Goal: Task Accomplishment & Management: Complete application form

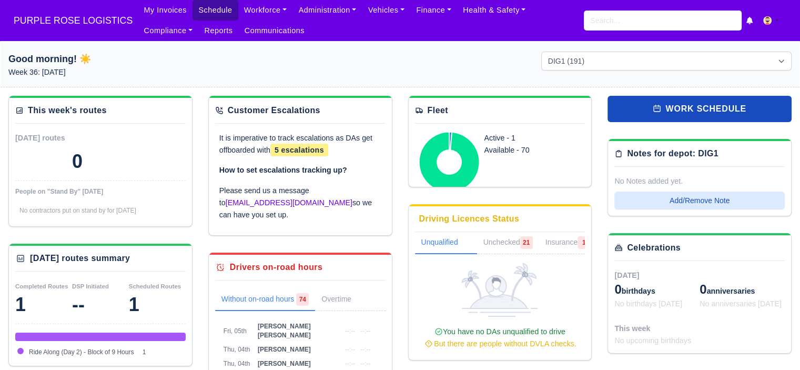
click at [205, 12] on link "Schedule" at bounding box center [214, 10] width 45 height 21
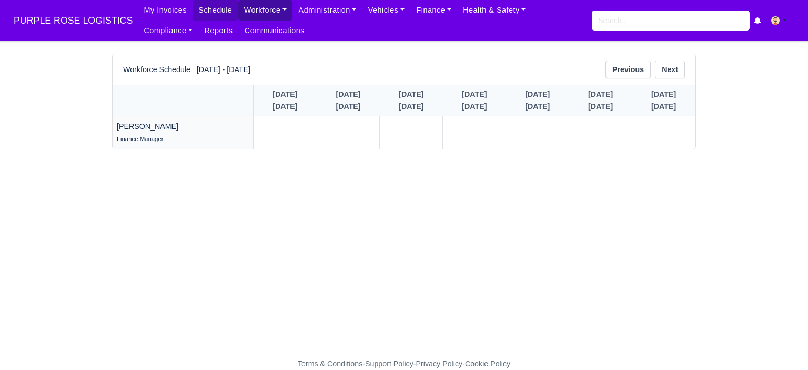
click at [268, 8] on link "Workforce" at bounding box center [265, 10] width 55 height 21
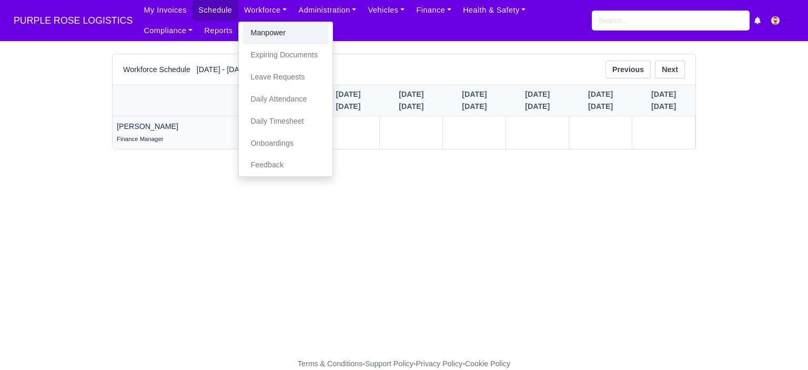
click at [266, 34] on link "Manpower" at bounding box center [285, 33] width 85 height 22
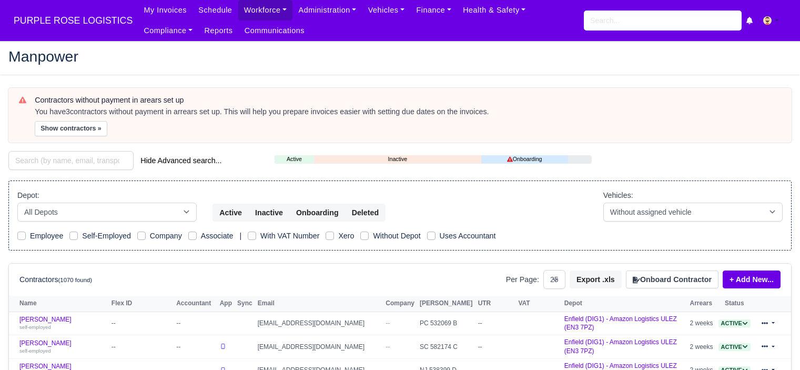
select select "25"
click at [676, 276] on button "Onboard Contractor" at bounding box center [672, 279] width 93 height 18
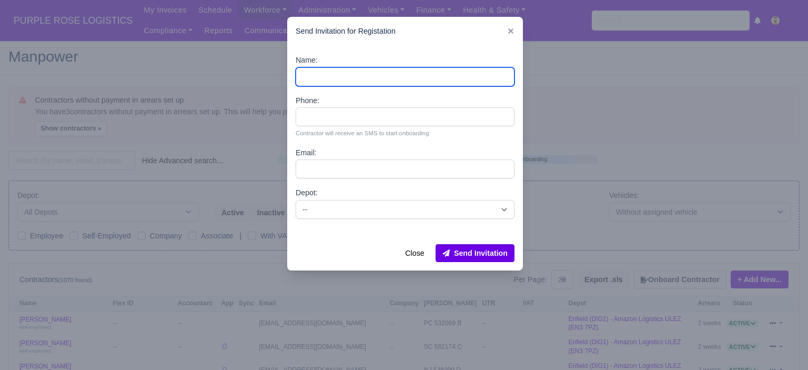
click at [331, 78] on input "Name:" at bounding box center [405, 76] width 219 height 19
type input "[PERSON_NAME]"
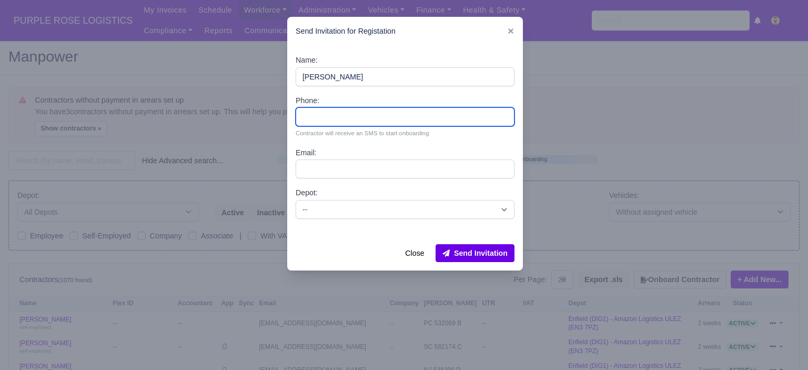
click at [351, 117] on input "Phone:" at bounding box center [405, 116] width 219 height 19
click at [347, 121] on input "Phone:" at bounding box center [405, 116] width 219 height 19
paste input "c993b23688dd"
type input "c993b23688dd"
drag, startPoint x: 357, startPoint y: 123, endPoint x: 292, endPoint y: 123, distance: 64.7
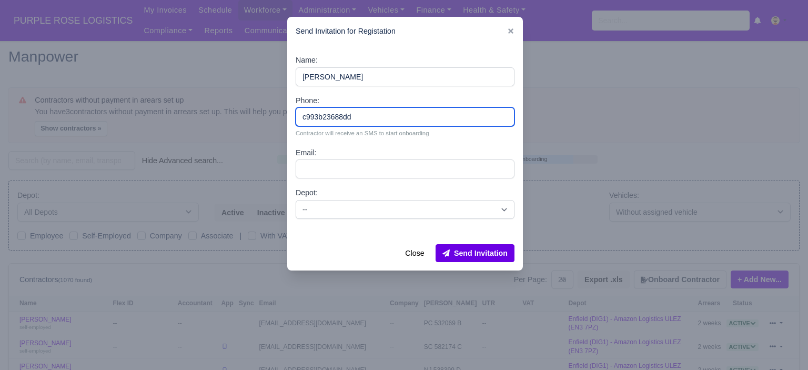
click at [292, 123] on div "Name: Blake Durrant Phone: c993b23688dd Contractor will receive an SMS to start…" at bounding box center [405, 141] width 236 height 190
click at [372, 118] on input "Phone:" at bounding box center [405, 116] width 219 height 19
paste input "44 7551 645631"
type input "44 7551 645631"
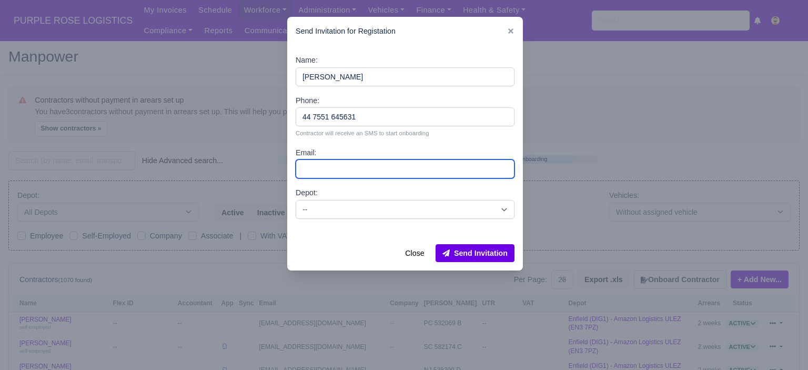
click at [407, 172] on input "Email:" at bounding box center [405, 168] width 219 height 19
paste input "[EMAIL_ADDRESS][DOMAIN_NAME]"
type input "[EMAIL_ADDRESS][DOMAIN_NAME]"
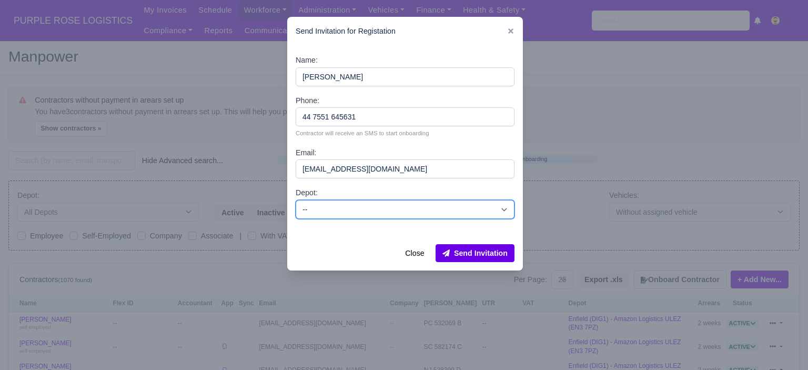
click at [495, 212] on select "-- Enfield (DIG1) - Amazon Logistics ULEZ (EN3 7PZ) Harlow (DHW1) - Amazon Logi…" at bounding box center [405, 209] width 219 height 19
select select "5"
click at [296, 200] on select "-- Enfield (DIG1) - Amazon Logistics ULEZ (EN3 7PZ) Harlow (DHW1) - Amazon Logi…" at bounding box center [405, 209] width 219 height 19
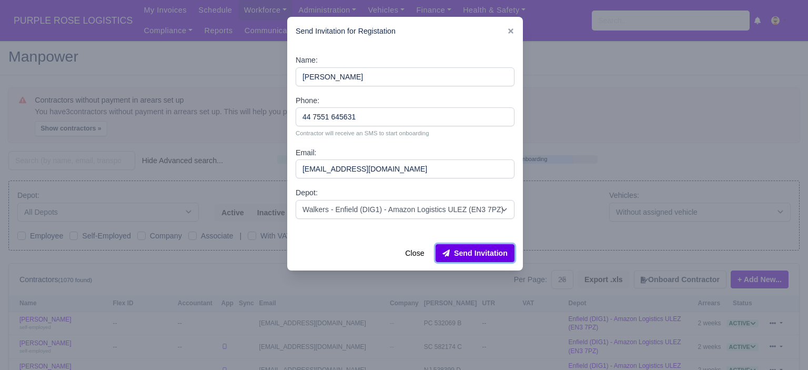
click at [486, 253] on button "Send Invitation" at bounding box center [474, 253] width 79 height 18
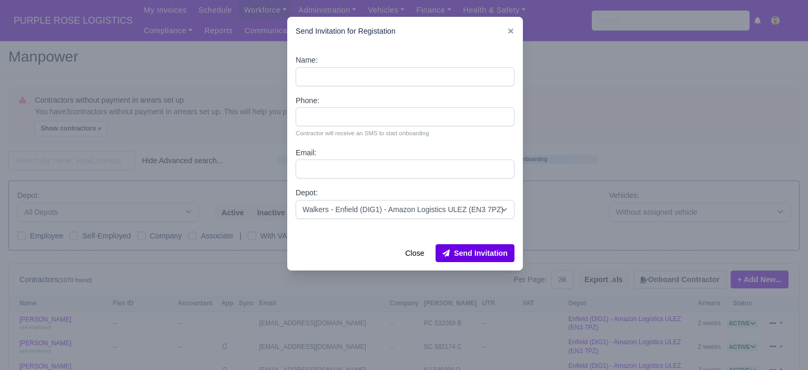
click at [225, 64] on div at bounding box center [404, 185] width 808 height 370
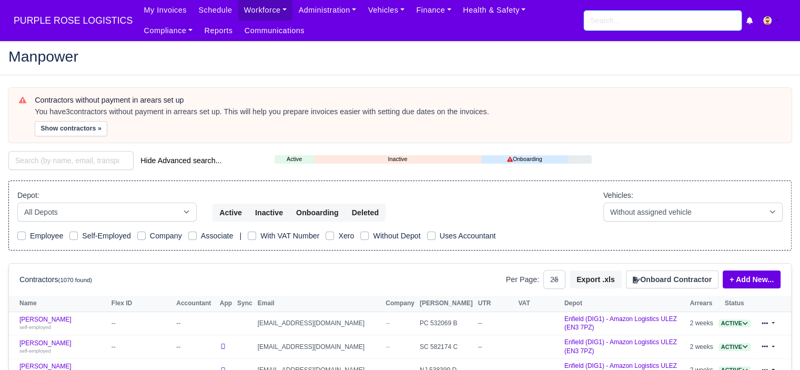
click at [629, 18] on input "search" at bounding box center [663, 21] width 158 height 20
type input "blake"
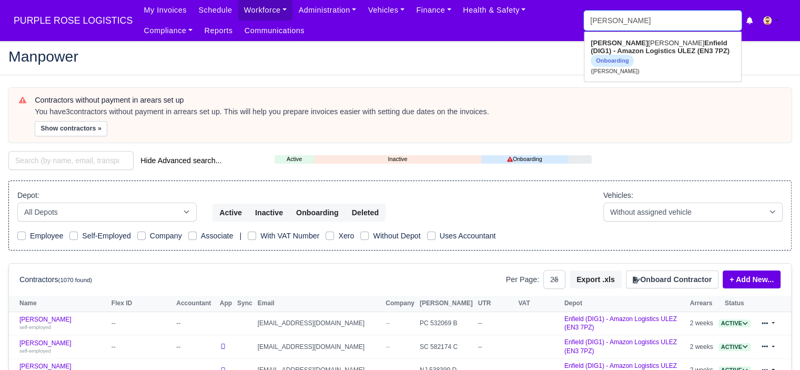
type input "blake Durrant"
click at [646, 58] on link "Blake Durrant Enfield (DIG1) - Amazon Logistics ULEZ (EN3 7PZ) Onboarding (Blak…" at bounding box center [662, 57] width 157 height 44
type input "[PERSON_NAME]"
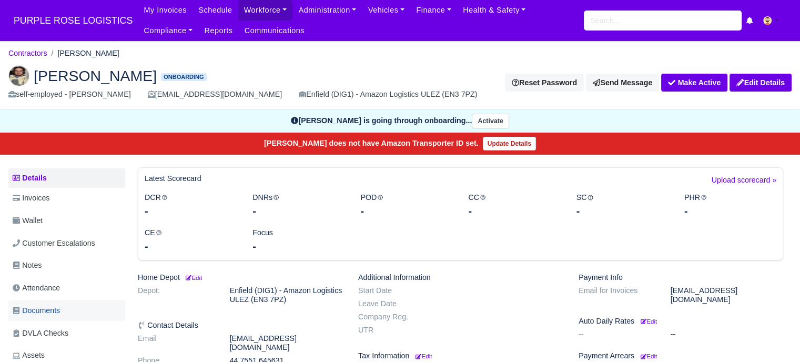
click at [64, 309] on link "Documents" at bounding box center [66, 310] width 117 height 21
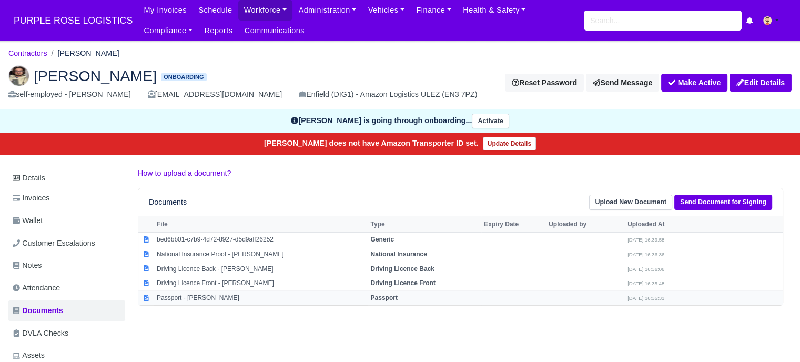
click at [236, 294] on td "Passport - [PERSON_NAME]" at bounding box center [261, 298] width 214 height 14
select select "passport"
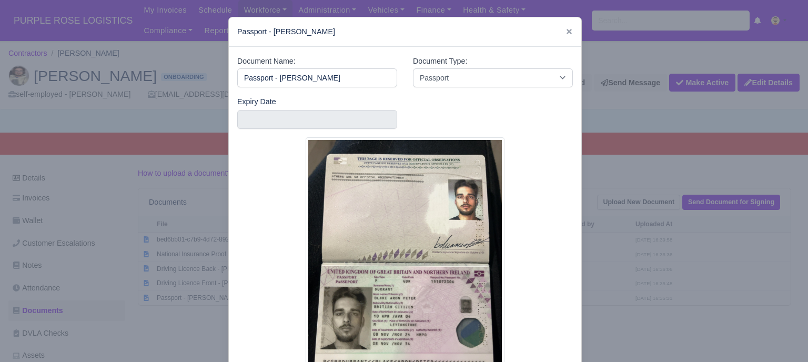
click at [637, 267] on div at bounding box center [404, 181] width 808 height 362
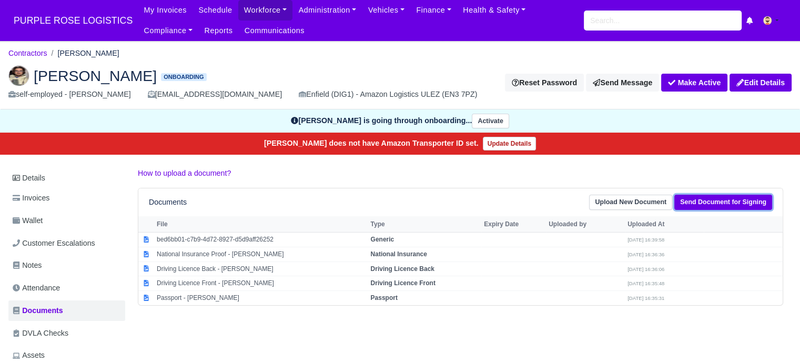
click at [704, 202] on link "Send Document for Signing" at bounding box center [723, 202] width 98 height 15
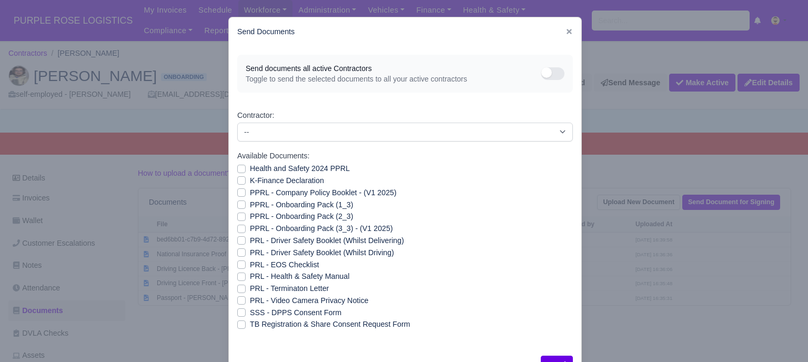
click at [250, 298] on label "PRL - Video Camera Privacy Notice" at bounding box center [309, 301] width 118 height 12
click at [238, 298] on input "PRL - Video Camera Privacy Notice" at bounding box center [241, 299] width 8 height 8
checkbox input "true"
click at [250, 275] on label "PRL - Health & Safety Manual" at bounding box center [299, 276] width 99 height 12
click at [238, 275] on input "PRL - Health & Safety Manual" at bounding box center [241, 274] width 8 height 8
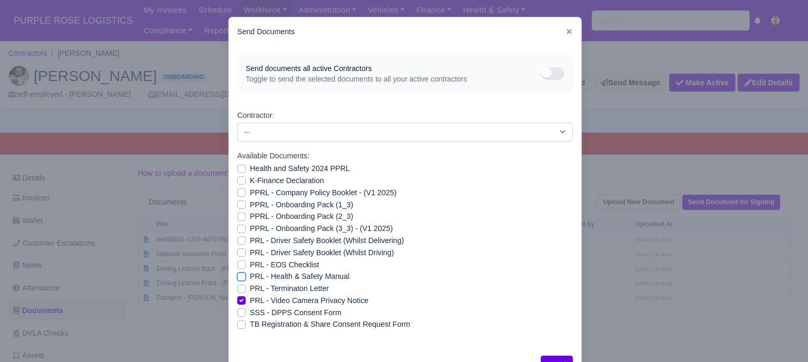
checkbox input "true"
drag, startPoint x: 236, startPoint y: 230, endPoint x: 236, endPoint y: 225, distance: 5.3
click at [250, 229] on label "PPRL - Onboarding Pack (3_3) - (V1 2025)" at bounding box center [321, 228] width 143 height 12
click at [237, 229] on input "PPRL - Onboarding Pack (3_3) - (V1 2025)" at bounding box center [241, 226] width 8 height 8
checkbox input "true"
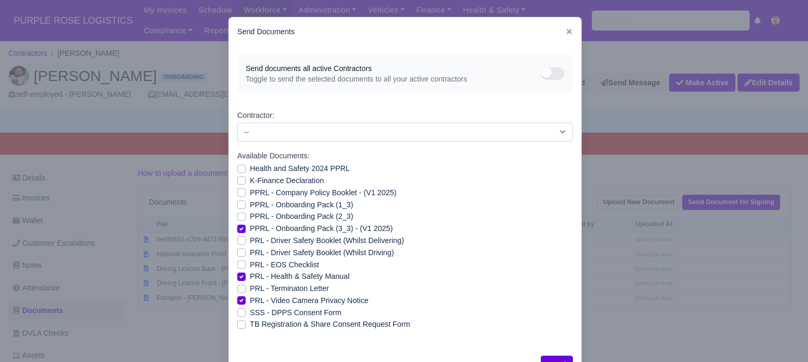
click at [237, 220] on div "PPRL - Onboarding Pack (2_3)" at bounding box center [405, 216] width 336 height 12
click at [250, 216] on label "PPRL - Onboarding Pack (2_3)" at bounding box center [301, 216] width 103 height 12
click at [238, 216] on input "PPRL - Onboarding Pack (2_3)" at bounding box center [241, 214] width 8 height 8
checkbox input "true"
click at [250, 207] on label "PPRL - Onboarding Pack (1_3)" at bounding box center [301, 205] width 103 height 12
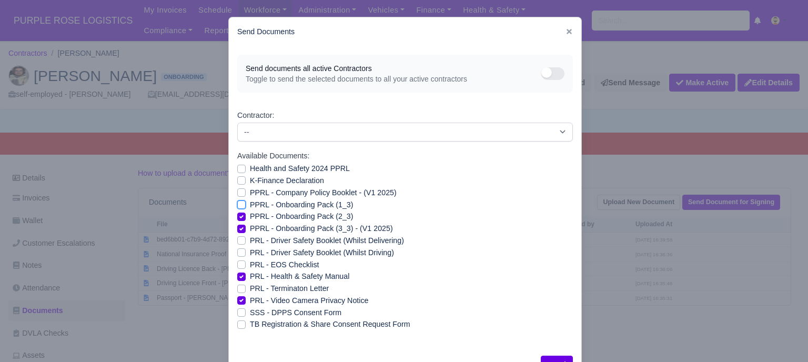
click at [238, 207] on input "PPRL - Onboarding Pack (1_3)" at bounding box center [241, 203] width 8 height 8
checkbox input "true"
click at [250, 191] on label "PPRL - Company Policy Booklet - (V1 2025)" at bounding box center [323, 193] width 147 height 12
click at [238, 191] on input "PPRL - Company Policy Booklet - (V1 2025)" at bounding box center [241, 191] width 8 height 8
checkbox input "true"
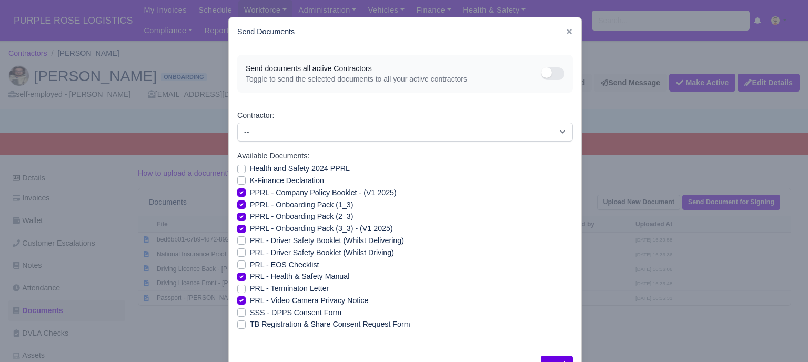
click at [250, 181] on label "K-Finance Declaration" at bounding box center [287, 181] width 74 height 12
click at [238, 181] on input "K-Finance Declaration" at bounding box center [241, 179] width 8 height 8
checkbox input "true"
click at [250, 168] on label "Health and Safety 2024 PPRL" at bounding box center [300, 169] width 100 height 12
click at [237, 168] on input "Health and Safety 2024 PPRL" at bounding box center [241, 167] width 8 height 8
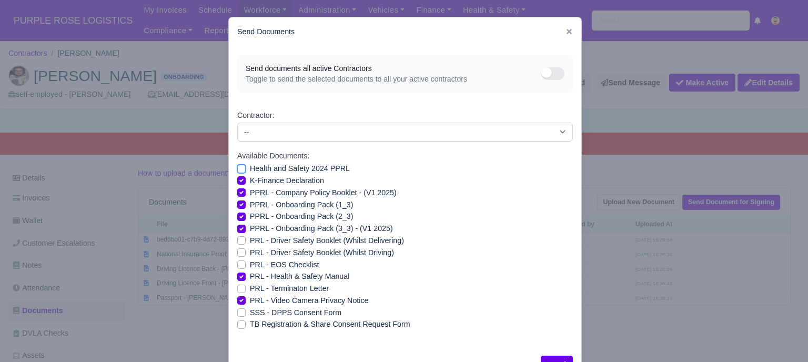
checkbox input "true"
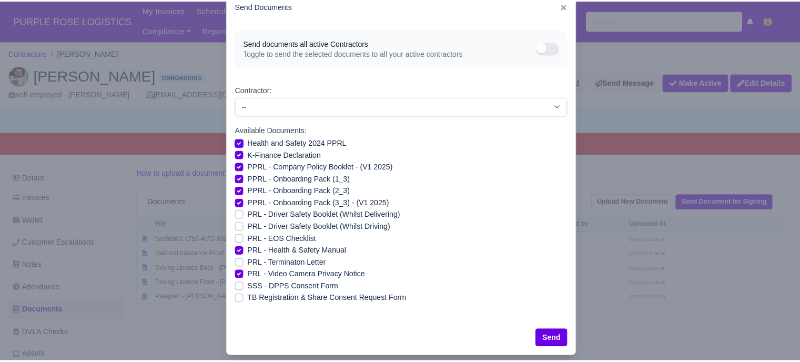
scroll to position [38, 0]
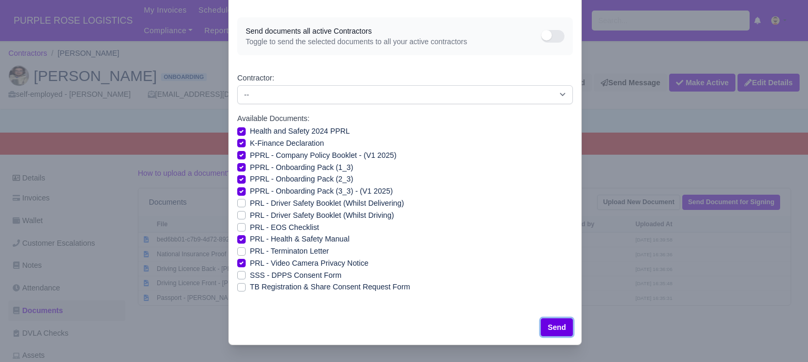
click at [562, 321] on button "Send" at bounding box center [557, 327] width 32 height 18
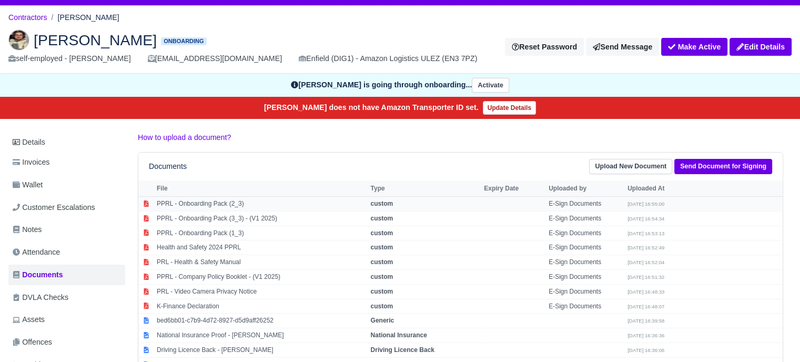
scroll to position [53, 0]
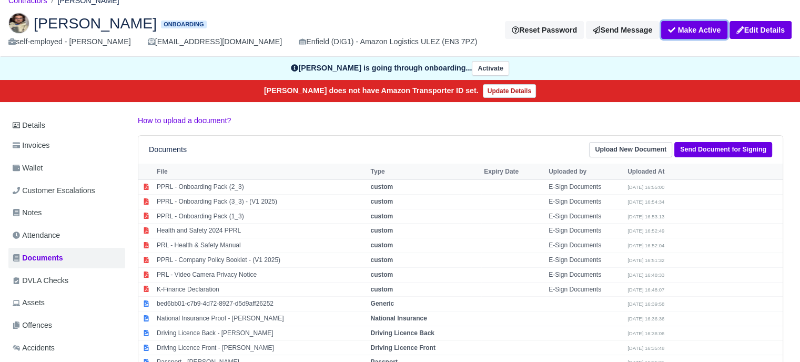
click at [682, 26] on button "Make Active" at bounding box center [694, 30] width 66 height 18
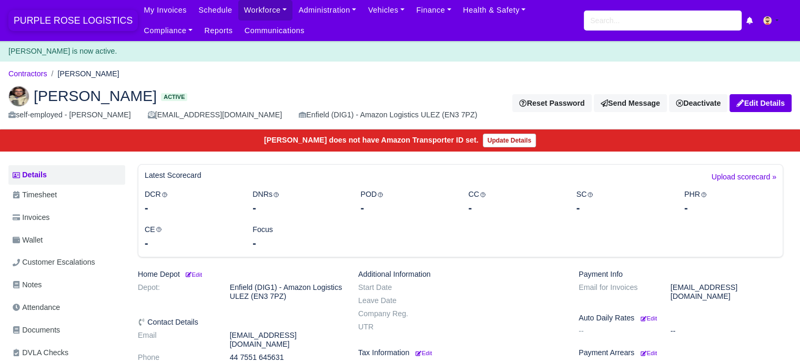
click at [48, 16] on span "PURPLE ROSE LOGISTICS" at bounding box center [72, 20] width 129 height 21
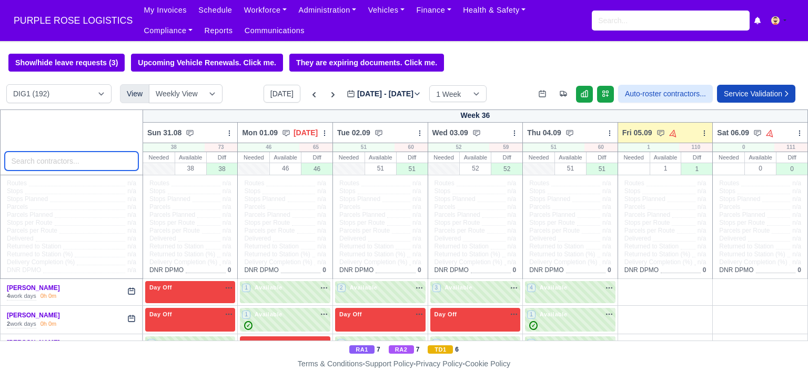
click at [42, 161] on input "search" at bounding box center [72, 160] width 134 height 19
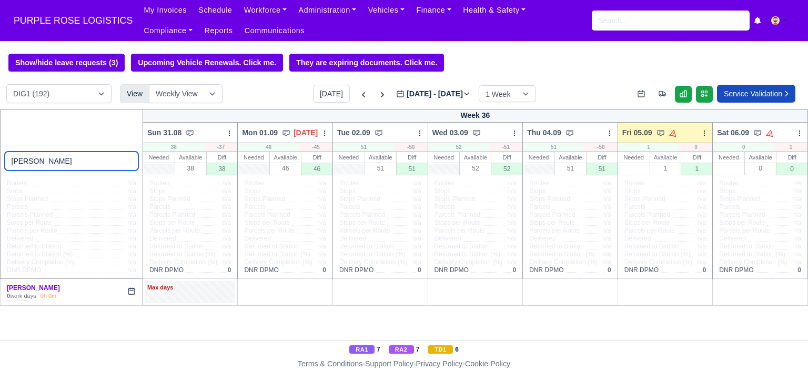
type input "blake"
click at [28, 293] on div "0 work days" at bounding box center [21, 296] width 29 height 8
click at [216, 296] on div "Max days" at bounding box center [190, 292] width 90 height 22
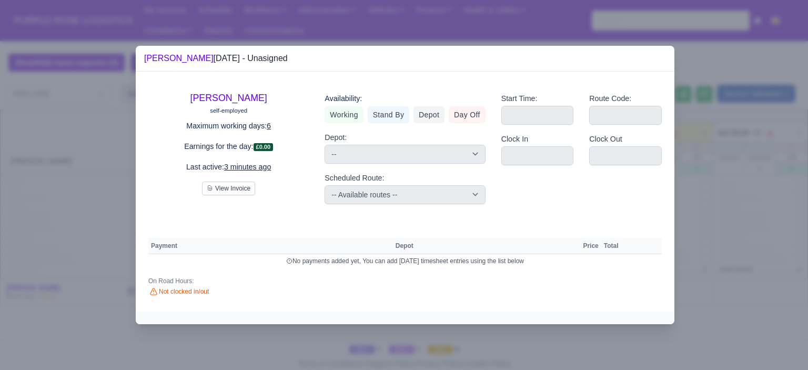
drag, startPoint x: 469, startPoint y: 118, endPoint x: 486, endPoint y: 119, distance: 16.9
click at [469, 117] on link "Day Off" at bounding box center [467, 114] width 37 height 17
select select
select select "na"
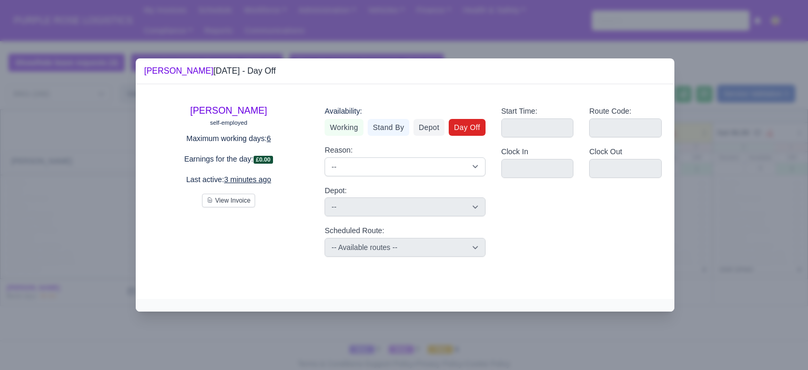
click at [737, 132] on div at bounding box center [404, 185] width 808 height 370
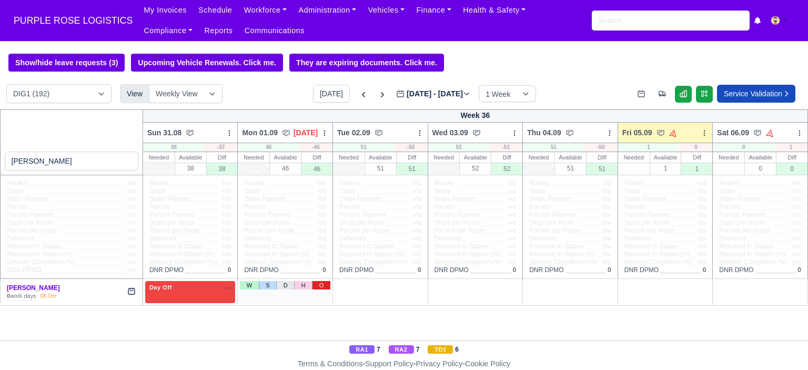
click at [322, 288] on link "O" at bounding box center [321, 285] width 18 height 8
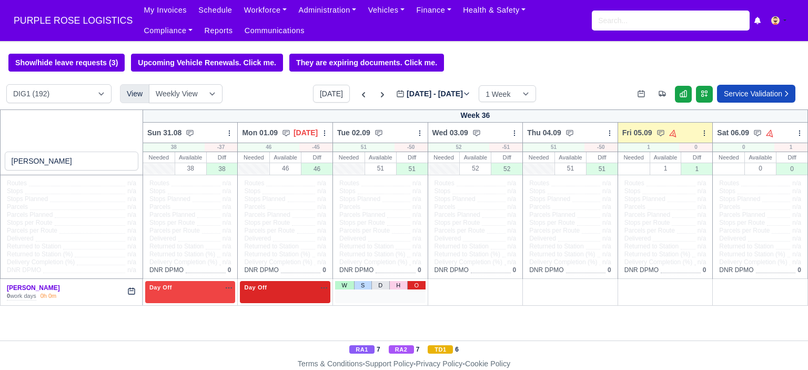
click at [414, 286] on link "O" at bounding box center [416, 285] width 18 height 8
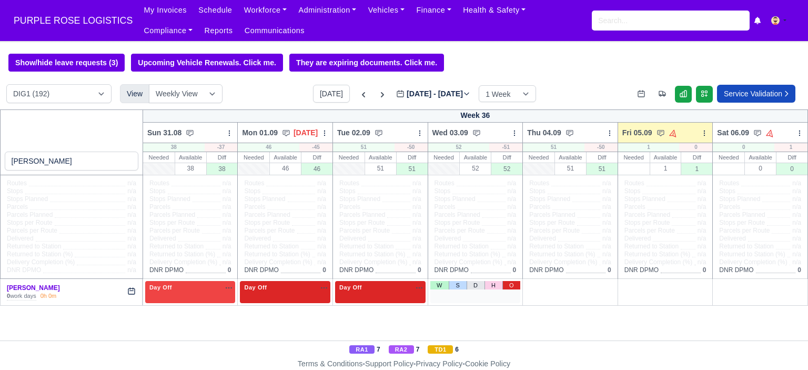
click at [511, 287] on link "O" at bounding box center [511, 285] width 18 height 8
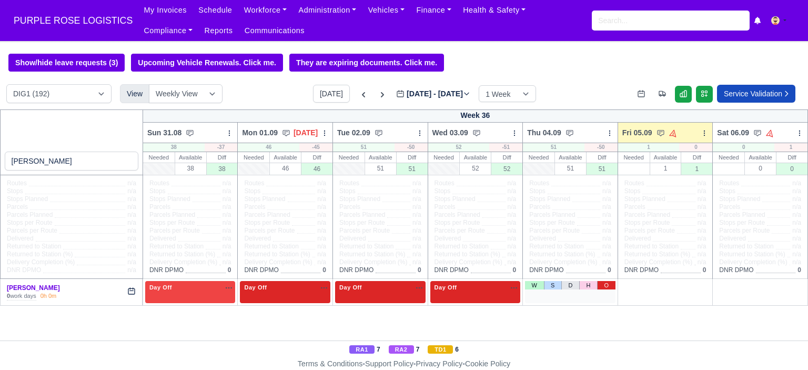
click at [608, 286] on link "O" at bounding box center [606, 285] width 18 height 8
click at [654, 289] on link "S" at bounding box center [646, 285] width 17 height 8
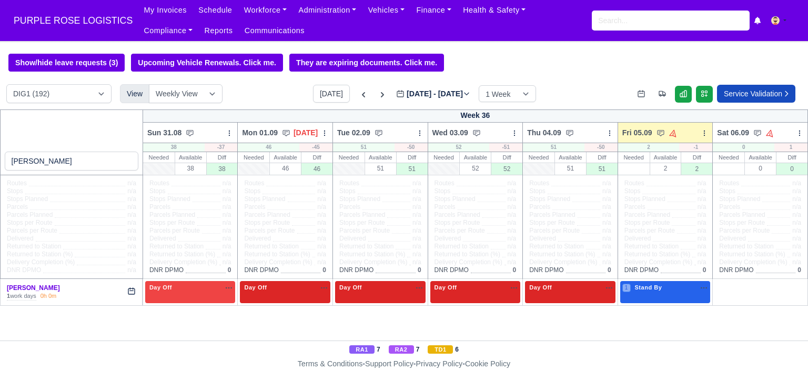
click at [650, 289] on span "Stand By" at bounding box center [648, 286] width 32 height 7
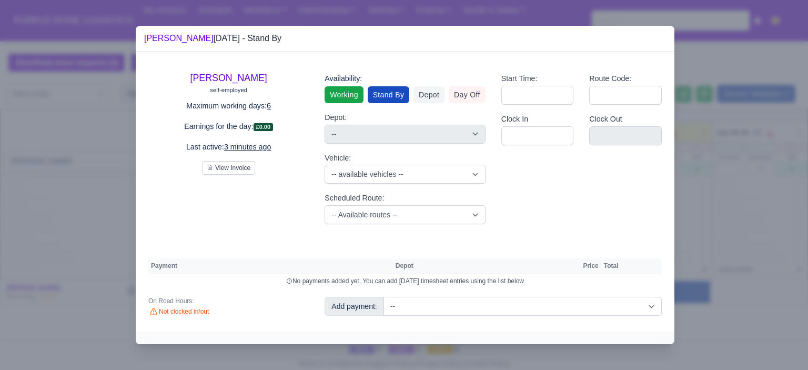
click at [351, 98] on link "Working" at bounding box center [343, 94] width 38 height 17
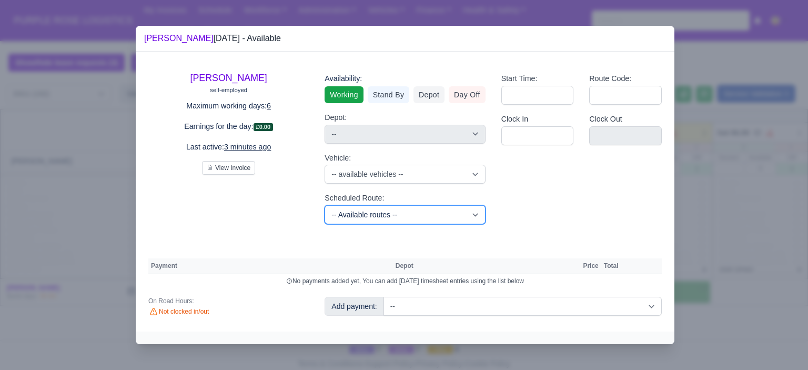
click at [402, 216] on select "-- Available routes -- Standard Parcel - Block of 6 Hours - (SD6) AmFlex RTS Ve…" at bounding box center [404, 214] width 160 height 19
select select "6"
click at [324, 205] on select "-- Available routes -- Standard Parcel - Block of 6 Hours - (SD6) AmFlex RTS Ve…" at bounding box center [404, 214] width 160 height 19
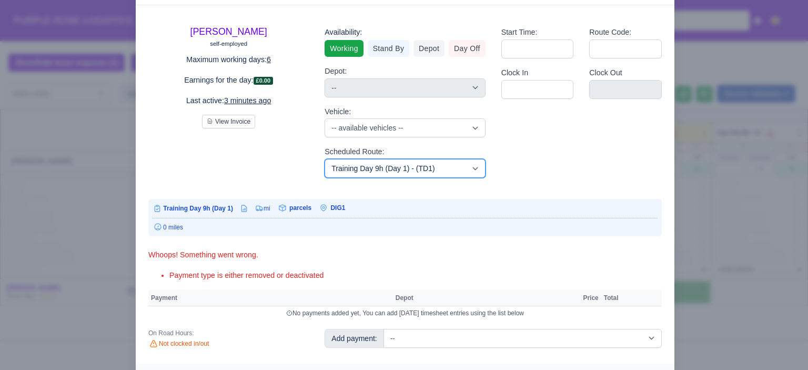
scroll to position [53, 0]
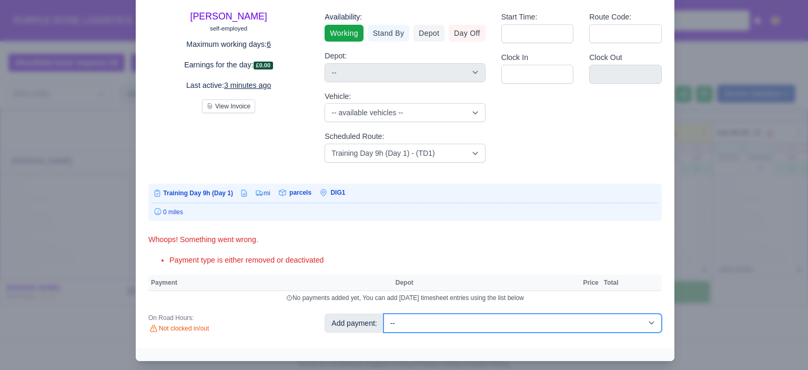
click at [606, 317] on select "-- Additional Hour Support (£14.50) Additional Hour Support (Walkers) (£13.50) …" at bounding box center [522, 322] width 278 height 19
select select "103"
click at [383, 313] on select "-- Additional Hour Support (£14.50) Additional Hour Support (Walkers) (£13.50) …" at bounding box center [522, 322] width 278 height 19
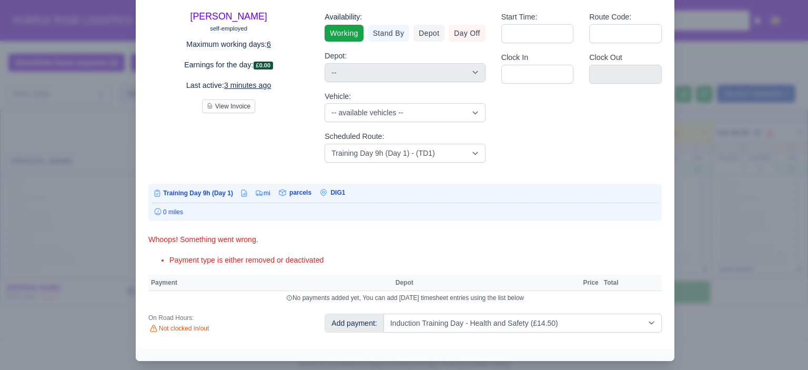
select select "1"
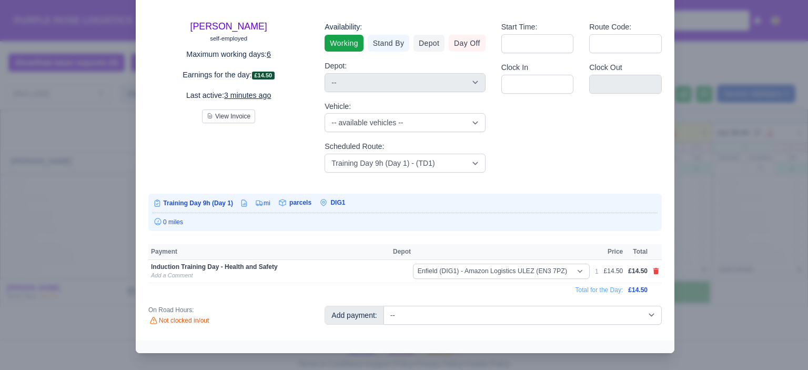
scroll to position [35, 0]
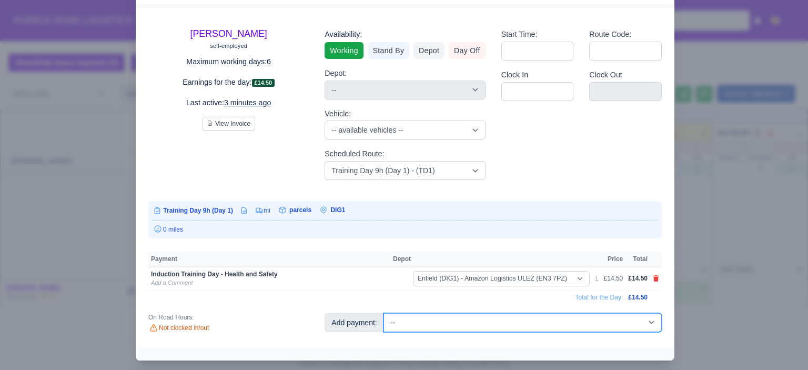
click at [629, 324] on select "-- Additional Hour Support (£14.50) Additional Hour Support (Walkers) (£13.50) …" at bounding box center [522, 322] width 278 height 19
select select "85"
click at [383, 313] on select "-- Additional Hour Support (£14.50) Additional Hour Support (Walkers) (£13.50) …" at bounding box center [522, 322] width 278 height 19
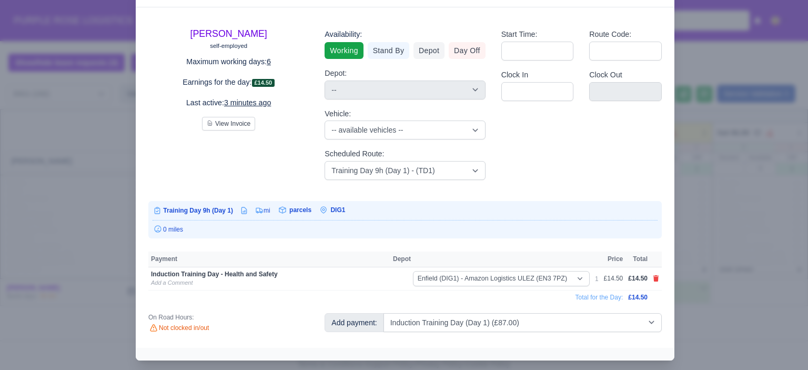
select select "1"
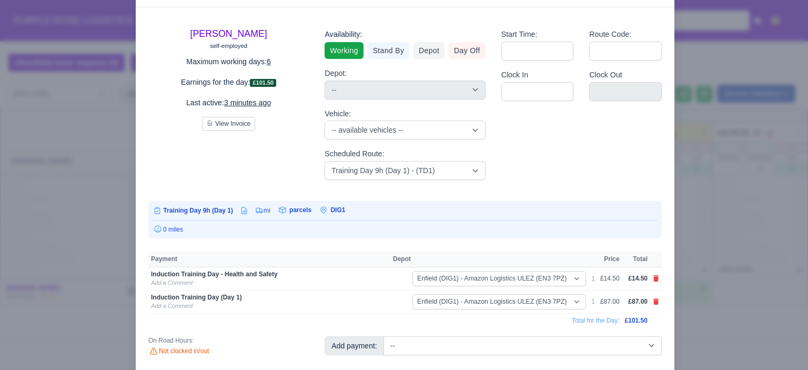
scroll to position [46, 0]
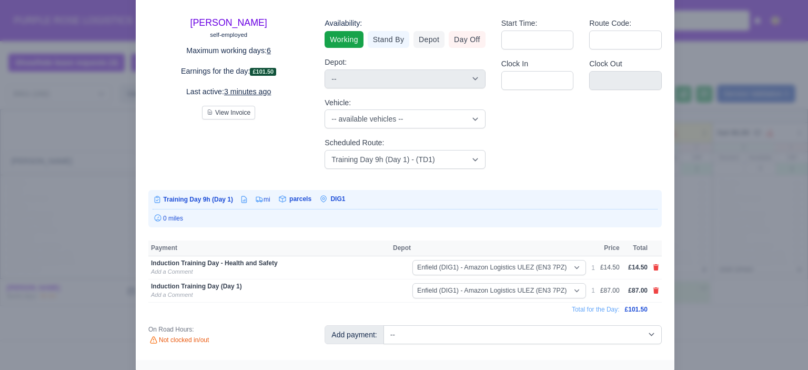
click at [726, 212] on div at bounding box center [404, 185] width 808 height 370
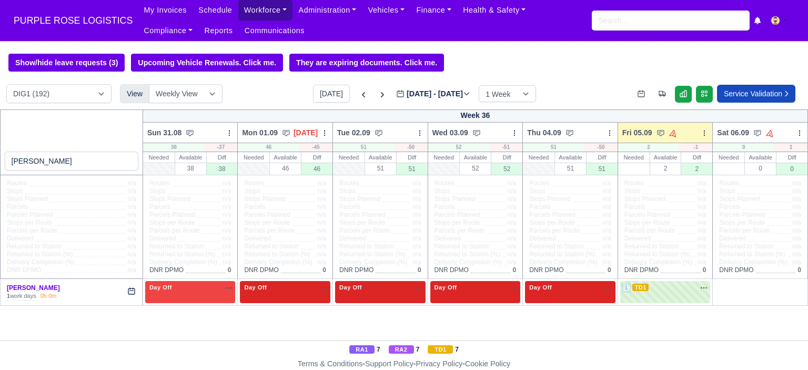
click at [242, 12] on link "Workforce" at bounding box center [265, 10] width 55 height 21
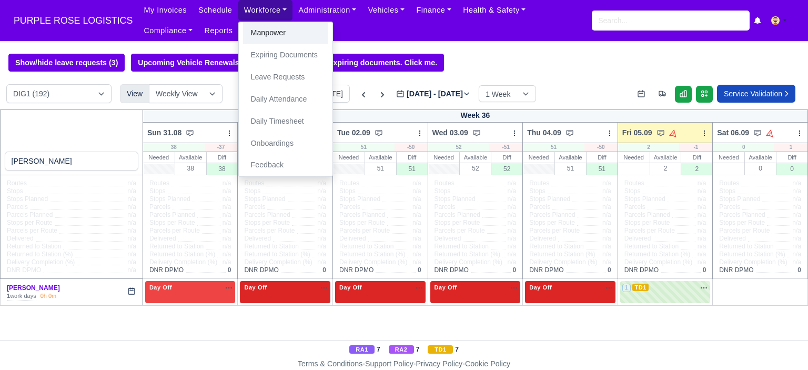
click at [260, 33] on link "Manpower" at bounding box center [285, 33] width 85 height 22
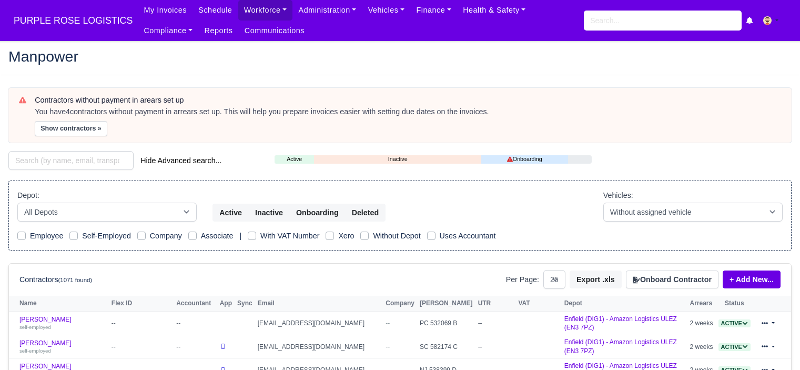
select select "25"
drag, startPoint x: 665, startPoint y: 277, endPoint x: 655, endPoint y: 271, distance: 12.0
click at [666, 277] on button "Onboard Contractor" at bounding box center [672, 279] width 93 height 18
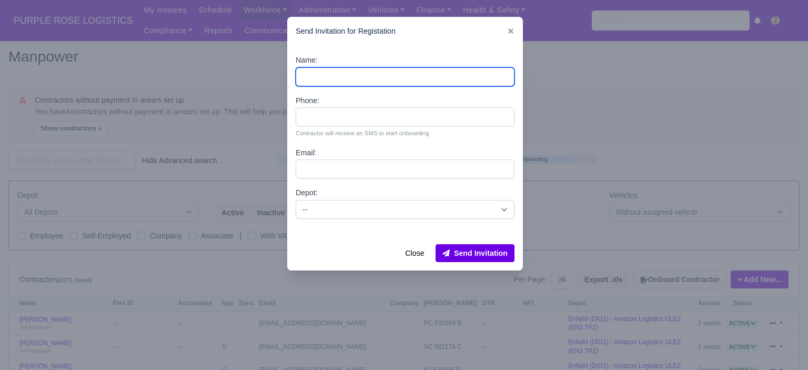
click at [393, 79] on input "Name:" at bounding box center [405, 76] width 219 height 19
type input "a"
type input "[PERSON_NAME]"
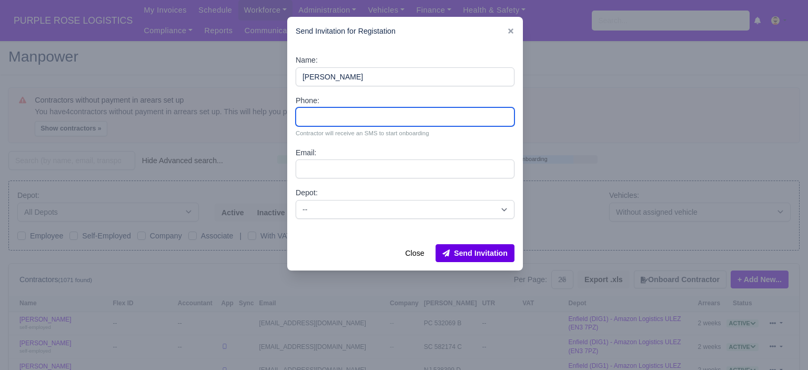
click at [356, 110] on input "Phone:" at bounding box center [405, 116] width 219 height 19
click at [340, 119] on input "Phone:" at bounding box center [405, 116] width 219 height 19
paste input "44 7930 144577"
type input "44 7930 144577"
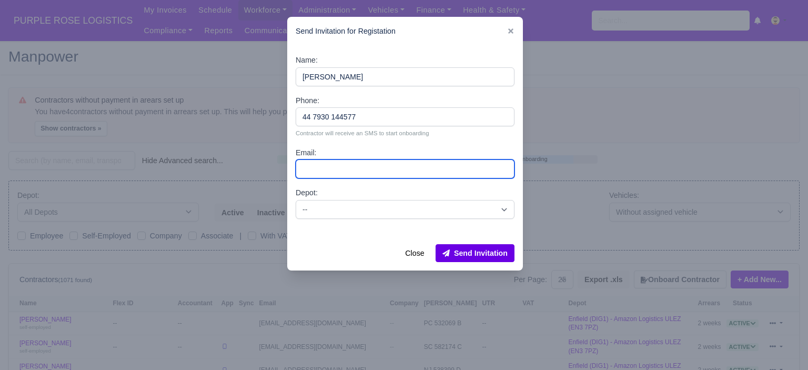
click at [361, 166] on input "Email:" at bounding box center [405, 168] width 219 height 19
paste input "[EMAIL_ADDRESS][DOMAIN_NAME]"
type input "[EMAIL_ADDRESS][DOMAIN_NAME]"
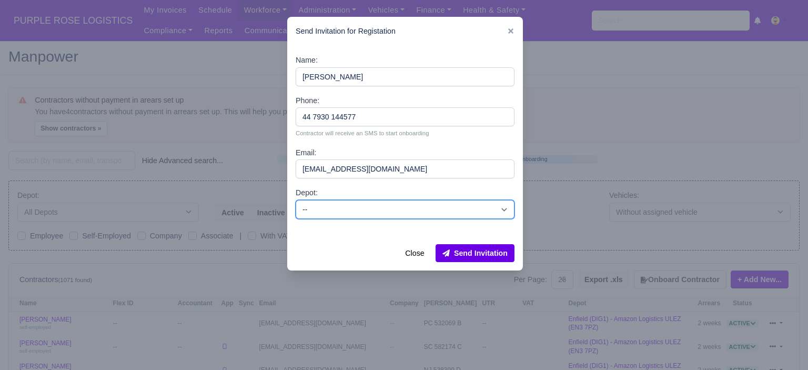
click at [370, 206] on select "-- Enfield (DIG1) - Amazon Logistics ULEZ (EN3 7PZ) Harlow (DHW1) - Amazon Logi…" at bounding box center [405, 209] width 219 height 19
select select "5"
click at [296, 200] on select "-- Enfield (DIG1) - Amazon Logistics ULEZ (EN3 7PZ) Harlow (DHW1) - Amazon Logi…" at bounding box center [405, 209] width 219 height 19
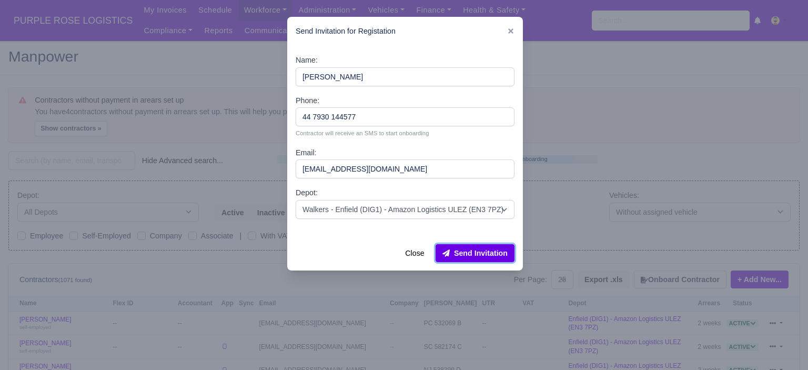
click at [481, 256] on button "Send Invitation" at bounding box center [474, 253] width 79 height 18
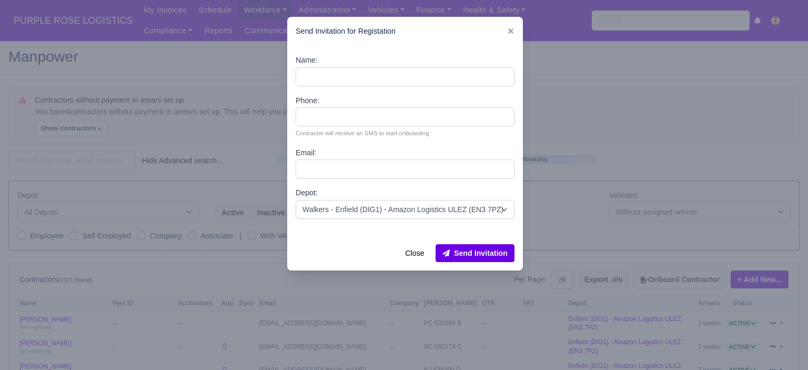
drag, startPoint x: 584, startPoint y: 168, endPoint x: 561, endPoint y: 160, distance: 24.3
click at [583, 168] on div at bounding box center [404, 185] width 808 height 370
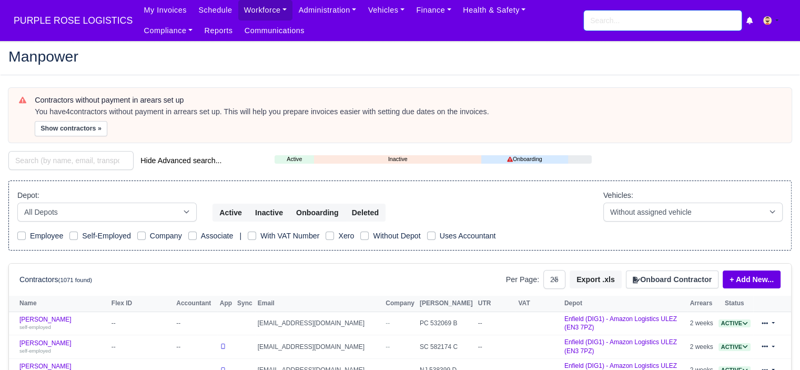
click at [652, 23] on input "search" at bounding box center [663, 21] width 158 height 20
click at [616, 18] on input "search" at bounding box center [663, 21] width 158 height 20
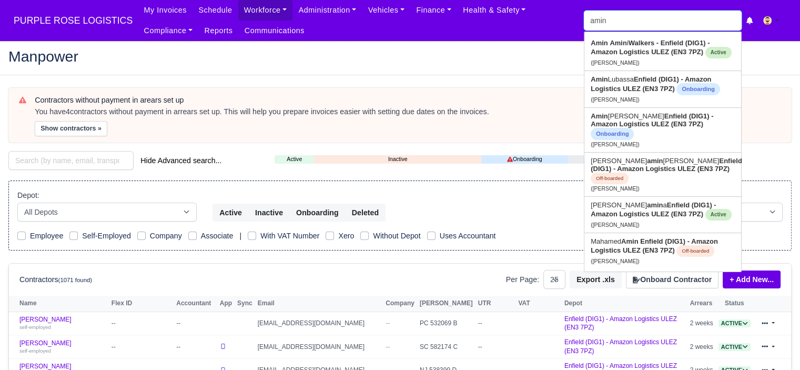
type input "amin l"
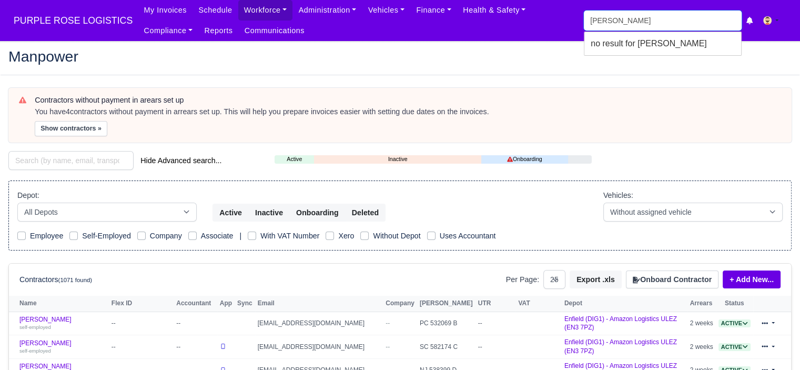
type input "amin l"
type input "amin lubassa"
type input "amin lu"
type input "amin lubassa"
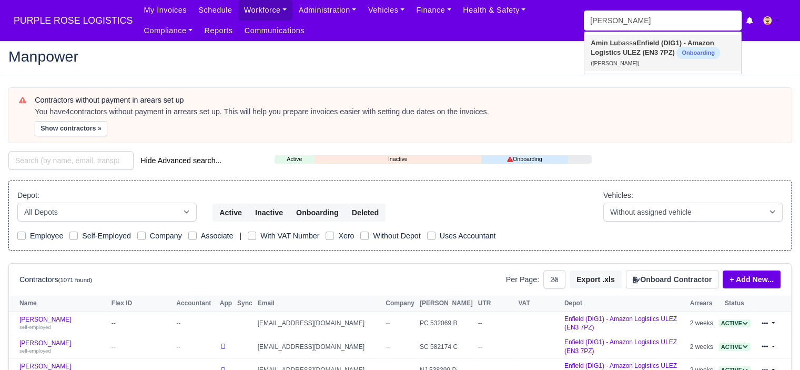
click at [642, 50] on strong "Enfield (DIG1) - Amazon Logistics ULEZ (EN3 7PZ)" at bounding box center [652, 47] width 123 height 17
type input "[PERSON_NAME]"
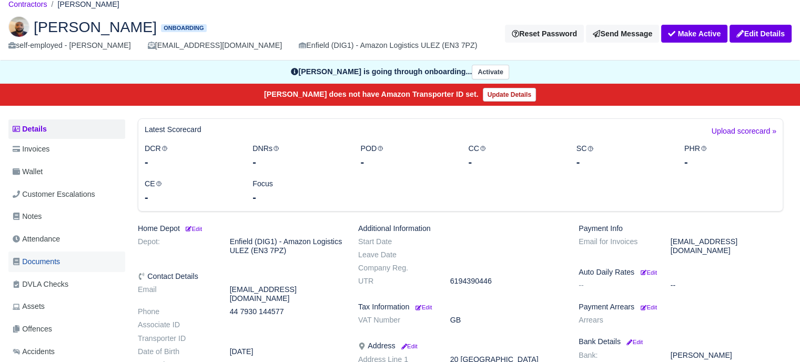
scroll to position [105, 0]
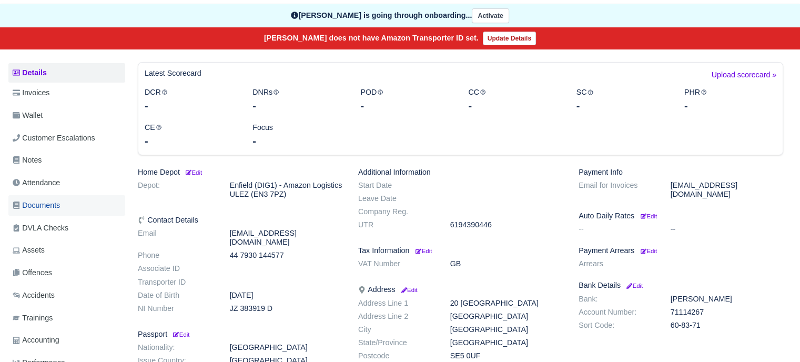
click at [59, 205] on span "Documents" at bounding box center [36, 205] width 47 height 12
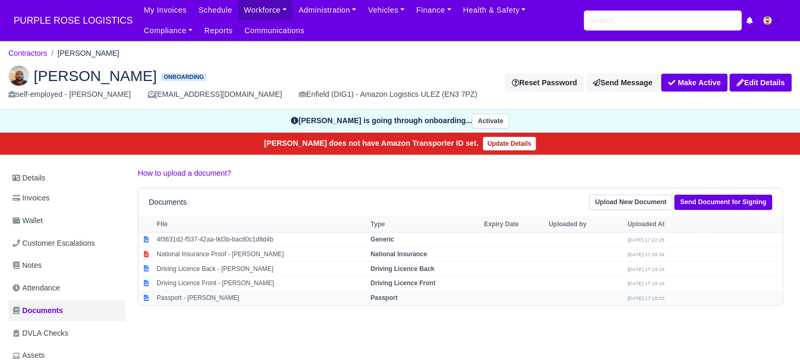
click at [352, 296] on td "Passport - [PERSON_NAME]" at bounding box center [261, 298] width 214 height 14
select select "passport"
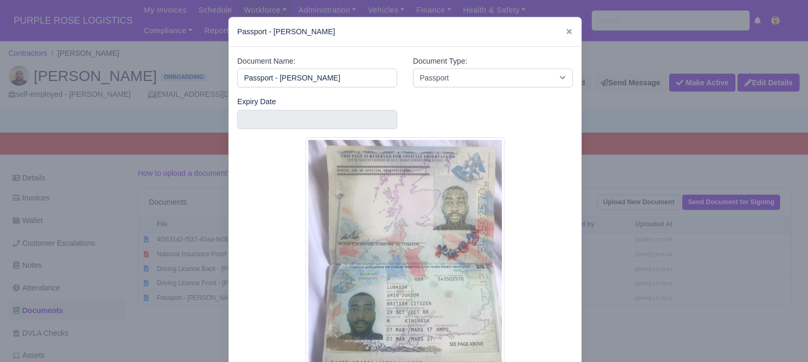
click at [664, 252] on div at bounding box center [404, 181] width 808 height 362
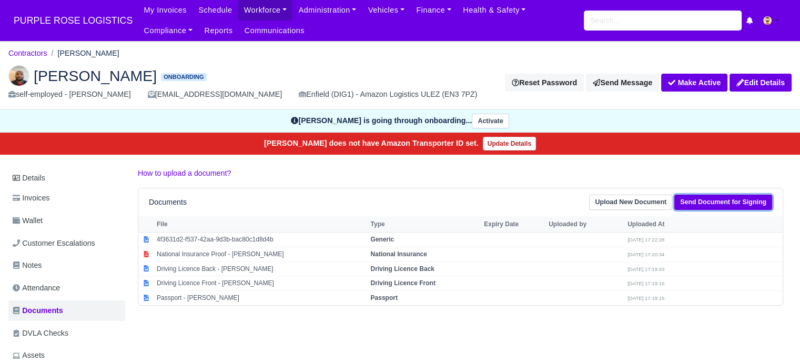
click at [719, 202] on link "Send Document for Signing" at bounding box center [723, 202] width 98 height 15
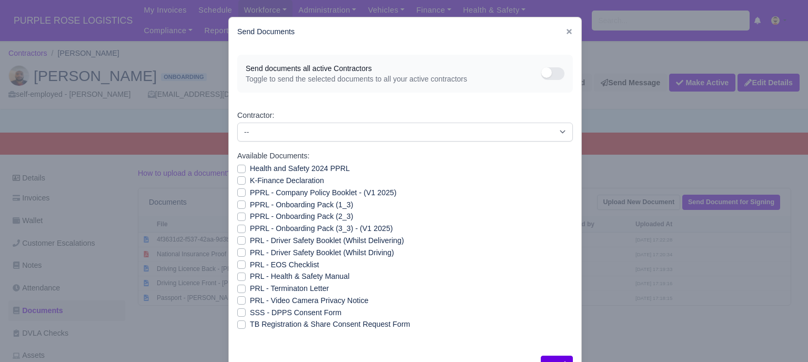
click at [250, 300] on label "PRL - Video Camera Privacy Notice" at bounding box center [309, 301] width 118 height 12
click at [237, 300] on input "PRL - Video Camera Privacy Notice" at bounding box center [241, 299] width 8 height 8
checkbox input "true"
click at [250, 272] on label "PRL - Health & Safety Manual" at bounding box center [299, 276] width 99 height 12
click at [237, 272] on input "PRL - Health & Safety Manual" at bounding box center [241, 274] width 8 height 8
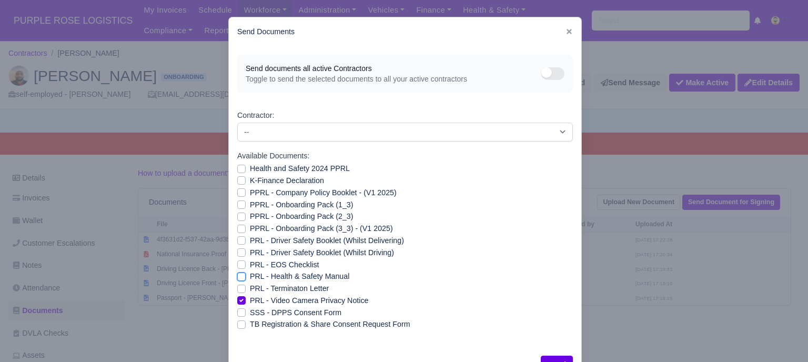
checkbox input "true"
click at [250, 231] on label "PPRL - Onboarding Pack (3_3) - (V1 2025)" at bounding box center [321, 228] width 143 height 12
click at [237, 231] on input "PPRL - Onboarding Pack (3_3) - (V1 2025)" at bounding box center [241, 226] width 8 height 8
checkbox input "true"
click at [250, 220] on label "PPRL - Onboarding Pack (2_3)" at bounding box center [301, 216] width 103 height 12
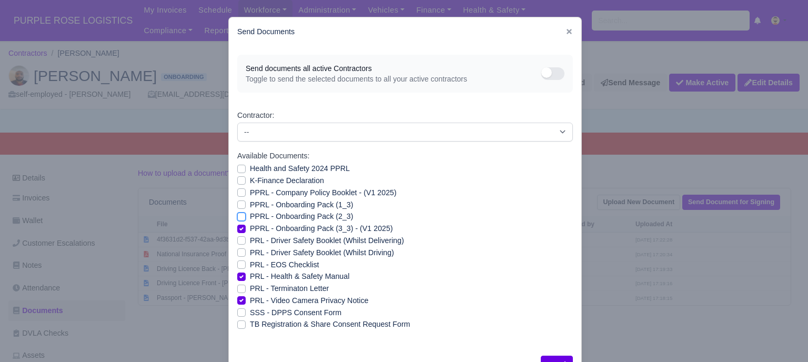
click at [238, 219] on input "PPRL - Onboarding Pack (2_3)" at bounding box center [241, 214] width 8 height 8
checkbox input "true"
drag, startPoint x: 237, startPoint y: 208, endPoint x: 236, endPoint y: 198, distance: 10.1
click at [250, 208] on label "PPRL - Onboarding Pack (1_3)" at bounding box center [301, 205] width 103 height 12
click at [237, 207] on input "PPRL - Onboarding Pack (1_3)" at bounding box center [241, 203] width 8 height 8
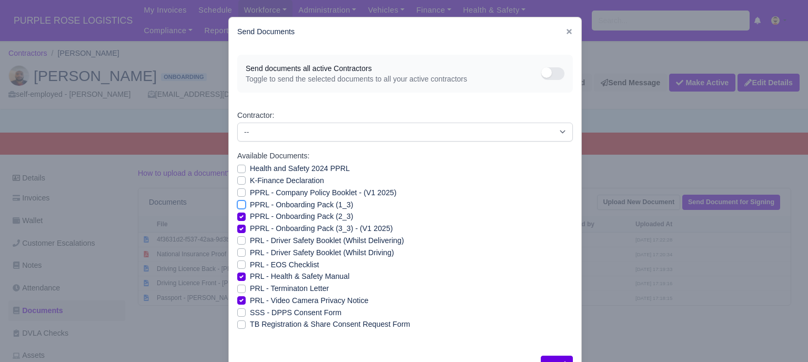
checkbox input "true"
click at [250, 193] on label "PPRL - Company Policy Booklet - (V1 2025)" at bounding box center [323, 193] width 147 height 12
click at [237, 193] on input "PPRL - Company Policy Booklet - (V1 2025)" at bounding box center [241, 191] width 8 height 8
checkbox input "true"
click at [250, 179] on label "K-Finance Declaration" at bounding box center [287, 181] width 74 height 12
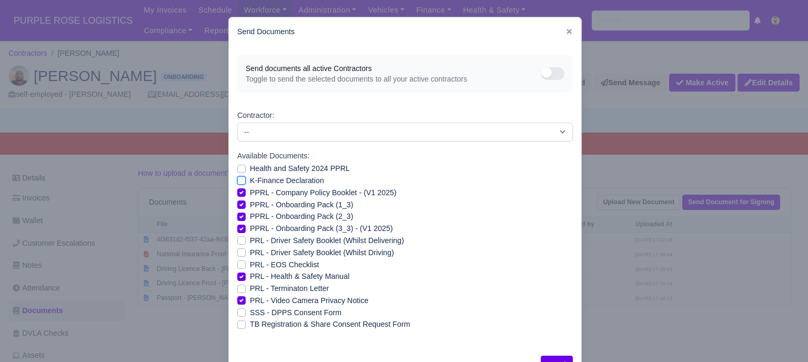
click at [237, 179] on input "K-Finance Declaration" at bounding box center [241, 179] width 8 height 8
checkbox input "true"
click at [250, 169] on label "Health and Safety 2024 PPRL" at bounding box center [300, 169] width 100 height 12
click at [237, 169] on input "Health and Safety 2024 PPRL" at bounding box center [241, 167] width 8 height 8
checkbox input "true"
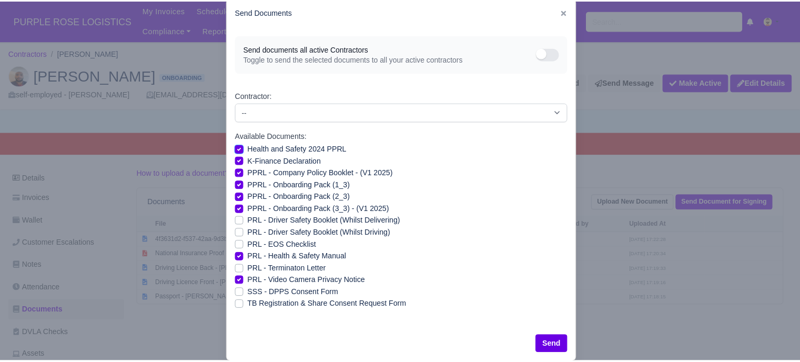
scroll to position [38, 0]
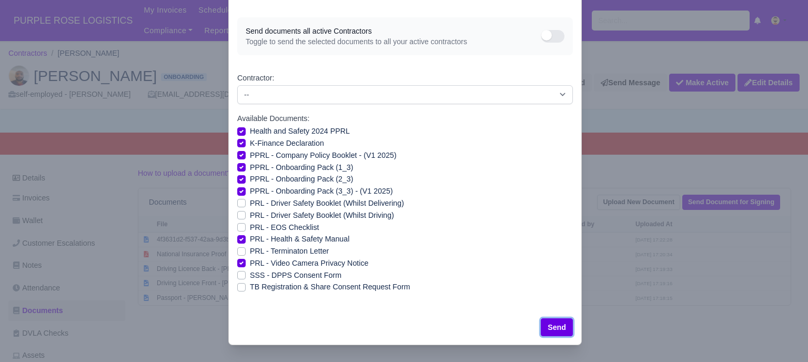
click at [557, 326] on button "Send" at bounding box center [557, 327] width 32 height 18
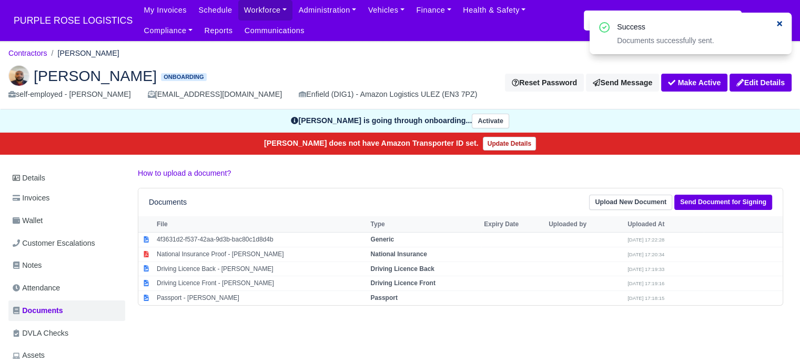
click at [779, 22] on icon at bounding box center [779, 23] width 7 height 7
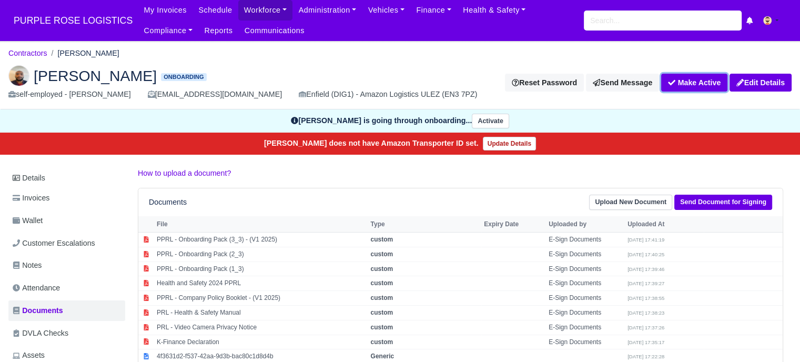
click at [690, 82] on button "Make Active" at bounding box center [694, 83] width 66 height 18
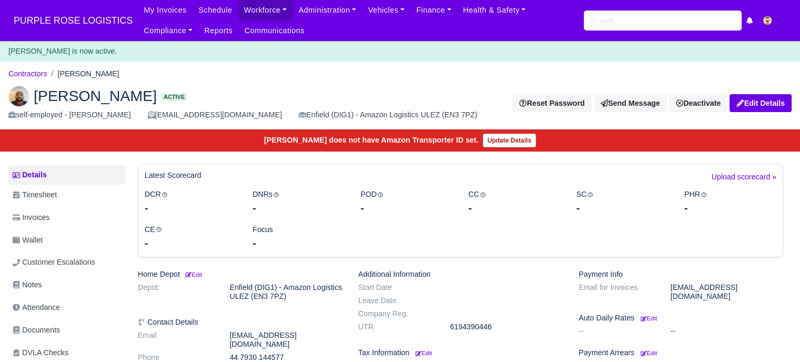
click at [187, 178] on h6 "Latest Scorecard" at bounding box center [173, 175] width 57 height 9
click at [66, 169] on link "Details" at bounding box center [66, 174] width 117 height 19
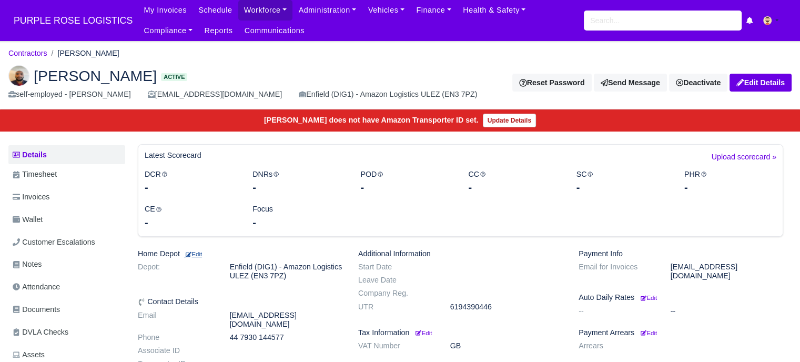
click at [200, 252] on small "Edit" at bounding box center [193, 254] width 18 height 6
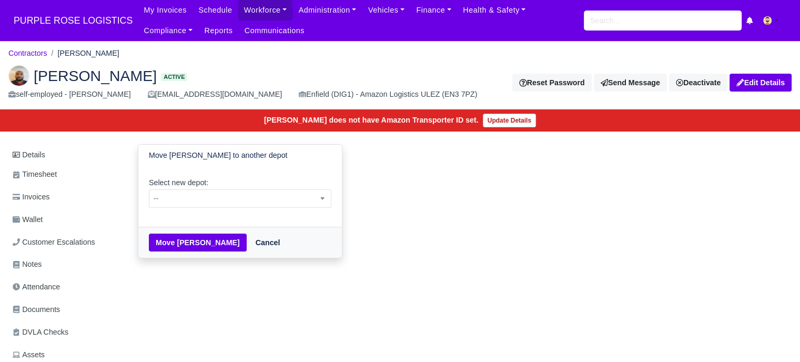
click at [209, 208] on div "Select new depot: -- Enfield (DIG1) - Amazon Logistics ULEZ (EN3 7PZ) Harlow (D…" at bounding box center [240, 196] width 204 height 61
click at [211, 199] on span "--" at bounding box center [239, 198] width 181 height 13
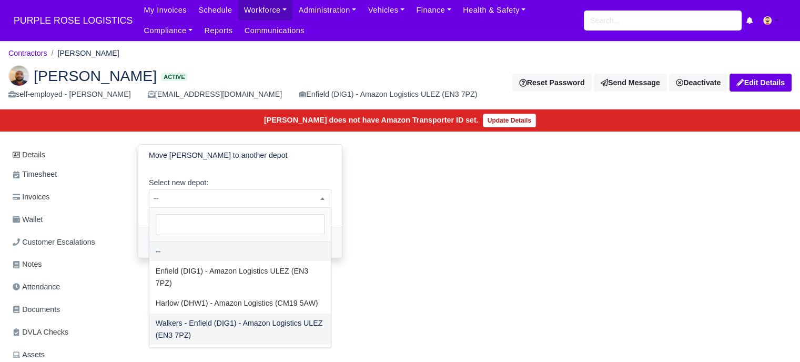
select select "5"
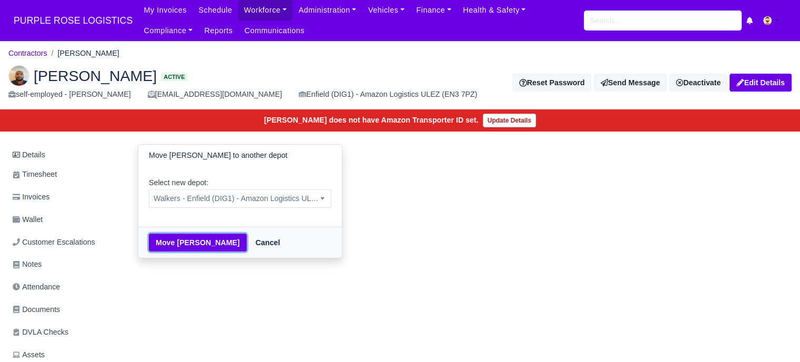
click at [202, 246] on button "Move [PERSON_NAME]" at bounding box center [198, 242] width 98 height 18
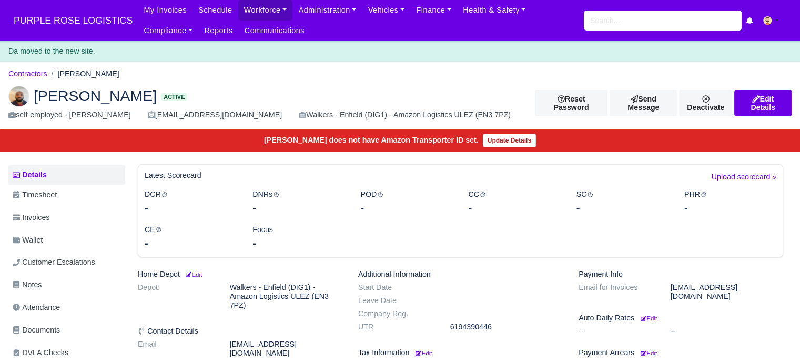
click at [205, 234] on div "CE -" at bounding box center [191, 237] width 108 height 27
click at [264, 298] on dd "Walkers - Enfield (DIG1) - Amazon Logistics ULEZ (EN3 7PZ)" at bounding box center [286, 296] width 128 height 27
click at [84, 16] on span "PURPLE ROSE LOGISTICS" at bounding box center [72, 20] width 129 height 21
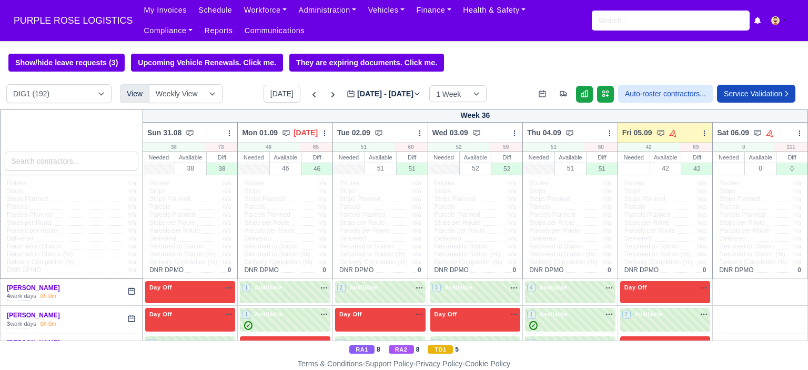
click at [75, 95] on select "DIG1 (192) DAK1 (1) GIMD (21)" at bounding box center [58, 93] width 105 height 19
click at [65, 160] on input "search" at bounding box center [72, 160] width 134 height 19
type input "amin"
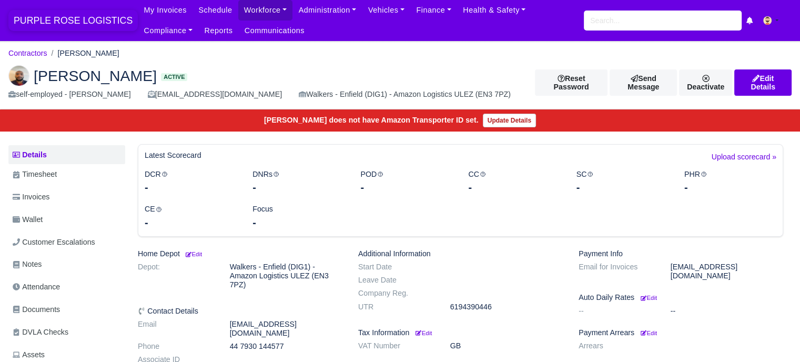
click at [47, 18] on span "PURPLE ROSE LOGISTICS" at bounding box center [72, 20] width 129 height 21
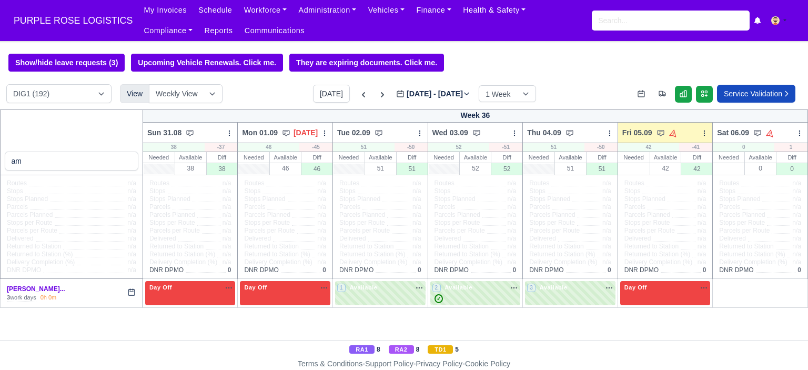
type input "a"
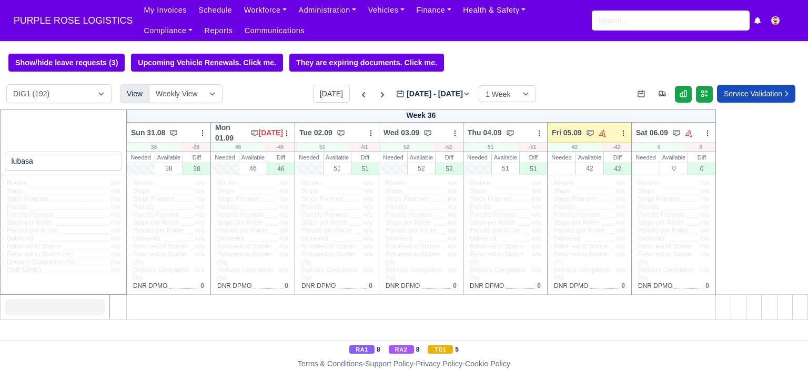
click at [49, 164] on input "lubasa" at bounding box center [64, 160] width 118 height 19
click at [49, 164] on input "lubassa" at bounding box center [64, 160] width 118 height 19
type input "lubassa"
drag, startPoint x: 64, startPoint y: 164, endPoint x: 0, endPoint y: 161, distance: 63.7
click at [0, 161] on div "lubassa" at bounding box center [63, 142] width 127 height 66
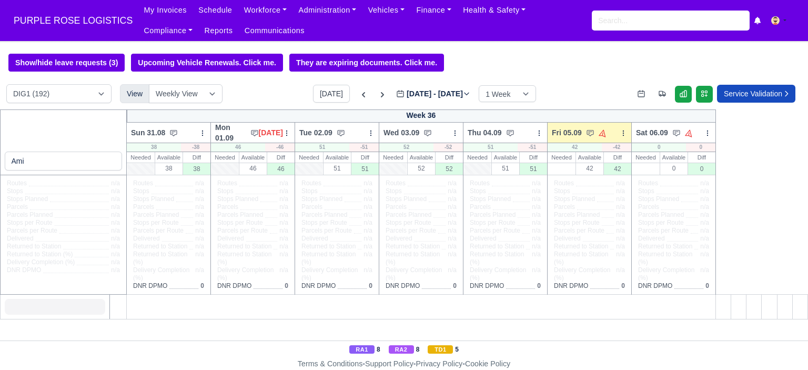
type input "Amin"
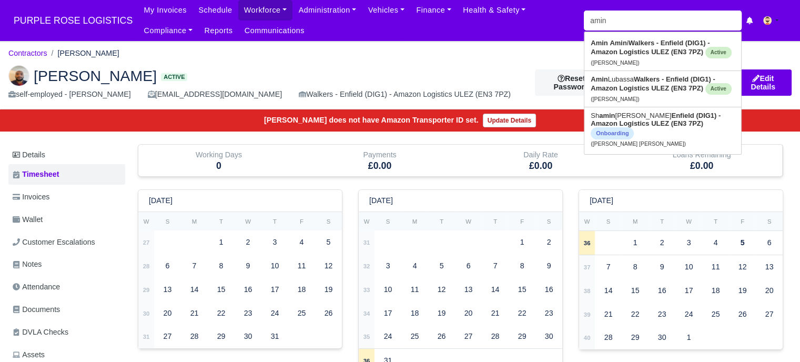
type input "amin l"
type input "[PERSON_NAME]"
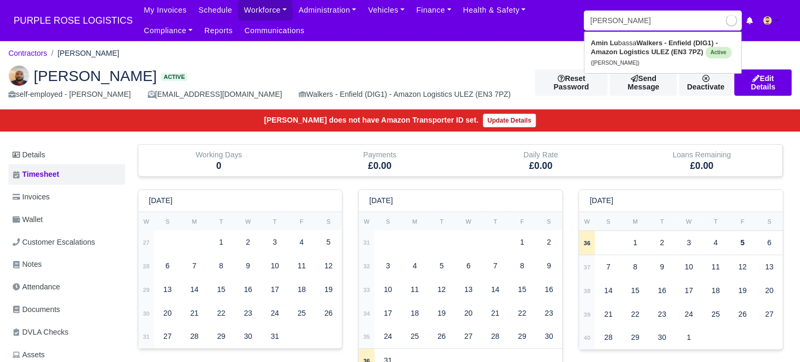
type input "[PERSON_NAME]"
click at [617, 47] on link "[PERSON_NAME] - Enfield (DIG1) - Amazon Logistics ULEZ (EN3 7PZ) Active ([PERSO…" at bounding box center [662, 53] width 157 height 36
type input "[PERSON_NAME]"
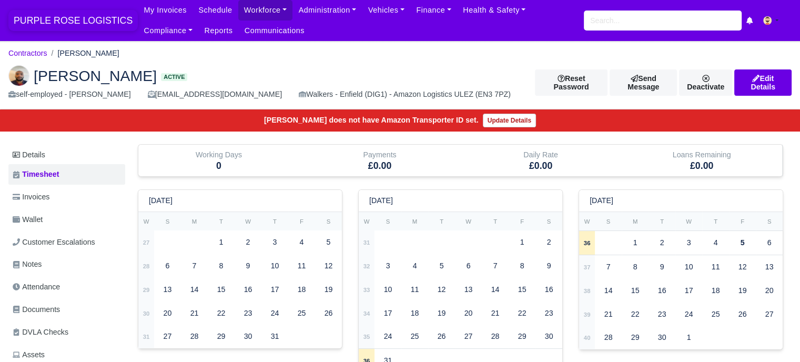
click at [38, 18] on span "PURPLE ROSE LOGISTICS" at bounding box center [72, 20] width 129 height 21
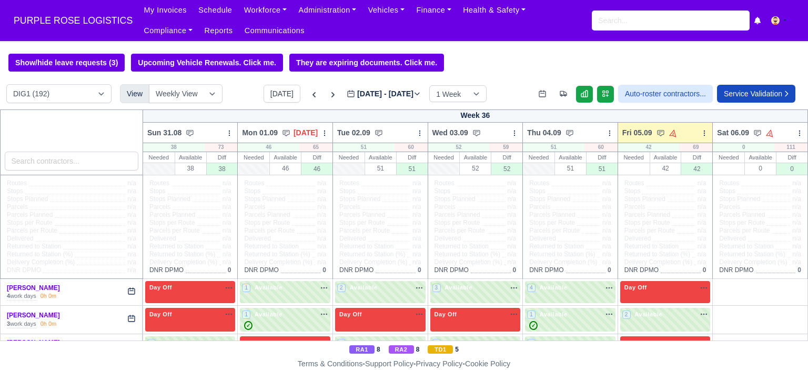
drag, startPoint x: 0, startPoint y: 0, endPoint x: 100, endPoint y: 93, distance: 136.6
click at [100, 93] on select "DIG1 (192) DAK1 (1) GIMD (21)" at bounding box center [58, 93] width 105 height 19
select select "5"
click at [6, 85] on select "DIG1 (192) DAK1 (1) GIMD (21)" at bounding box center [58, 93] width 105 height 19
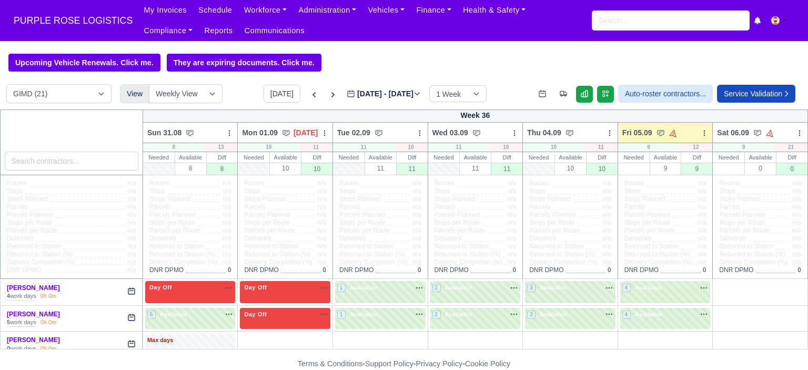
click at [103, 94] on select "DIG1 (192) DAK1 (1) GIMD (21)" at bounding box center [58, 93] width 105 height 19
click at [96, 80] on div "Upcoming Vehicle Renewals. Click me. They are expiring documents. Click me. DIG…" at bounding box center [404, 206] width 808 height 304
click at [68, 161] on input "search" at bounding box center [72, 160] width 134 height 19
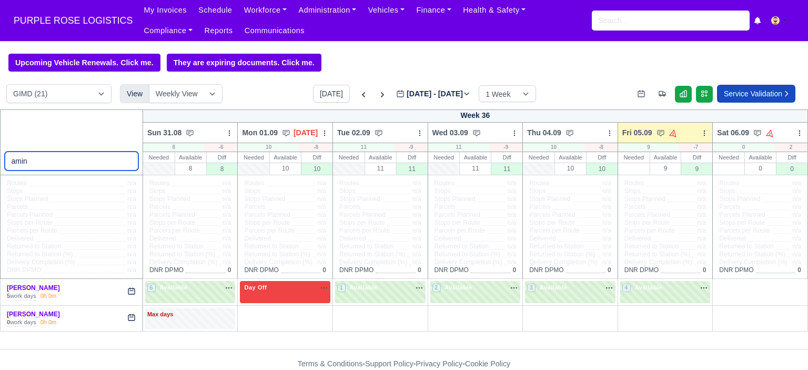
type input "amin"
click at [63, 321] on div "0 work days 0h 0m" at bounding box center [71, 322] width 129 height 8
click at [185, 323] on div "Max days" at bounding box center [190, 319] width 90 height 22
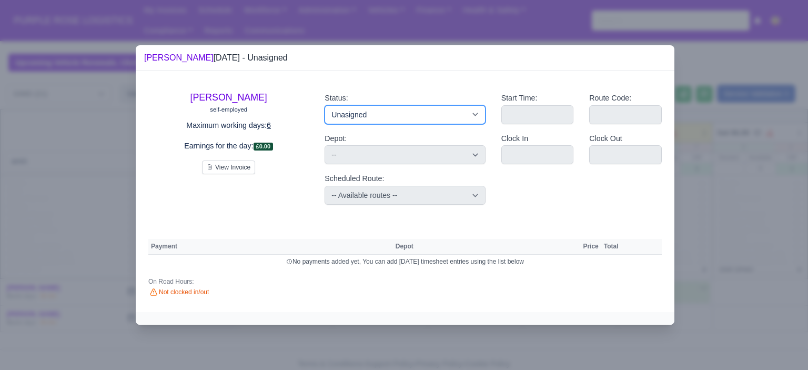
click at [478, 116] on select "Available Day Off Stand By Holiday Other Depot In Office OSM Ridealong Nursery …" at bounding box center [404, 114] width 160 height 19
click at [398, 77] on div "Amin Lubassa self-employed Maximum working days: 6 Earnings for the day: £0.00 …" at bounding box center [405, 191] width 539 height 241
click at [476, 115] on select "Available Day Off Stand By Holiday Other Depot In Office OSM Ridealong Nursery …" at bounding box center [404, 114] width 160 height 19
select select "Available"
click at [324, 105] on select "Available Day Off Stand By Holiday Other Depot In Office OSM Ridealong Nursery …" at bounding box center [404, 114] width 160 height 19
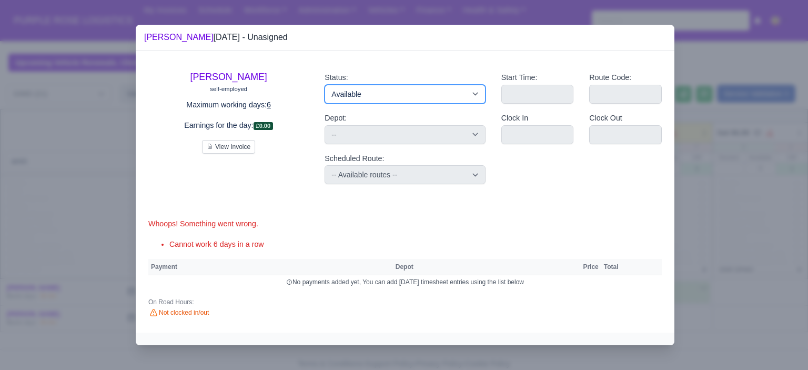
click at [449, 96] on select "Available Day Off Stand By Holiday Other Depot In Office OSM Ridealong Nursery …" at bounding box center [404, 94] width 160 height 19
select select "Day Off"
click at [324, 85] on select "Available Day Off Stand By Holiday Other Depot In Office OSM Ridealong Nursery …" at bounding box center [404, 94] width 160 height 19
select select
select select "na"
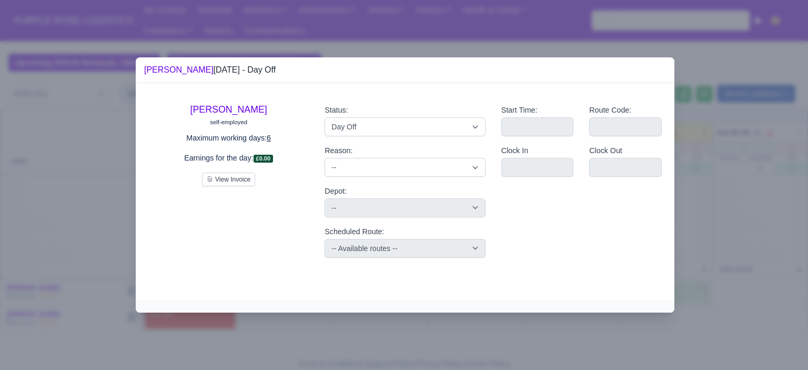
click at [777, 209] on div at bounding box center [404, 185] width 808 height 370
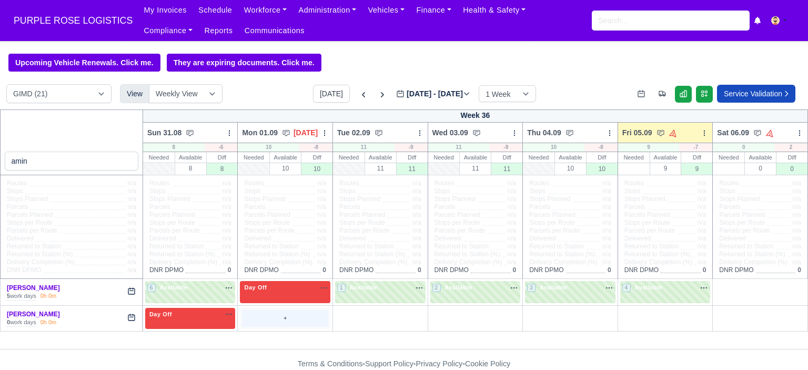
click at [319, 316] on div "+" at bounding box center [285, 318] width 86 height 17
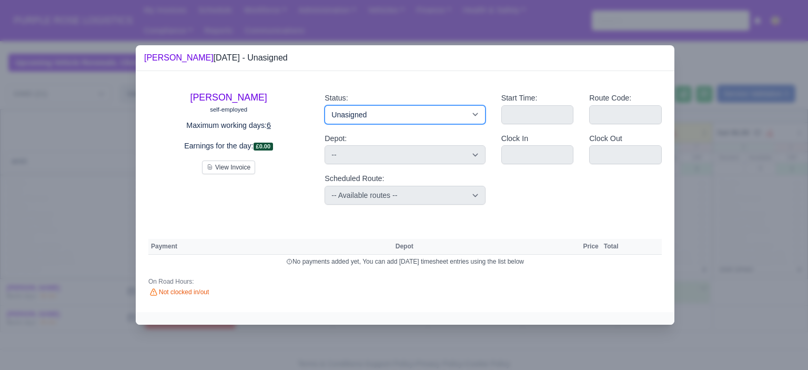
click at [463, 114] on select "Available Day Off Stand By Holiday Other Depot In Office OSM Ridealong Nursery …" at bounding box center [404, 114] width 160 height 19
select select "Day Off"
click at [324, 105] on select "Available Day Off Stand By Holiday Other Depot In Office OSM Ridealong Nursery …" at bounding box center [404, 114] width 160 height 19
select select
select select "na"
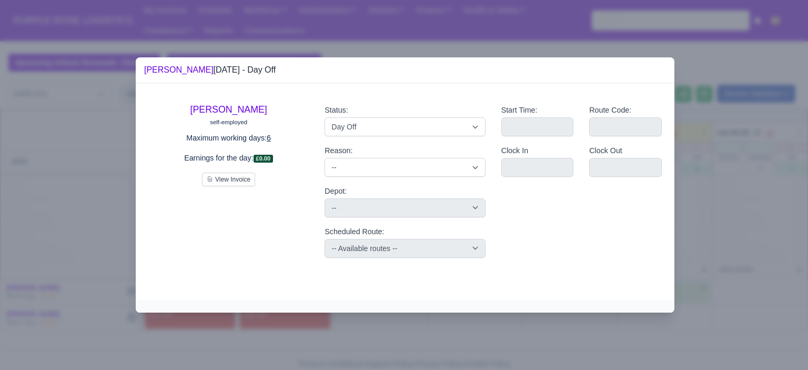
drag, startPoint x: 696, startPoint y: 164, endPoint x: 689, endPoint y: 164, distance: 7.4
click at [696, 164] on div at bounding box center [404, 185] width 808 height 370
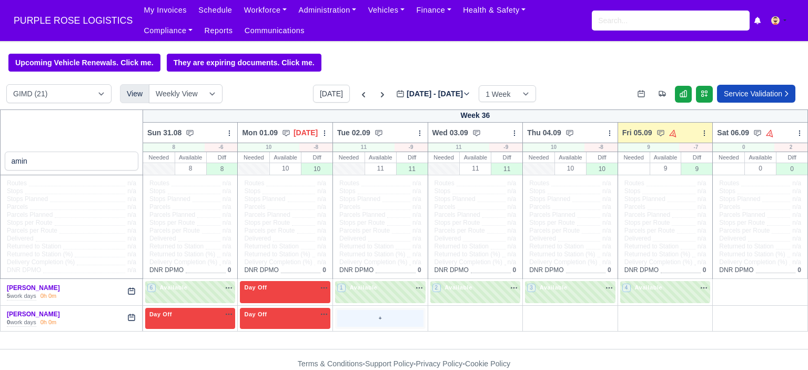
click at [372, 318] on div "+" at bounding box center [380, 318] width 86 height 17
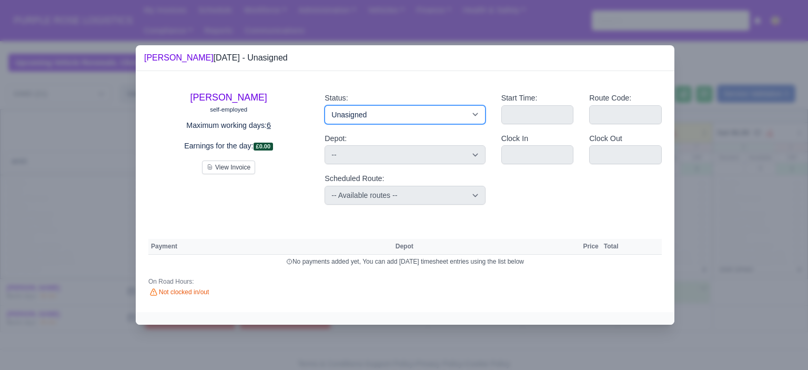
click at [401, 120] on select "Available Day Off Stand By Holiday Other Depot In Office OSM Ridealong Nursery …" at bounding box center [404, 114] width 160 height 19
select select "Day Off"
click at [324, 105] on select "Available Day Off Stand By Holiday Other Depot In Office OSM Ridealong Nursery …" at bounding box center [404, 114] width 160 height 19
select select
select select "na"
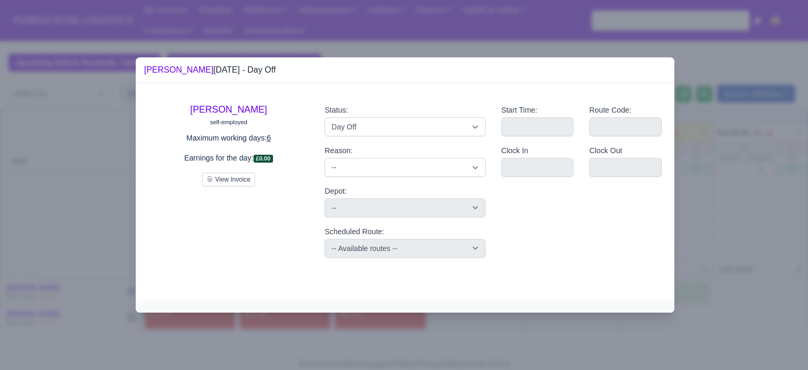
click at [703, 188] on div at bounding box center [404, 185] width 808 height 370
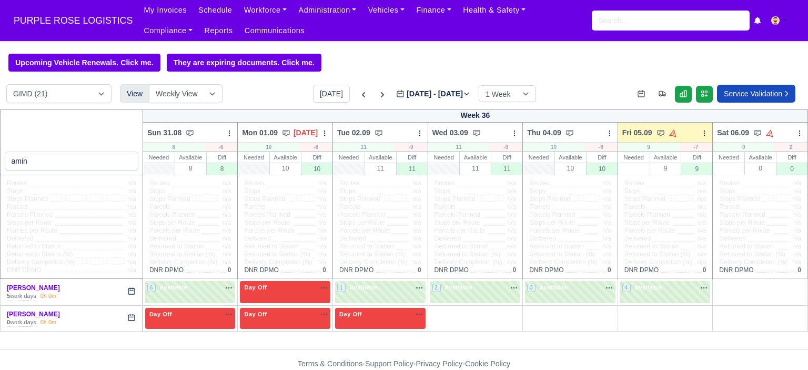
select select "5"
click at [470, 319] on div "+" at bounding box center [475, 318] width 86 height 17
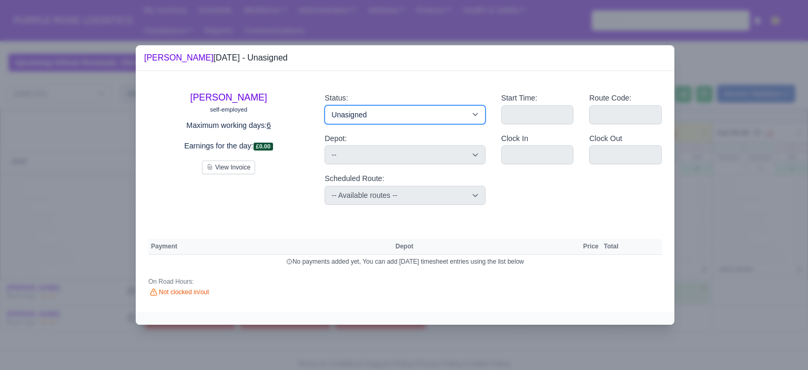
click at [436, 119] on select "Available Day Off Stand By Holiday Other Depot In Office OSM Ridealong Nursery …" at bounding box center [404, 114] width 160 height 19
select select "Day Off"
click at [324, 105] on select "Available Day Off Stand By Holiday Other Depot In Office OSM Ridealong Nursery …" at bounding box center [404, 114] width 160 height 19
select select
select select "na"
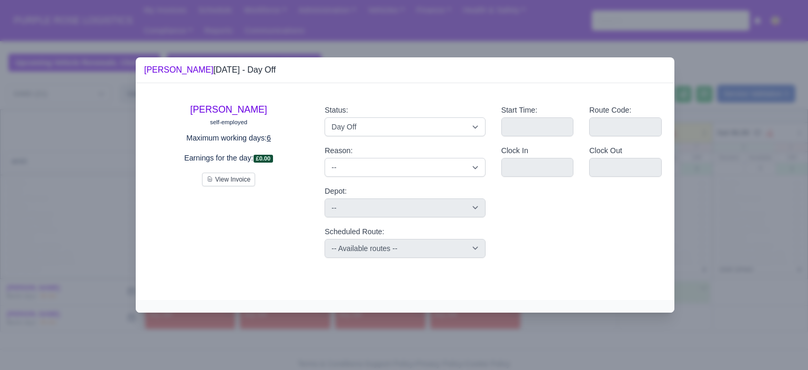
click at [712, 228] on div at bounding box center [404, 185] width 808 height 370
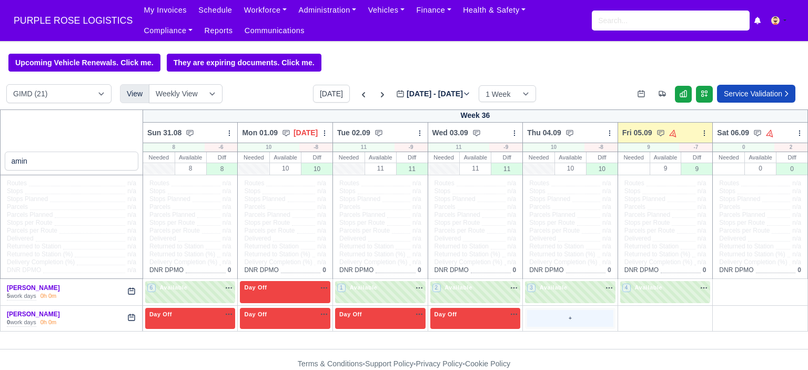
click at [578, 317] on div "+" at bounding box center [570, 318] width 86 height 17
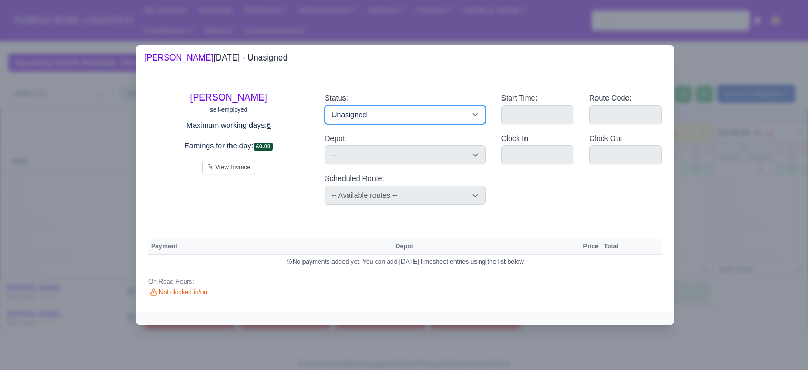
click at [450, 117] on select "Available Day Off Stand By Holiday Other Depot In Office OSM Ridealong Nursery …" at bounding box center [404, 114] width 160 height 19
select select "Day Off"
click at [324, 105] on select "Available Day Off Stand By Holiday Other Depot In Office OSM Ridealong Nursery …" at bounding box center [404, 114] width 160 height 19
select select
select select "na"
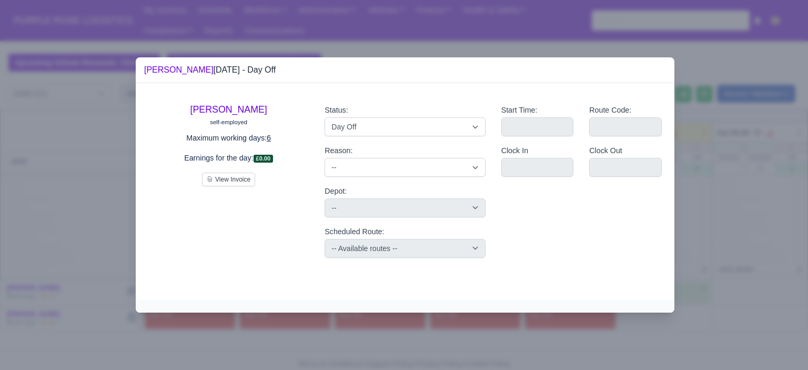
click at [709, 167] on div at bounding box center [404, 185] width 808 height 370
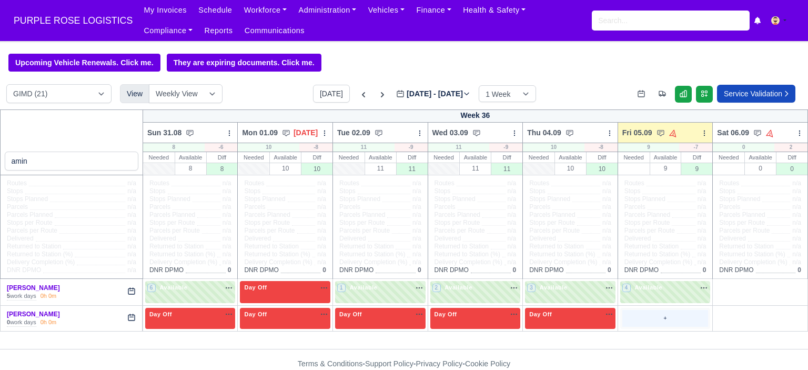
click at [656, 313] on div "+" at bounding box center [665, 318] width 86 height 17
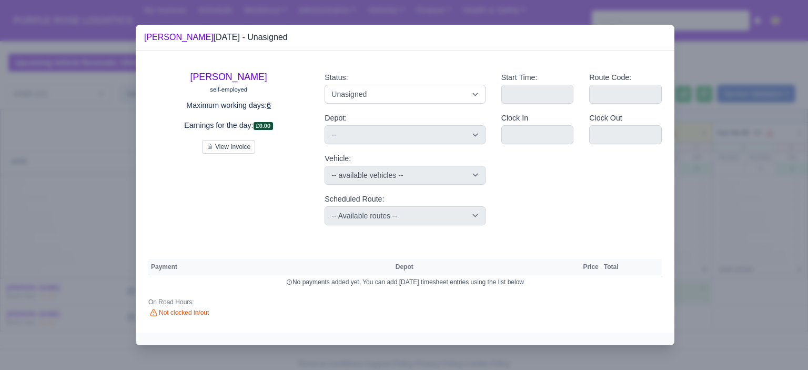
click at [380, 82] on div "Status: Available Day Off Stand By Holiday Other Depot In Office OSM Ridealong …" at bounding box center [404, 88] width 160 height 32
click at [380, 92] on select "Available Day Off Stand By Holiday Other Depot In Office OSM Ridealong Nursery …" at bounding box center [404, 94] width 160 height 19
select select "Training"
click at [324, 85] on select "Available Day Off Stand By Holiday Other Depot In Office OSM Ridealong Nursery …" at bounding box center [404, 94] width 160 height 19
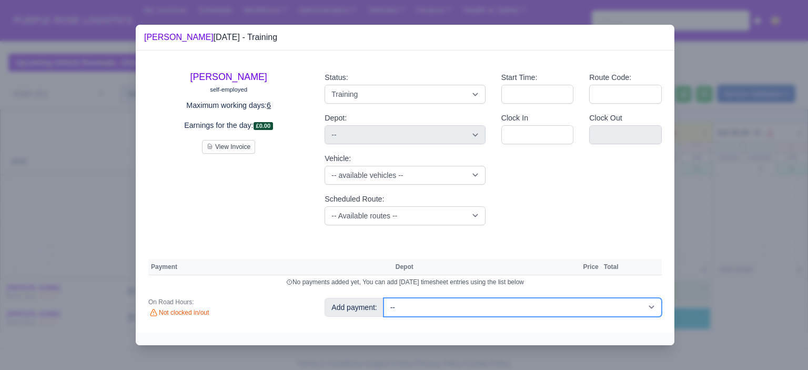
click at [601, 310] on select "-- Additional Hour Support (£14.50) Additional Hour Support (Walkers) (£13.50) …" at bounding box center [522, 307] width 278 height 19
select select "85"
click at [383, 298] on select "-- Additional Hour Support (£14.50) Additional Hour Support (Walkers) (£13.50) …" at bounding box center [522, 307] width 278 height 19
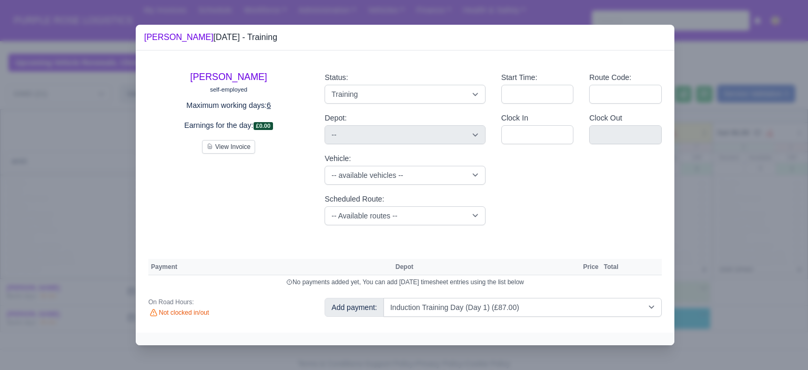
select select "5"
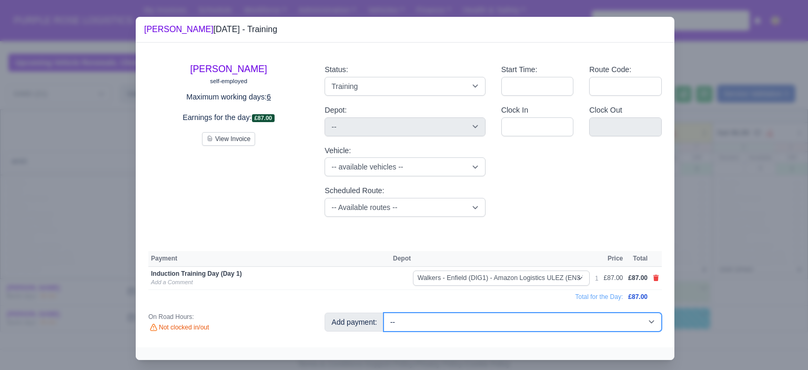
click at [620, 321] on select "-- Additional Hour Support (£14.50) Additional Hour Support (Walkers) (£13.50) …" at bounding box center [522, 321] width 278 height 19
select select "104"
click at [383, 312] on select "-- Additional Hour Support (£14.50) Additional Hour Support (Walkers) (£13.50) …" at bounding box center [522, 321] width 278 height 19
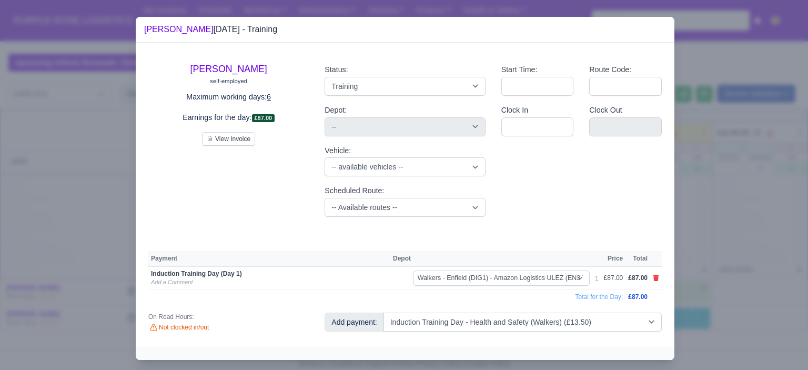
select select "5"
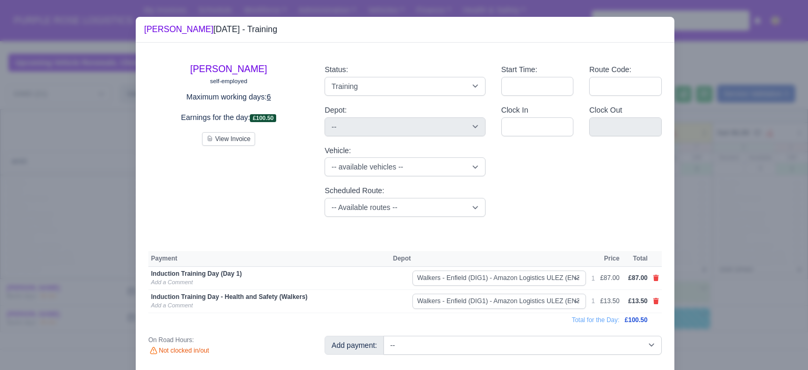
scroll to position [29, 0]
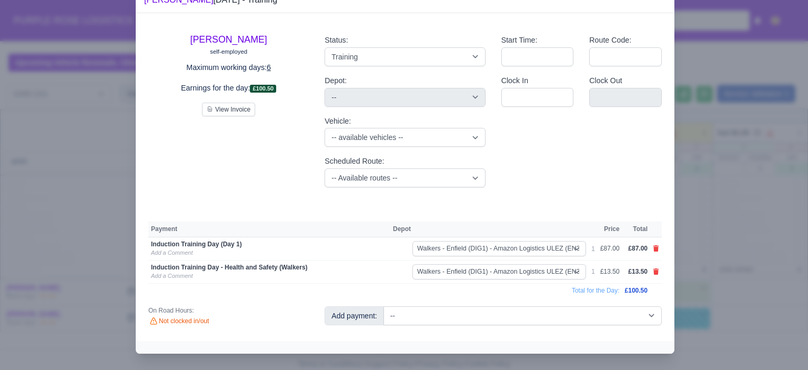
click at [709, 212] on div at bounding box center [404, 185] width 808 height 370
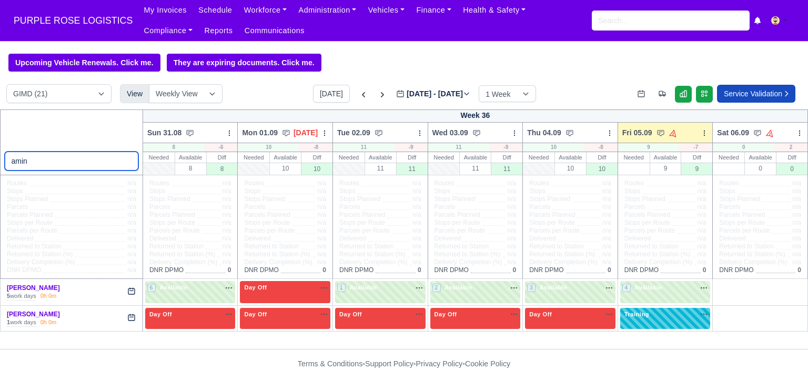
click at [67, 158] on input "amin" at bounding box center [72, 160] width 134 height 19
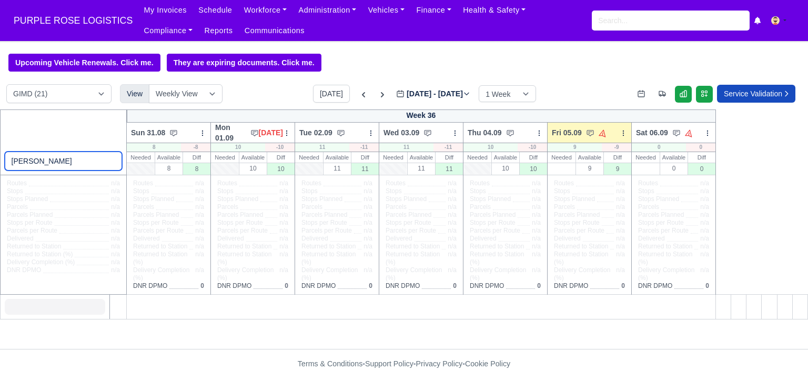
click at [86, 164] on input "[PERSON_NAME]" at bounding box center [64, 160] width 118 height 19
type input "[PERSON_NAME]"
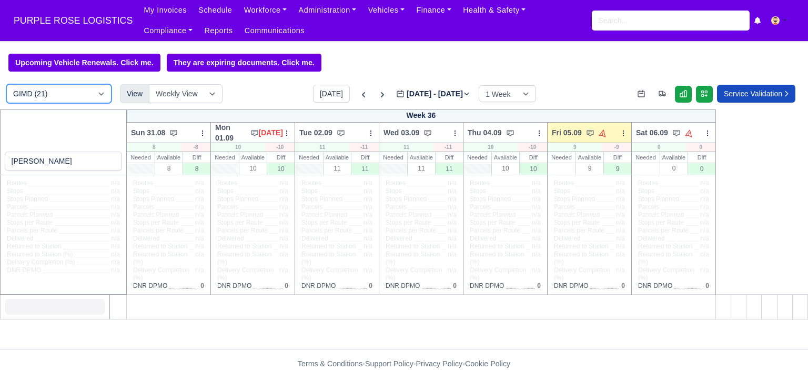
click at [90, 97] on select "DIG1 (192) DAK1 (1) GIMD (21)" at bounding box center [58, 93] width 105 height 19
select select "1"
click at [6, 85] on select "DIG1 (192) DAK1 (1) GIMD (21)" at bounding box center [58, 93] width 105 height 19
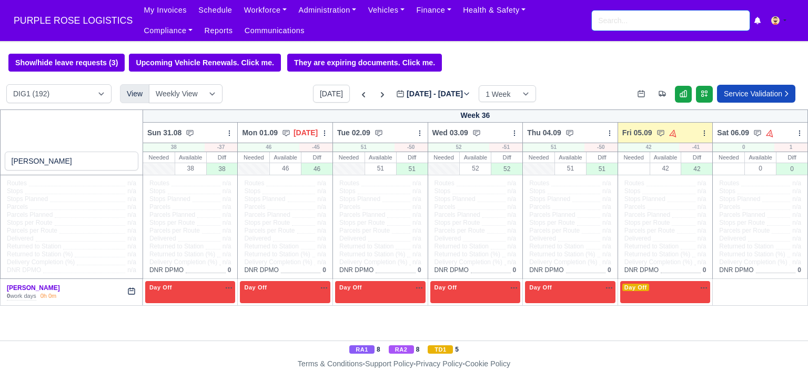
click at [632, 18] on input "search" at bounding box center [671, 21] width 158 height 20
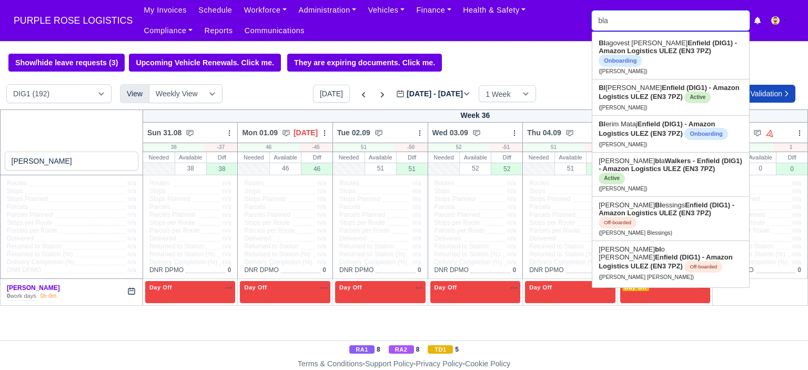
type input "blak"
type input "[PERSON_NAME]"
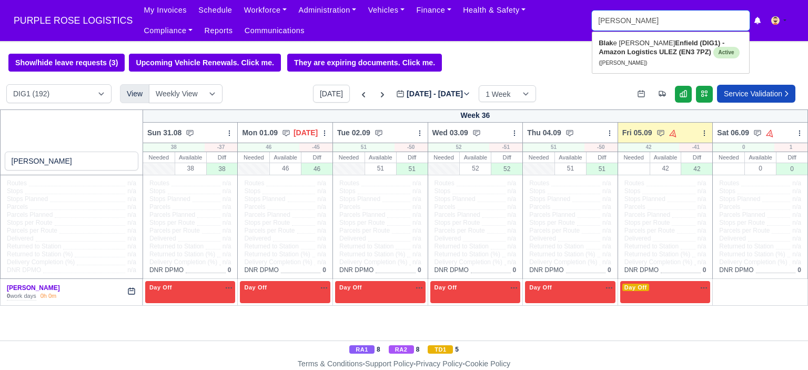
type input "[PERSON_NAME]"
type input "blake d"
type input "blake durrant"
click at [631, 43] on link "Blake D urrant Enfield (DIG1) - Amazon Logistics ULEZ (EN3 7PZ) Active (Blake D…" at bounding box center [670, 53] width 157 height 36
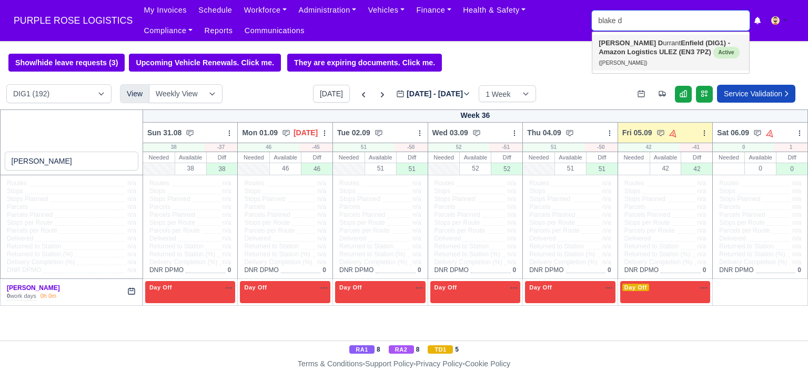
type input "[PERSON_NAME]"
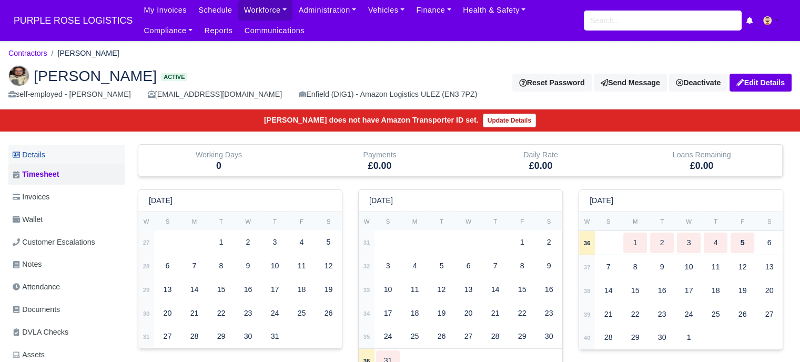
click at [50, 153] on link "Details" at bounding box center [66, 154] width 117 height 19
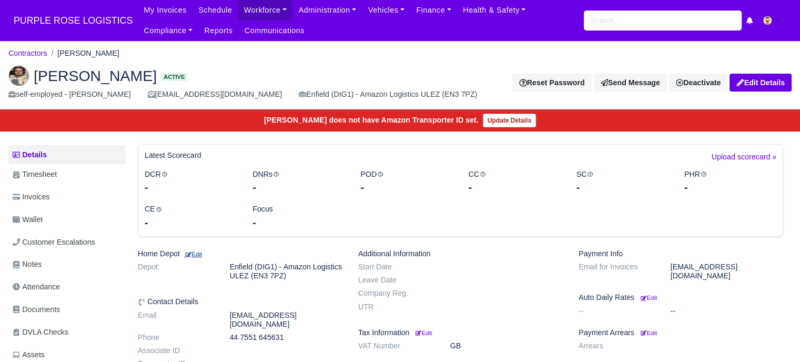
click at [196, 254] on small "Edit" at bounding box center [193, 254] width 18 height 6
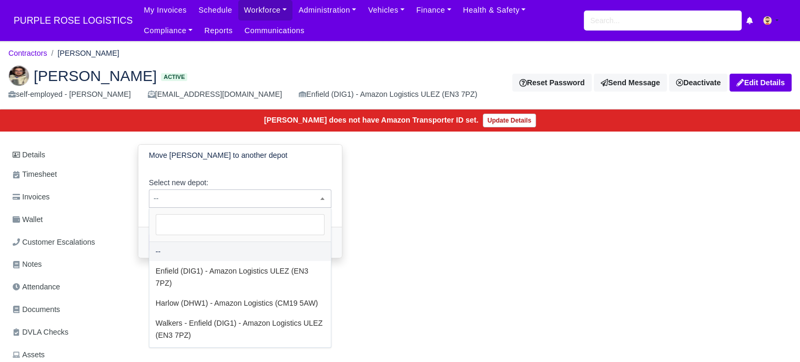
click at [211, 194] on span "--" at bounding box center [239, 198] width 181 height 13
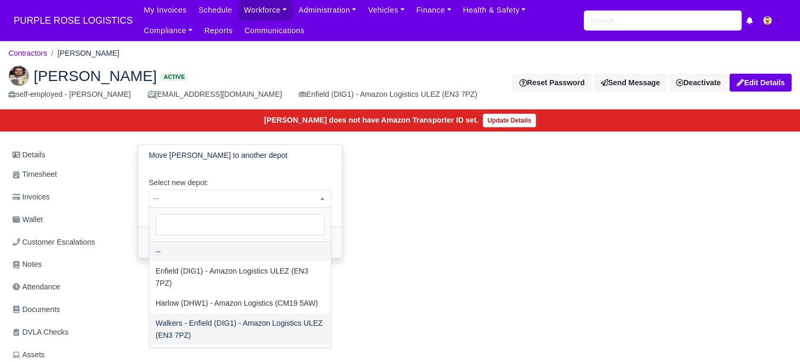
select select "5"
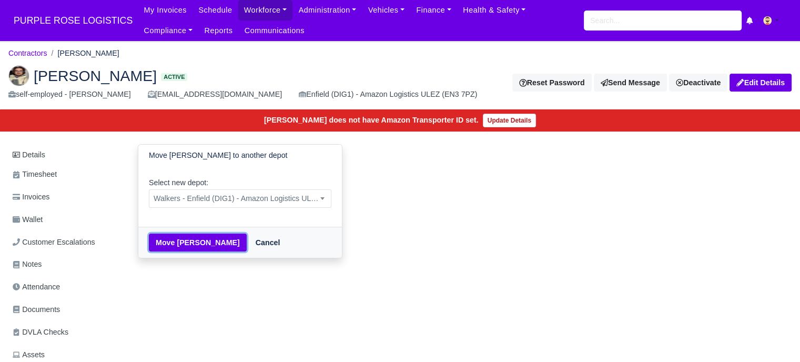
click at [202, 237] on button "Move Blake Durrant" at bounding box center [198, 242] width 98 height 18
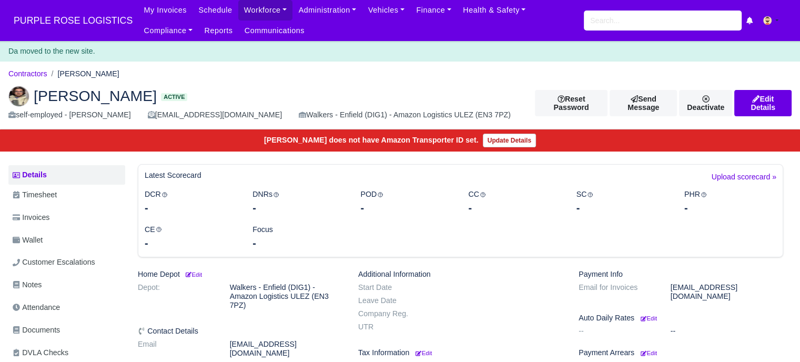
click at [208, 74] on ol "Contractors Blake Durrant" at bounding box center [399, 74] width 783 height 16
click at [54, 21] on span "PURPLE ROSE LOGISTICS" at bounding box center [72, 20] width 129 height 21
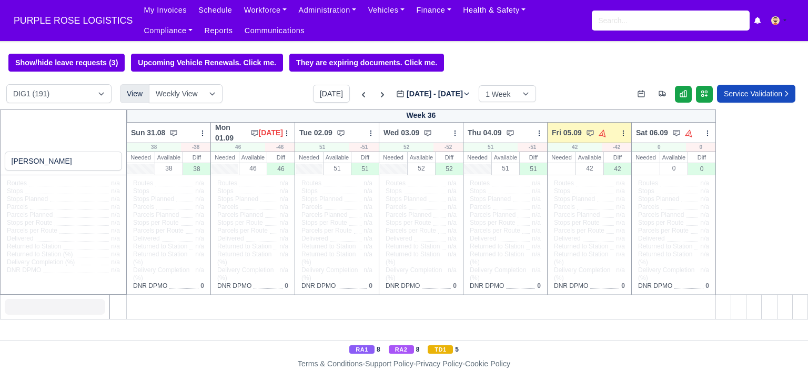
type input "[PERSON_NAME]"
click at [92, 95] on select "DIG1 (191) DAK1 (1) GIMD (22)" at bounding box center [58, 93] width 105 height 19
click at [6, 85] on select "DIG1 (191) DAK1 (1) GIMD (22)" at bounding box center [58, 93] width 105 height 19
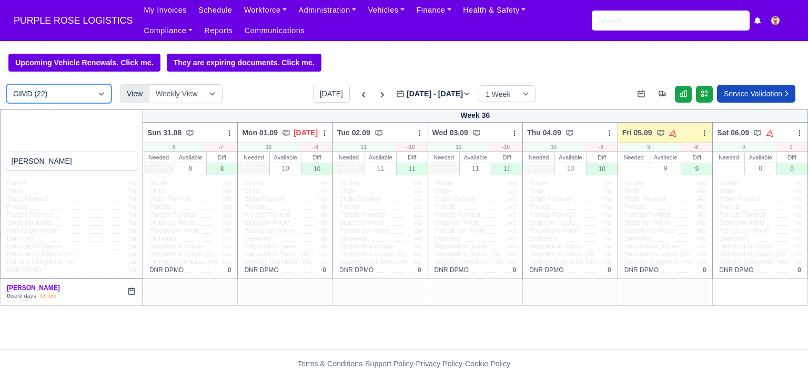
click at [93, 99] on select "DIG1 (191) DAK1 (1) GIMD (22)" at bounding box center [58, 93] width 105 height 19
click at [6, 85] on select "DIG1 (191) DAK1 (1) GIMD (22)" at bounding box center [58, 93] width 105 height 19
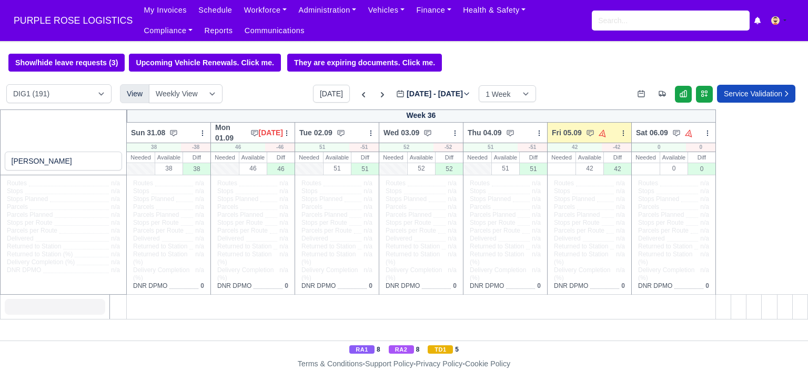
click at [61, 308] on div at bounding box center [55, 307] width 100 height 16
click at [90, 95] on select "DIG1 (191) DAK1 (1) GIMD (22)" at bounding box center [58, 93] width 105 height 19
select select "5"
click at [6, 85] on select "DIG1 (191) DAK1 (1) GIMD (22)" at bounding box center [58, 93] width 105 height 19
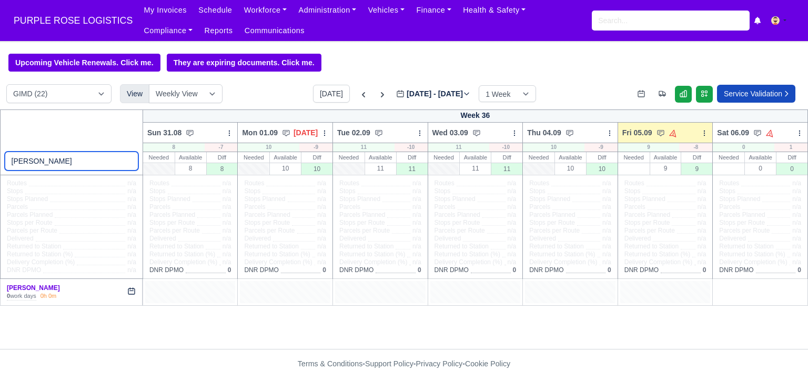
click at [43, 161] on input "[PERSON_NAME]" at bounding box center [72, 160] width 134 height 19
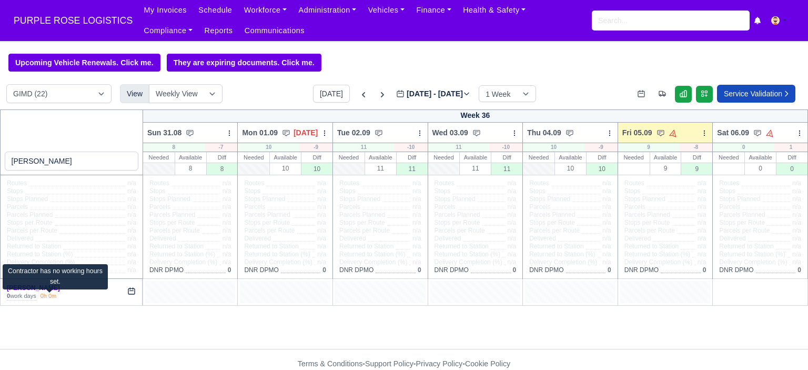
click at [54, 295] on div "0h 0m" at bounding box center [48, 296] width 16 height 8
click at [42, 291] on link "[PERSON_NAME]" at bounding box center [33, 287] width 53 height 7
select select "5"
click at [187, 292] on div at bounding box center [190, 292] width 90 height 22
click at [156, 291] on div at bounding box center [190, 292] width 90 height 22
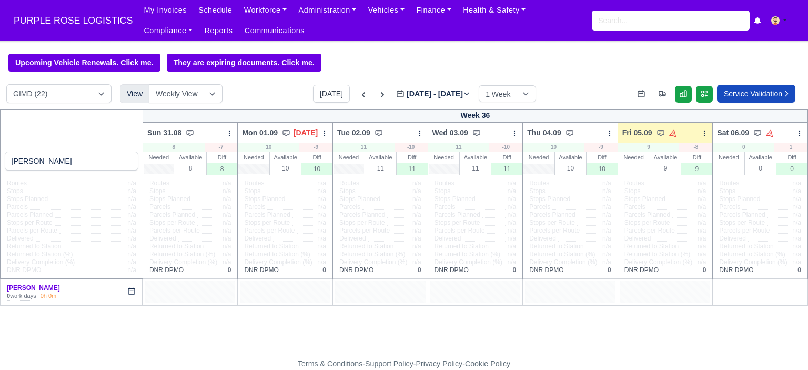
click at [290, 298] on div at bounding box center [285, 292] width 90 height 22
click at [403, 298] on div at bounding box center [380, 292] width 90 height 22
click at [500, 291] on div at bounding box center [475, 292] width 90 height 22
click at [594, 295] on div at bounding box center [570, 292] width 90 height 22
drag, startPoint x: 691, startPoint y: 288, endPoint x: 732, endPoint y: 288, distance: 41.0
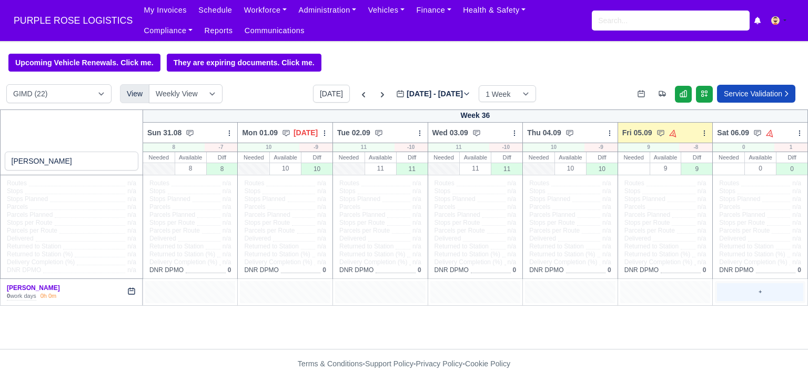
click at [696, 289] on div at bounding box center [665, 292] width 90 height 22
click at [754, 288] on div "+" at bounding box center [760, 291] width 86 height 17
select select "Unasigned"
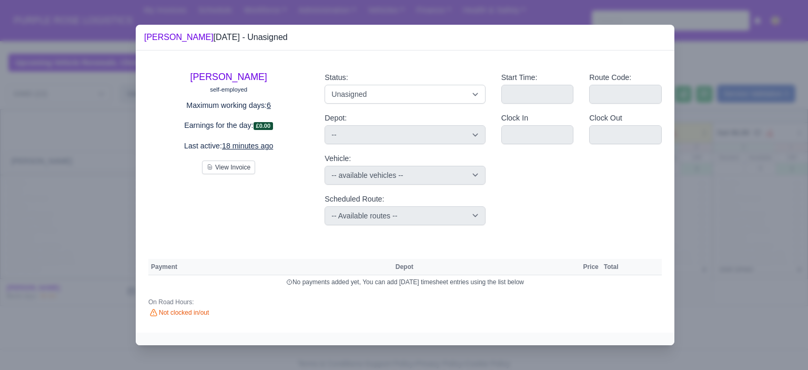
drag, startPoint x: 738, startPoint y: 180, endPoint x: 730, endPoint y: 178, distance: 8.3
click at [736, 180] on div at bounding box center [404, 185] width 808 height 370
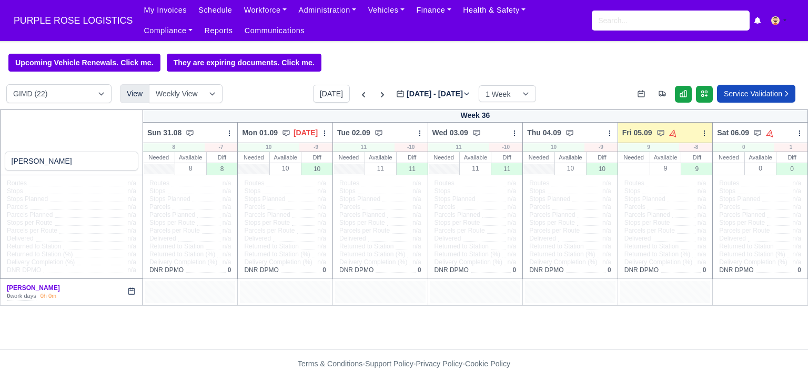
click at [589, 289] on div at bounding box center [570, 292] width 90 height 22
click at [634, 293] on div at bounding box center [665, 292] width 90 height 22
drag, startPoint x: 591, startPoint y: 294, endPoint x: 539, endPoint y: 292, distance: 52.6
click at [591, 294] on div at bounding box center [570, 292] width 90 height 22
drag, startPoint x: 498, startPoint y: 292, endPoint x: 434, endPoint y: 290, distance: 64.2
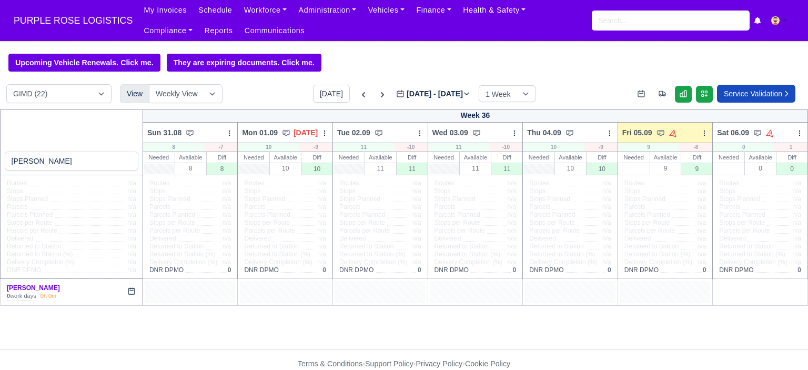
click at [494, 292] on div at bounding box center [475, 292] width 90 height 22
drag, startPoint x: 381, startPoint y: 286, endPoint x: 372, endPoint y: 286, distance: 8.9
click at [380, 286] on div at bounding box center [380, 292] width 90 height 22
drag, startPoint x: 282, startPoint y: 286, endPoint x: 245, endPoint y: 286, distance: 37.3
click at [278, 286] on div at bounding box center [285, 292] width 90 height 22
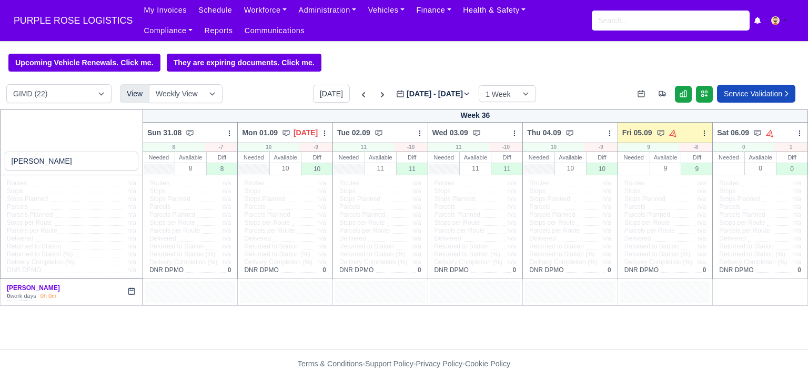
click at [184, 287] on div at bounding box center [190, 292] width 90 height 22
click at [784, 22] on button at bounding box center [782, 20] width 34 height 15
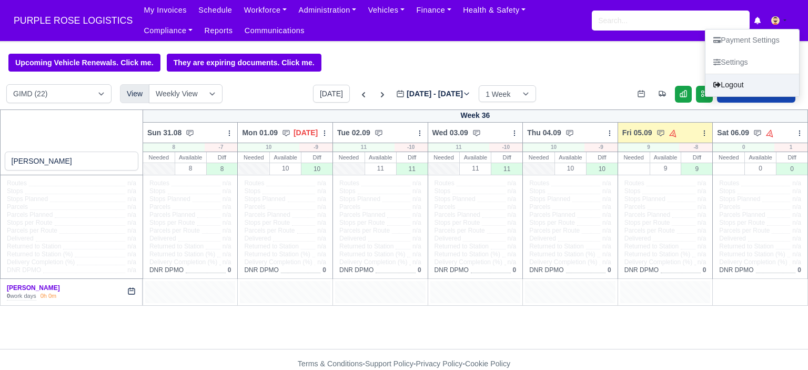
click at [728, 83] on link "Logout" at bounding box center [752, 85] width 94 height 22
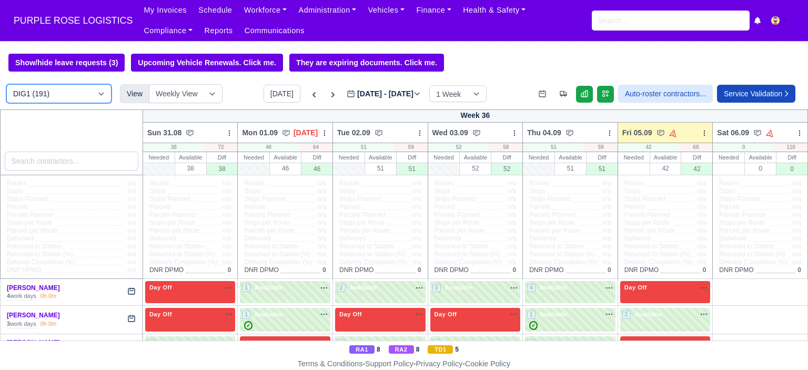
click at [75, 96] on select "DIG1 (191) DAK1 (1) GIMD (22)" at bounding box center [58, 93] width 105 height 19
click at [66, 91] on select "DIG1 (191) DAK1 (1) GIMD (22)" at bounding box center [58, 93] width 105 height 19
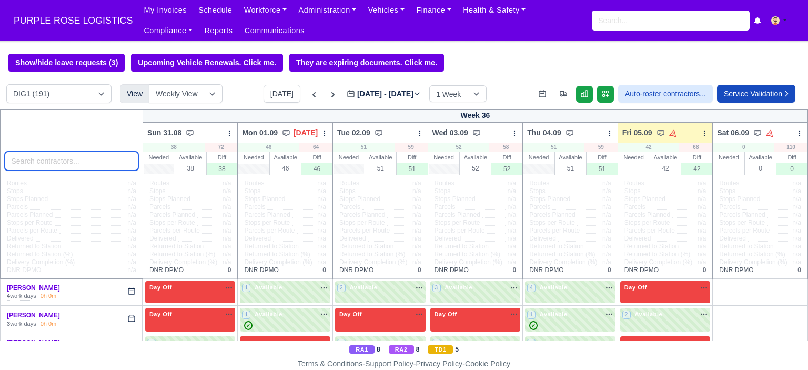
click at [67, 160] on input "search" at bounding box center [72, 160] width 134 height 19
type input "blake"
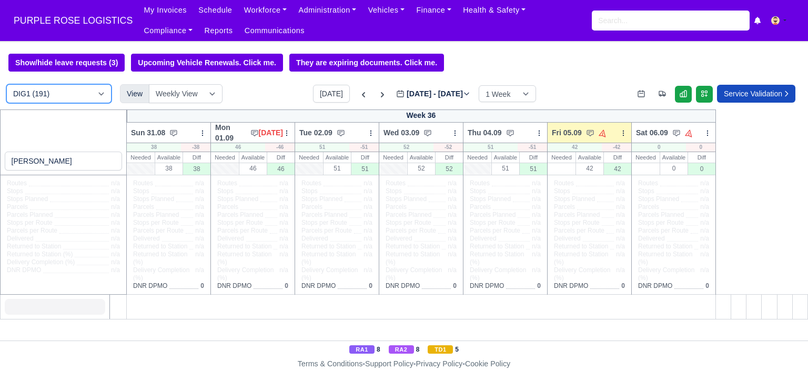
click at [76, 94] on select "DIG1 (191) DAK1 (1) GIMD (22)" at bounding box center [58, 93] width 105 height 19
select select "5"
click at [6, 85] on select "DIG1 (191) DAK1 (1) GIMD (22)" at bounding box center [58, 93] width 105 height 19
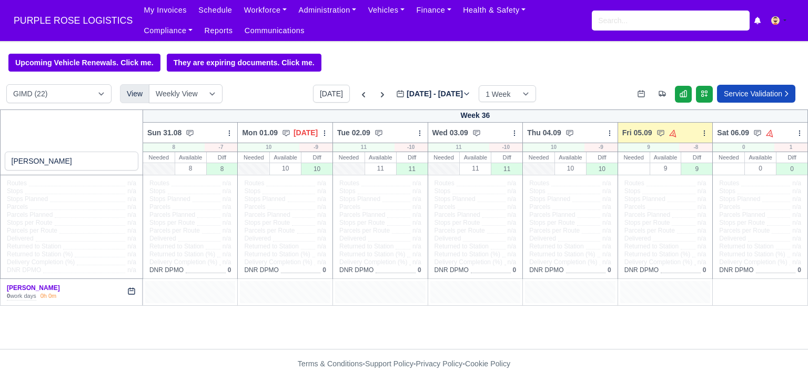
click at [186, 296] on div at bounding box center [190, 292] width 90 height 22
click at [282, 292] on div at bounding box center [285, 292] width 90 height 22
click at [360, 288] on div at bounding box center [380, 292] width 90 height 22
drag, startPoint x: 472, startPoint y: 290, endPoint x: 480, endPoint y: 291, distance: 7.5
click at [475, 290] on div at bounding box center [475, 292] width 90 height 22
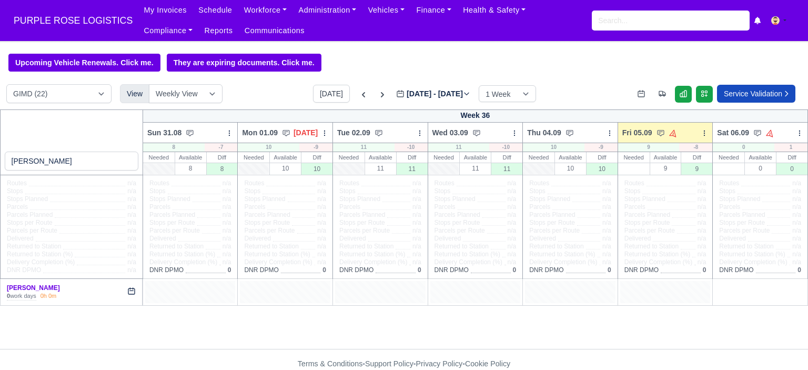
drag, startPoint x: 568, startPoint y: 291, endPoint x: 640, endPoint y: 291, distance: 71.5
click at [570, 291] on div at bounding box center [570, 292] width 90 height 22
click at [644, 291] on div at bounding box center [665, 292] width 90 height 22
click at [613, 29] on input "search" at bounding box center [671, 21] width 158 height 20
type input "blake"
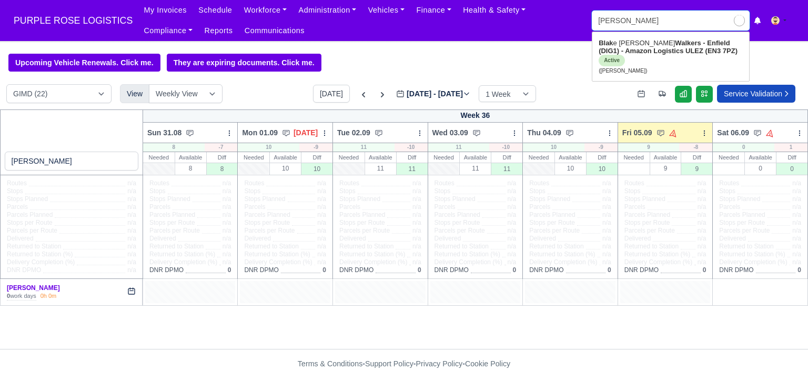
type input "blake Durrant"
click at [653, 50] on strong "Walkers - Enfield (DIG1) - Amazon Logistics ULEZ (EN3 7PZ)" at bounding box center [670, 51] width 144 height 25
type input "Blake Durrant"
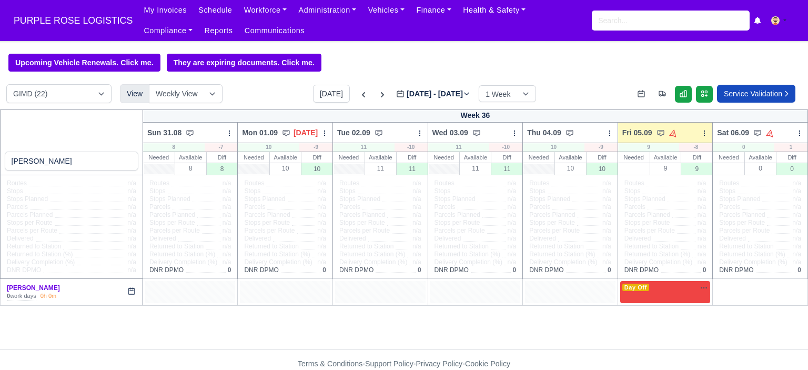
select select "5"
click at [689, 286] on div "Day Off Available" at bounding box center [665, 287] width 86 height 9
select select "Day Off"
select select "6"
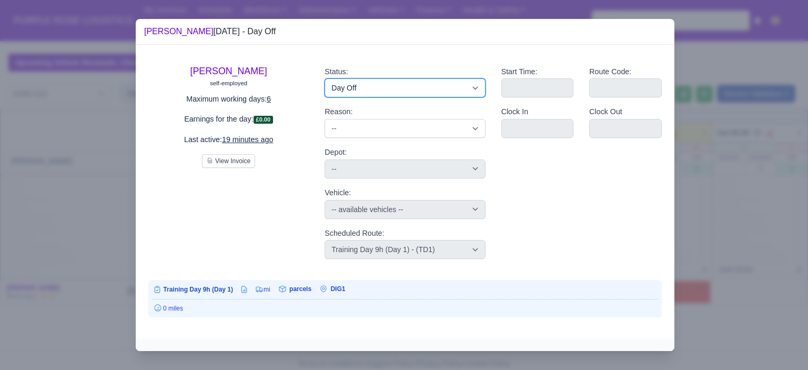
click at [416, 93] on select "Available Day Off Stand By Holiday Other Depot In Office OSM Ridealong Nursery …" at bounding box center [404, 87] width 160 height 19
select select "Training"
click at [324, 78] on select "Available Day Off Stand By Holiday Other Depot In Office OSM Ridealong Nursery …" at bounding box center [404, 87] width 160 height 19
select select
select select "6"
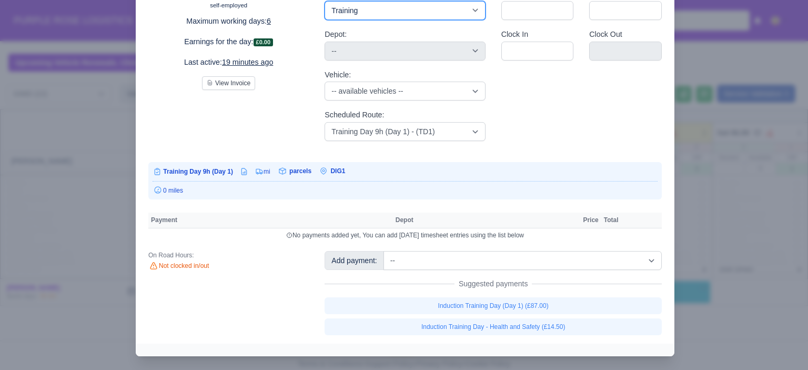
scroll to position [78, 0]
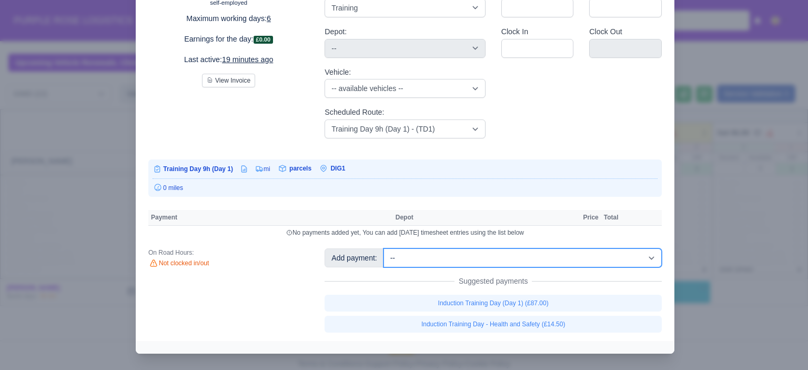
click at [595, 260] on select "-- Additional Hour Support (£14.50) Additional Hour Support (Walkers) (£13.50) …" at bounding box center [522, 257] width 278 height 19
click at [383, 248] on select "-- Additional Hour Support (£14.50) Additional Hour Support (Walkers) (£13.50) …" at bounding box center [522, 257] width 278 height 19
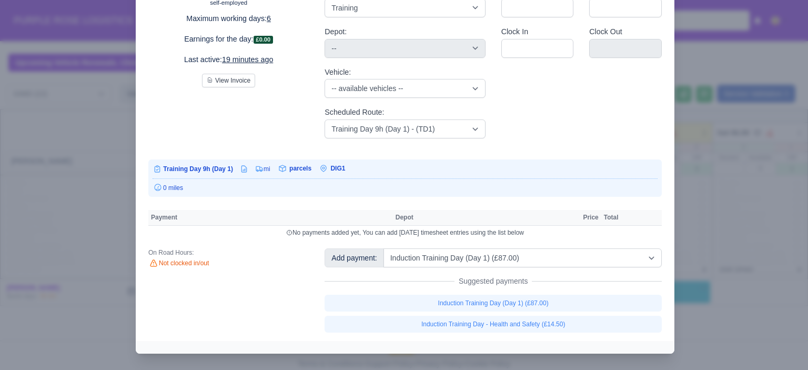
select select "5"
select select
select select "5"
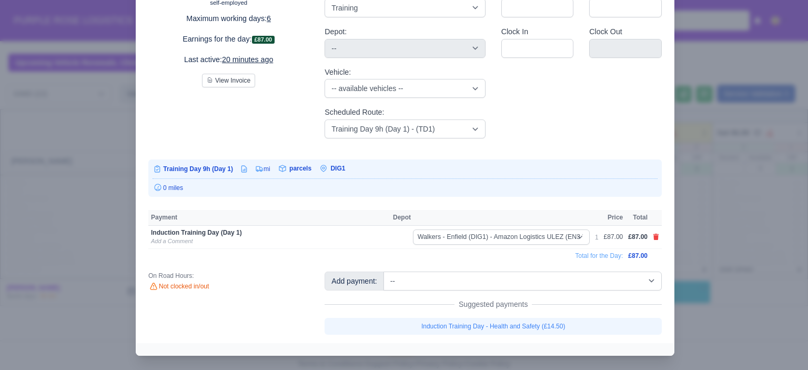
scroll to position [79, 0]
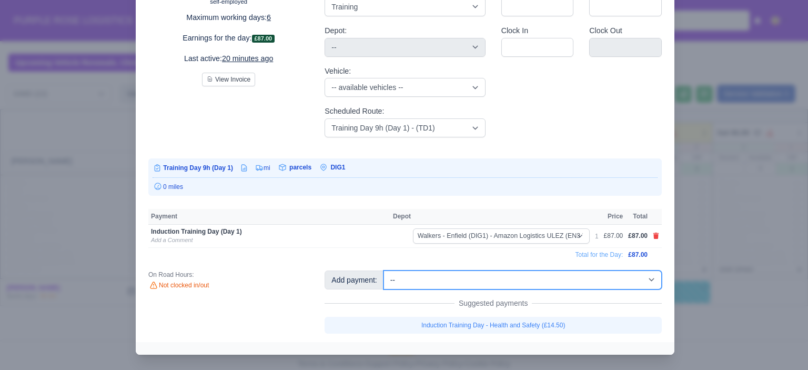
click at [560, 275] on select "-- Additional Hour Support (£14.50) Additional Hour Support (Walkers) (£13.50) …" at bounding box center [522, 279] width 278 height 19
select select "104"
click at [383, 270] on select "-- Additional Hour Support (£14.50) Additional Hour Support (Walkers) (£13.50) …" at bounding box center [522, 279] width 278 height 19
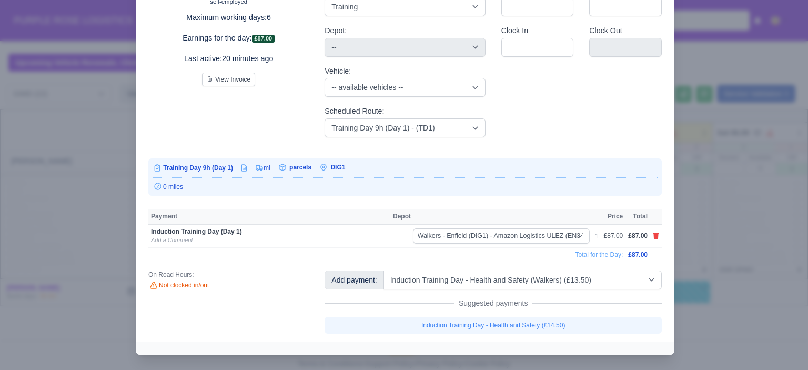
select select
select select "5"
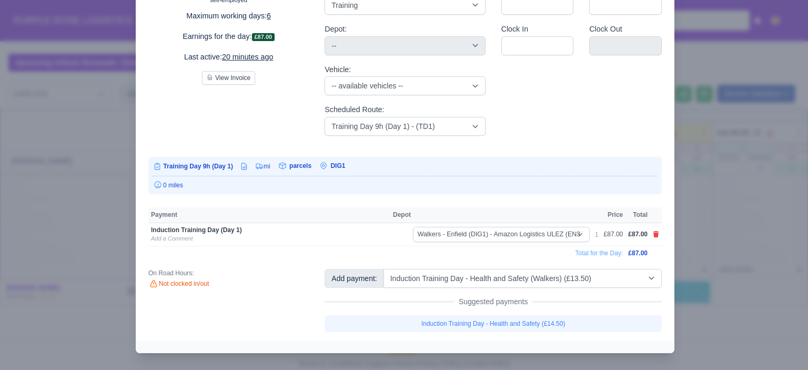
select select "5"
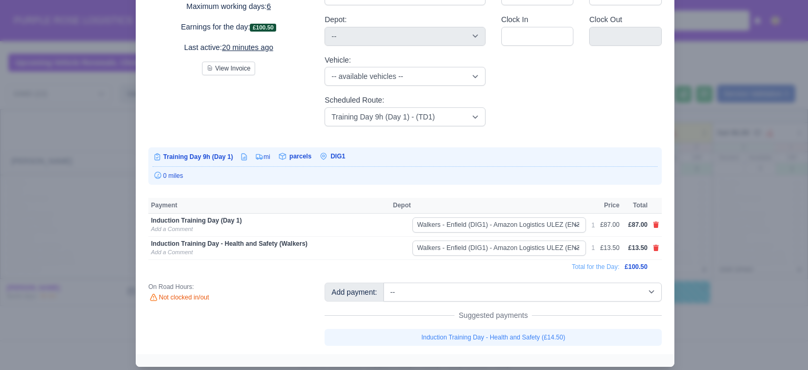
click at [707, 220] on div at bounding box center [404, 185] width 808 height 370
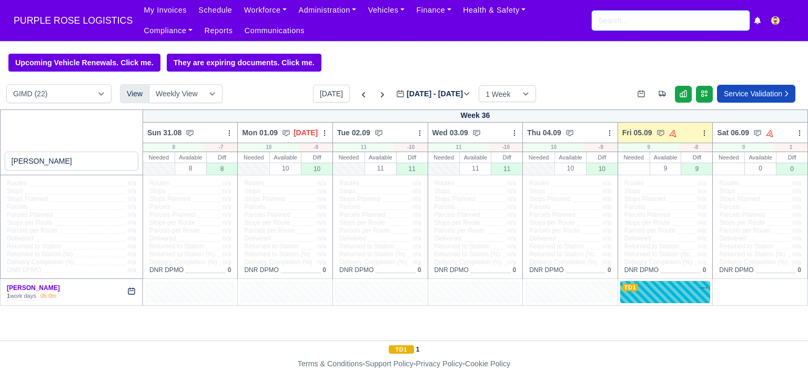
click at [625, 11] on input "search" at bounding box center [671, 21] width 158 height 20
type input "anup"
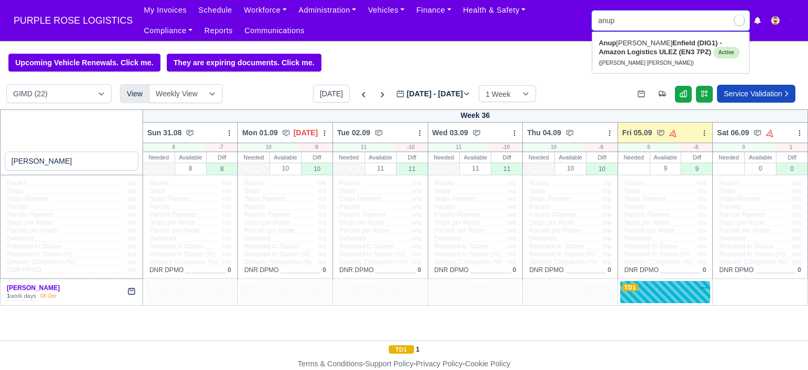
type input "anup Singh Dhariwal"
click at [631, 49] on strong "Enfield (DIG1) - Amazon Logistics ULEZ (EN3 7PZ)" at bounding box center [659, 47] width 123 height 17
type input "[PERSON_NAME] [PERSON_NAME]"
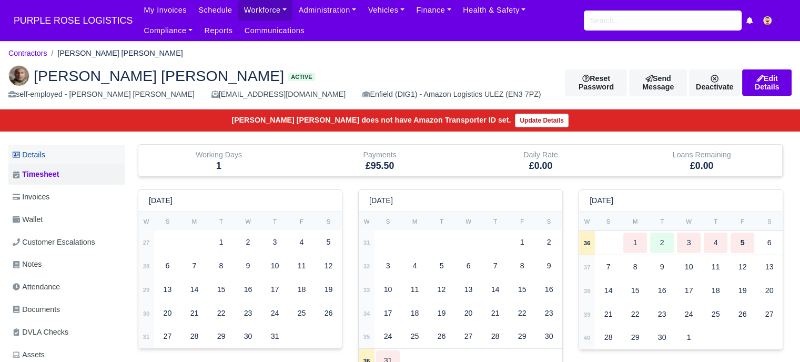
click at [68, 156] on link "Details" at bounding box center [66, 154] width 117 height 19
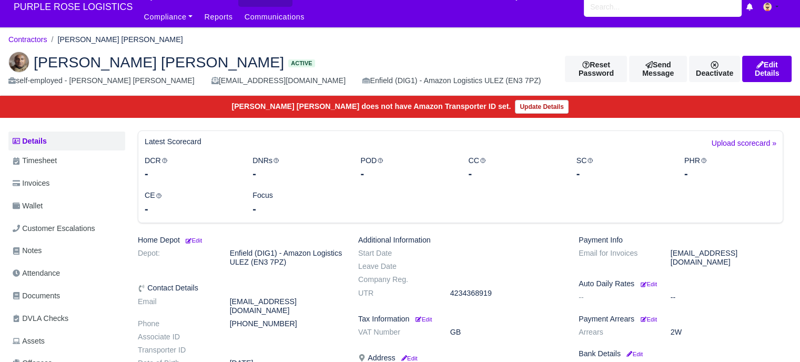
scroll to position [53, 0]
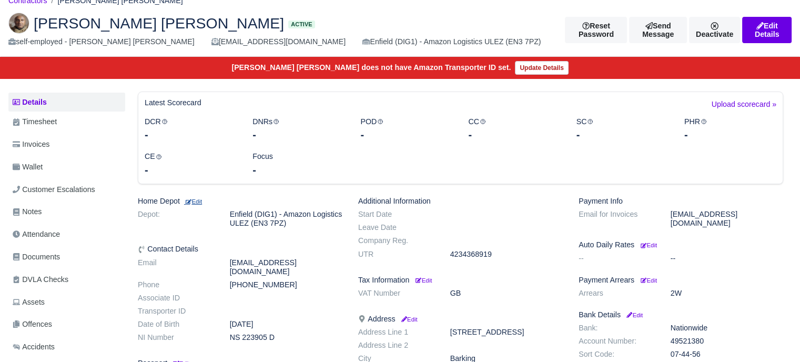
click at [200, 201] on small "Edit" at bounding box center [193, 201] width 18 height 6
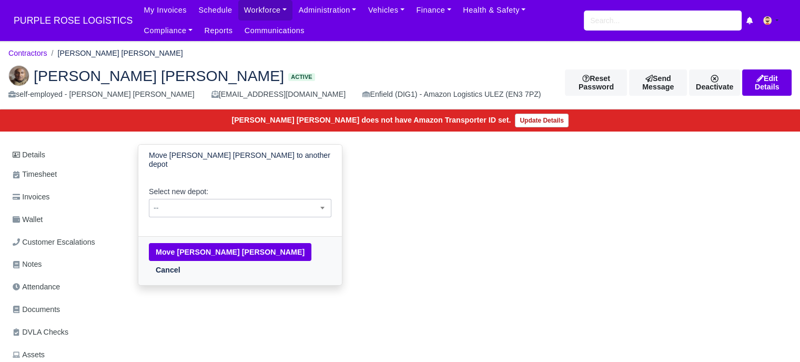
click at [200, 201] on span "--" at bounding box center [239, 207] width 181 height 13
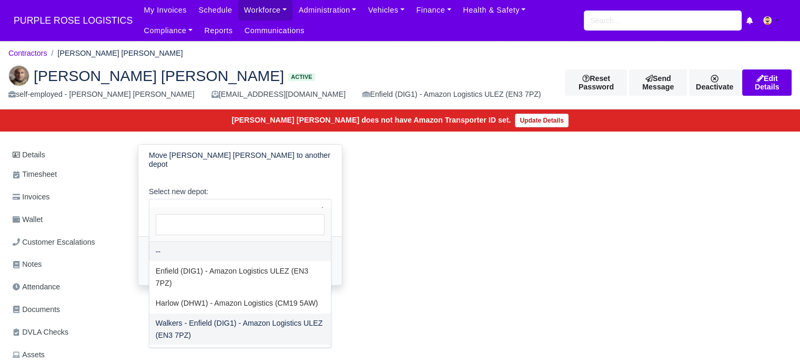
select select "5"
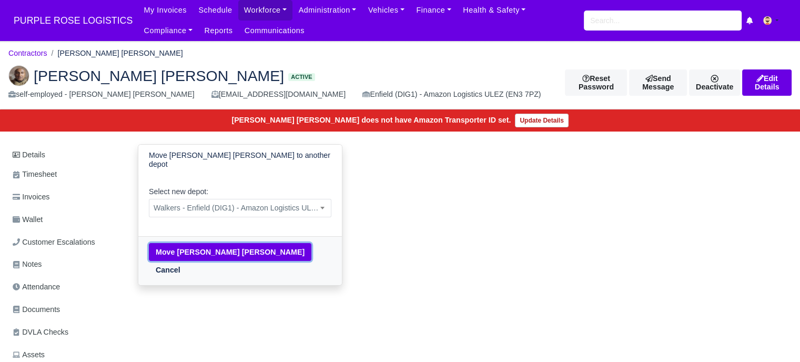
click at [225, 243] on button "Move [PERSON_NAME] [PERSON_NAME]" at bounding box center [230, 252] width 163 height 18
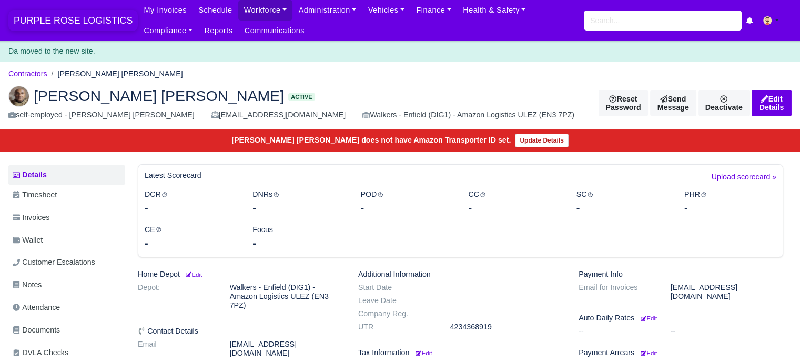
click at [72, 18] on span "PURPLE ROSE LOGISTICS" at bounding box center [72, 20] width 129 height 21
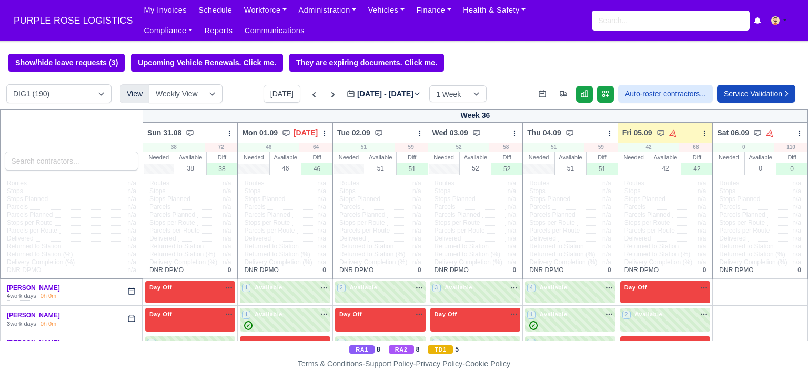
select select "5"
click at [6, 85] on select "DIG1 (190) DAK1 (1) GIMD (23)" at bounding box center [58, 93] width 105 height 19
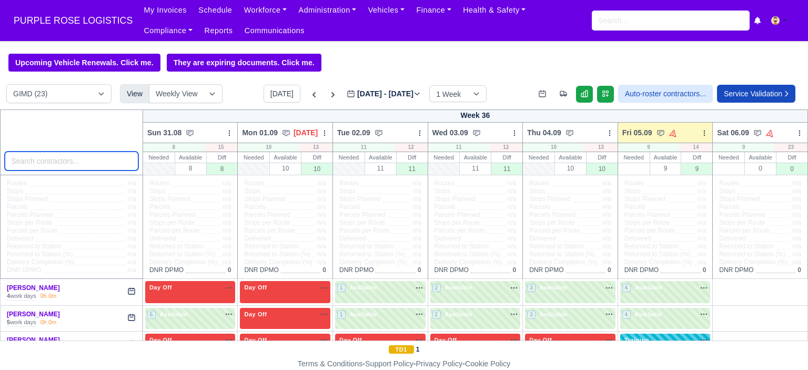
click at [61, 164] on input "search" at bounding box center [72, 160] width 134 height 19
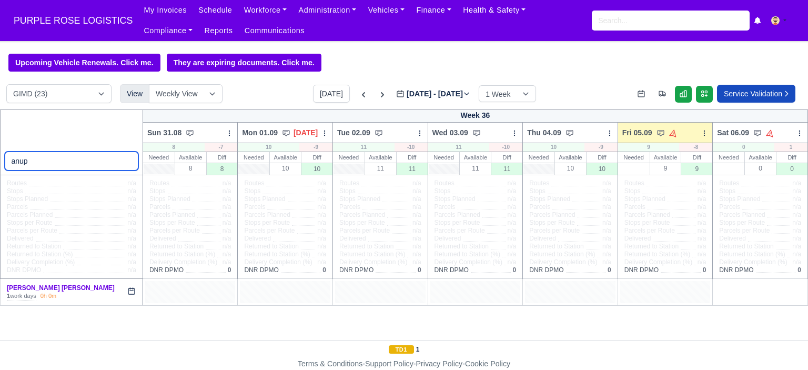
type input "anup"
drag, startPoint x: 189, startPoint y: 292, endPoint x: 226, endPoint y: 292, distance: 36.3
click at [189, 292] on div at bounding box center [190, 292] width 90 height 22
click at [275, 294] on div at bounding box center [285, 292] width 90 height 22
drag, startPoint x: 372, startPoint y: 297, endPoint x: 469, endPoint y: 298, distance: 96.8
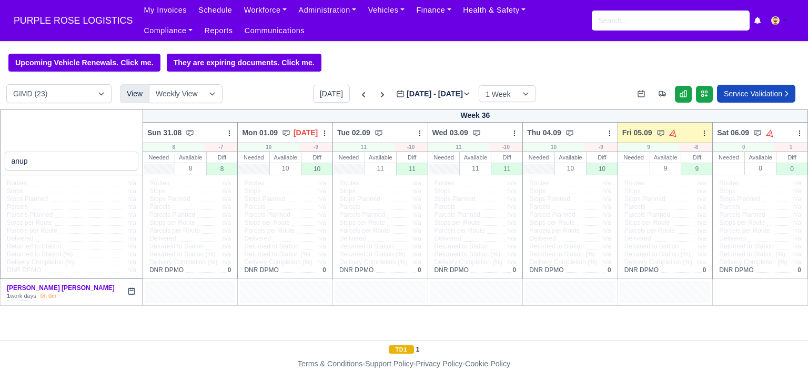
click at [372, 297] on div at bounding box center [380, 292] width 90 height 22
click at [487, 298] on div at bounding box center [475, 292] width 90 height 22
drag, startPoint x: 568, startPoint y: 294, endPoint x: 642, endPoint y: 292, distance: 73.7
click at [571, 294] on div at bounding box center [570, 292] width 90 height 22
click at [647, 291] on div at bounding box center [665, 292] width 90 height 22
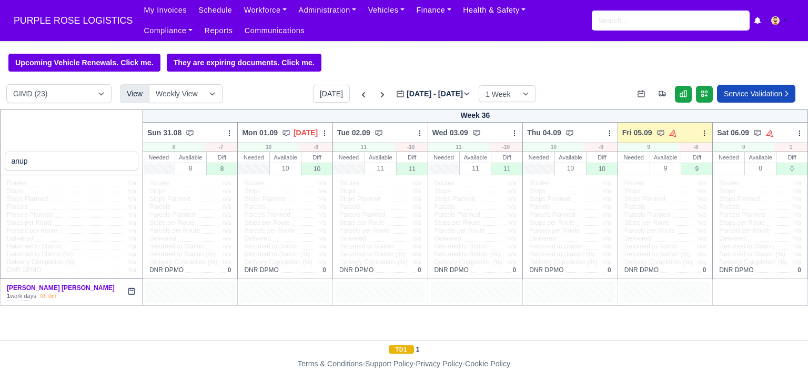
click at [676, 290] on div at bounding box center [665, 292] width 90 height 22
click at [692, 288] on div at bounding box center [665, 292] width 90 height 22
click at [725, 287] on div "+" at bounding box center [760, 291] width 86 height 17
select select "Unasigned"
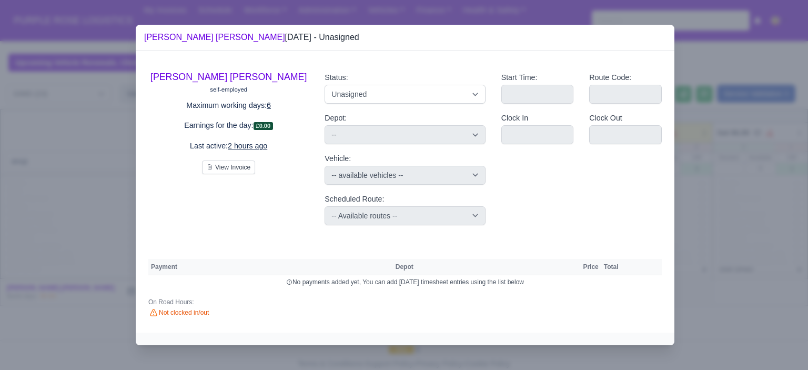
click at [688, 214] on div at bounding box center [404, 185] width 808 height 370
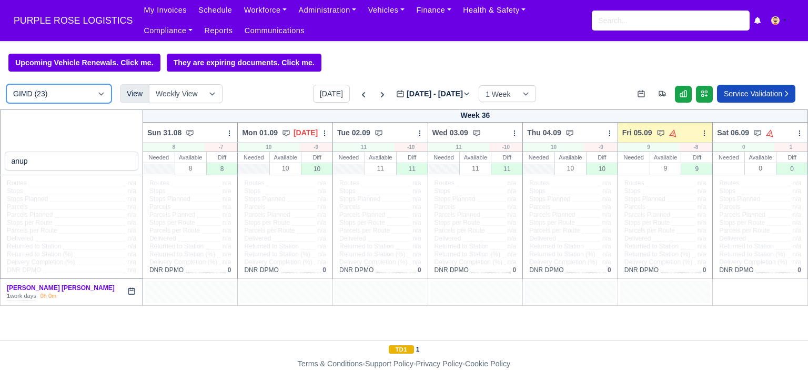
click at [93, 94] on select "DIG1 (190) DAK1 (1) GIMD (23)" at bounding box center [58, 93] width 105 height 19
click at [98, 94] on select "DIG1 (190) DAK1 (1) GIMD (23)" at bounding box center [58, 93] width 105 height 19
click at [658, 20] on input "search" at bounding box center [671, 21] width 158 height 20
click at [101, 95] on select "DIG1 (190) DAK1 (1) GIMD (23)" at bounding box center [58, 93] width 105 height 19
click at [100, 95] on select "DIG1 (190) DAK1 (1) GIMD (23)" at bounding box center [58, 93] width 105 height 19
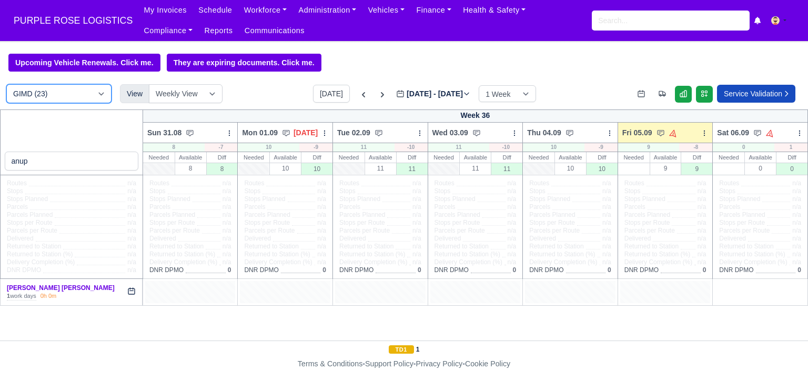
click at [104, 95] on select "DIG1 (190) DAK1 (1) GIMD (23)" at bounding box center [58, 93] width 105 height 19
click at [6, 85] on select "DIG1 (190) DAK1 (1) GIMD (23)" at bounding box center [58, 93] width 105 height 19
click at [57, 136] on div "anup" at bounding box center [71, 142] width 143 height 66
click at [634, 19] on input "search" at bounding box center [671, 21] width 158 height 20
drag, startPoint x: 618, startPoint y: 18, endPoint x: 623, endPoint y: 21, distance: 5.4
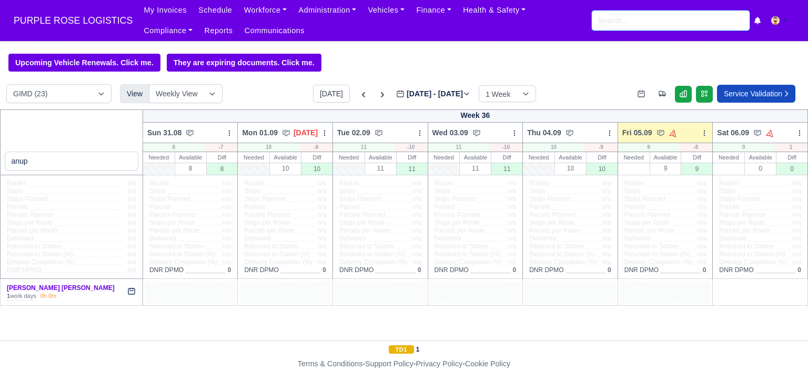
click at [618, 19] on input "search" at bounding box center [671, 21] width 158 height 20
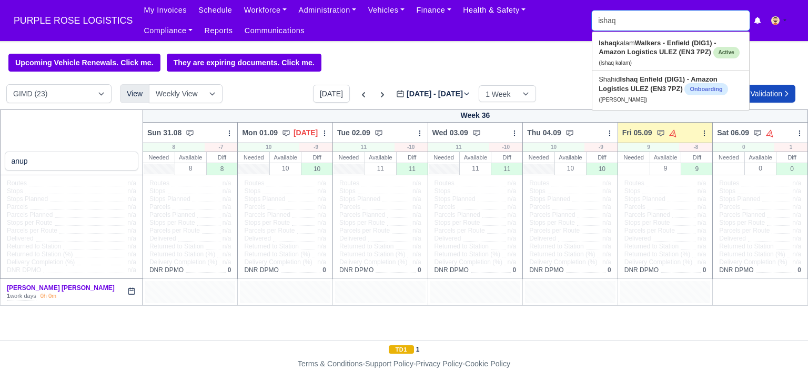
click at [644, 14] on input "ishaq" at bounding box center [671, 21] width 158 height 20
type input "i"
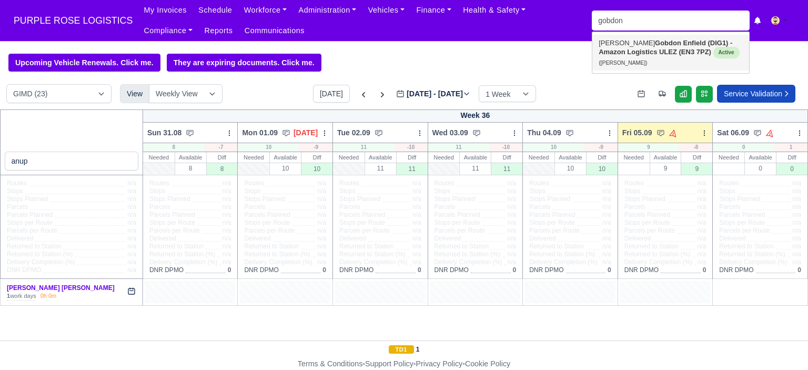
click at [649, 52] on strong "Enfield (DIG1) - Amazon Logistics ULEZ (EN3 7PZ)" at bounding box center [665, 47] width 134 height 17
type input "[PERSON_NAME]"
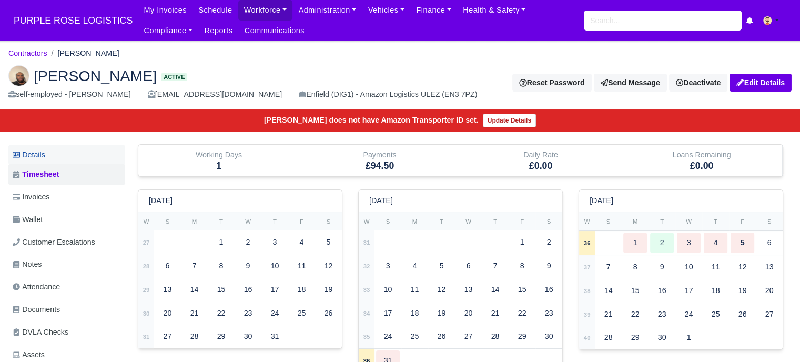
click at [54, 154] on link "Details" at bounding box center [66, 154] width 117 height 19
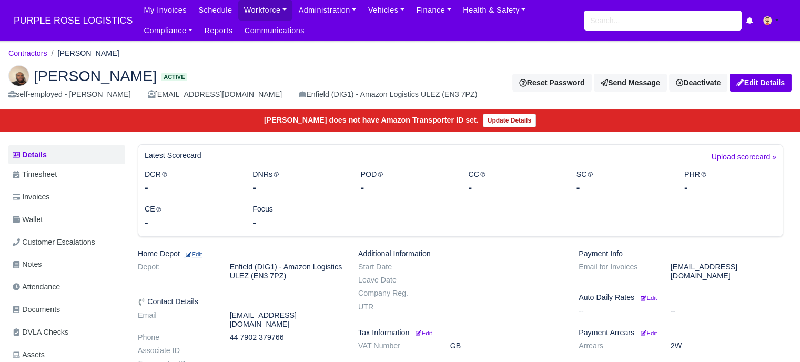
click at [200, 255] on small "Edit" at bounding box center [193, 254] width 18 height 6
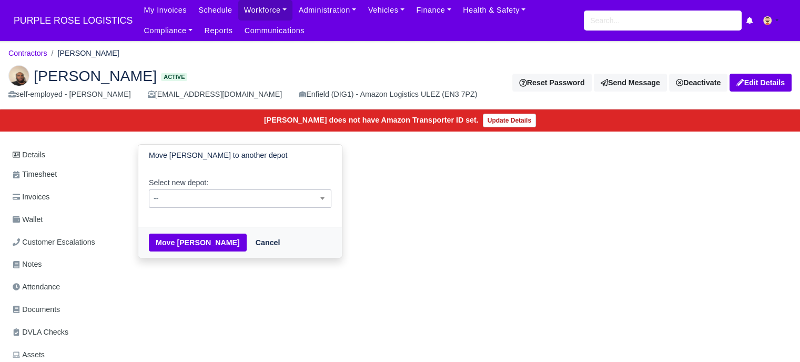
click at [217, 196] on span "--" at bounding box center [239, 198] width 181 height 13
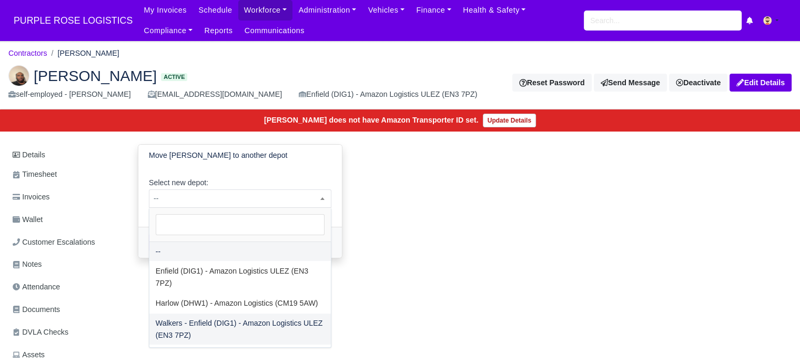
select select "5"
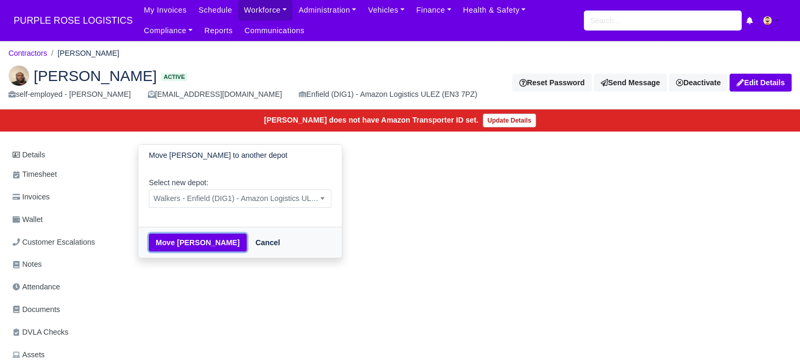
click at [213, 245] on button "Move [PERSON_NAME]" at bounding box center [198, 242] width 98 height 18
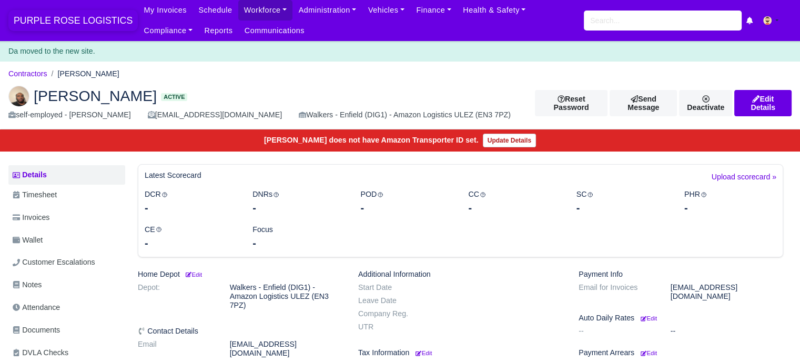
click at [75, 22] on span "PURPLE ROSE LOGISTICS" at bounding box center [72, 20] width 129 height 21
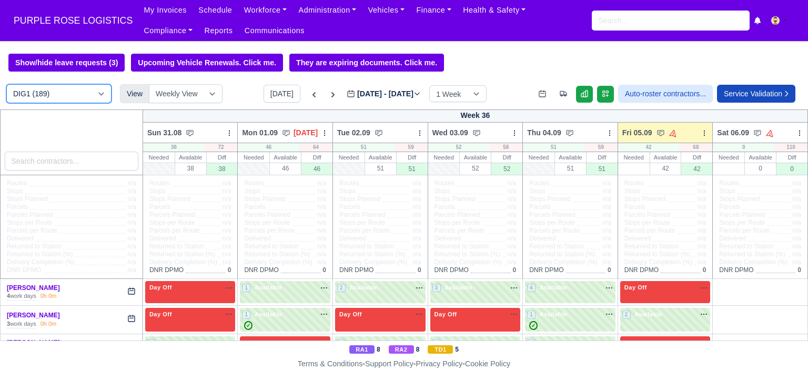
click at [101, 97] on select "DIG1 (189) DAK1 (1) GIMD (24)" at bounding box center [58, 93] width 105 height 19
click at [615, 23] on input "search" at bounding box center [671, 21] width 158 height 20
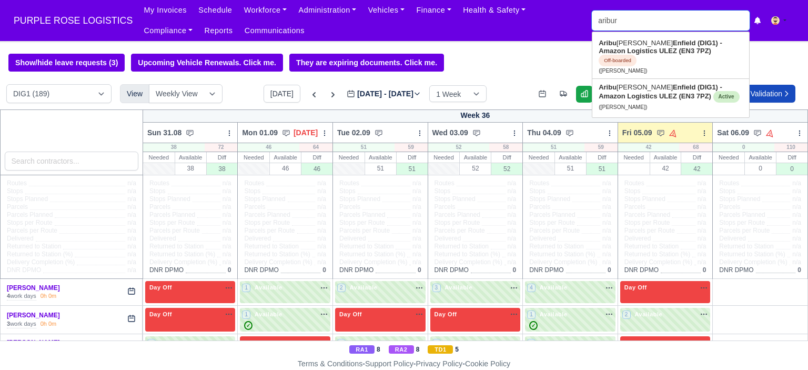
type input "aribur"
type input "aribur Rahman"
type input "aribur r"
type input "aribur ra"
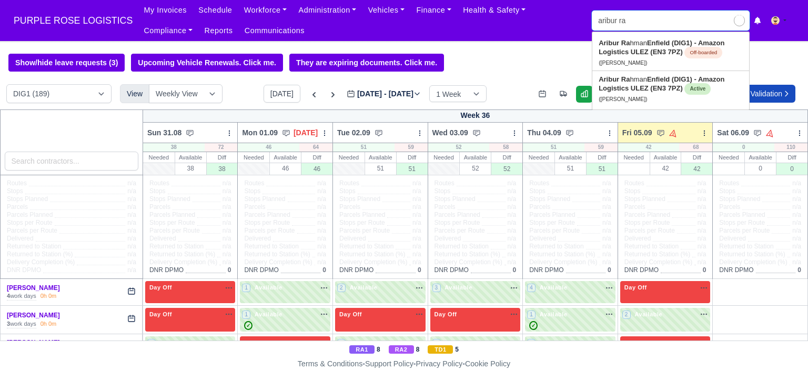
type input "aribur rahman"
click at [649, 86] on strong "Enfield (DIG1) - Amazon Logistics ULEZ (EN3 7PZ)" at bounding box center [661, 83] width 126 height 17
type input "Aribur Rahman"
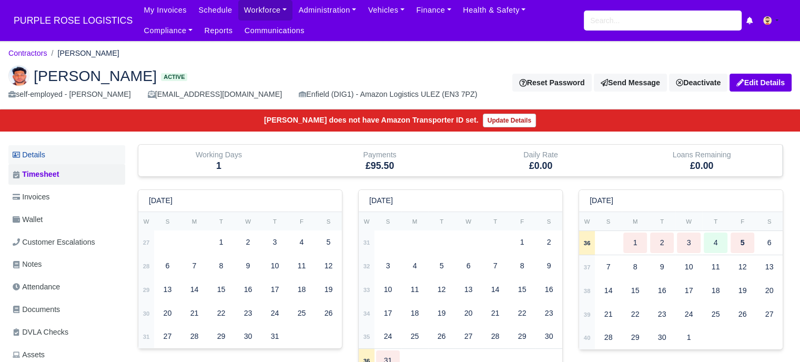
click at [53, 154] on link "Details" at bounding box center [66, 154] width 117 height 19
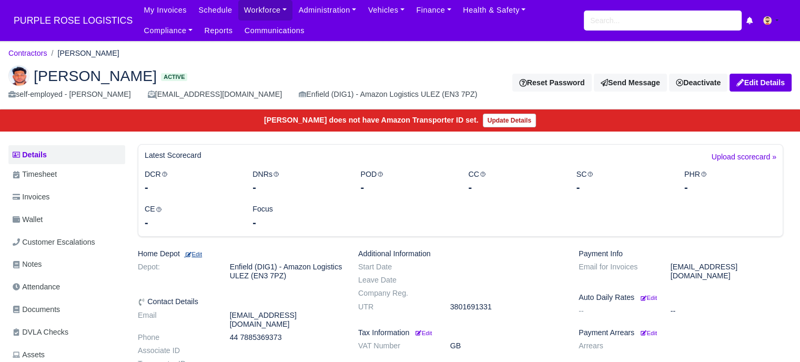
click at [198, 253] on small "Edit" at bounding box center [193, 254] width 18 height 6
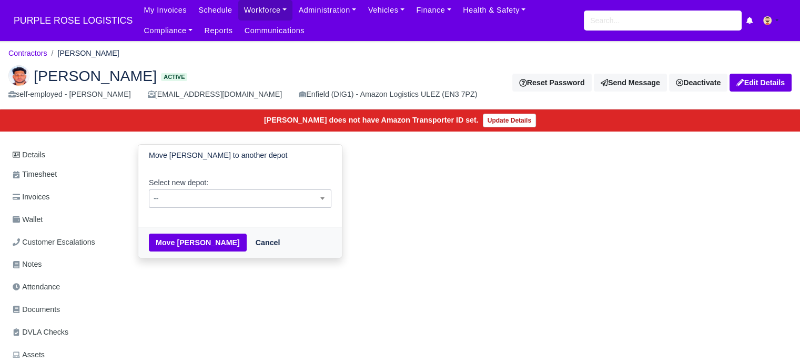
click at [207, 201] on span "--" at bounding box center [239, 198] width 181 height 13
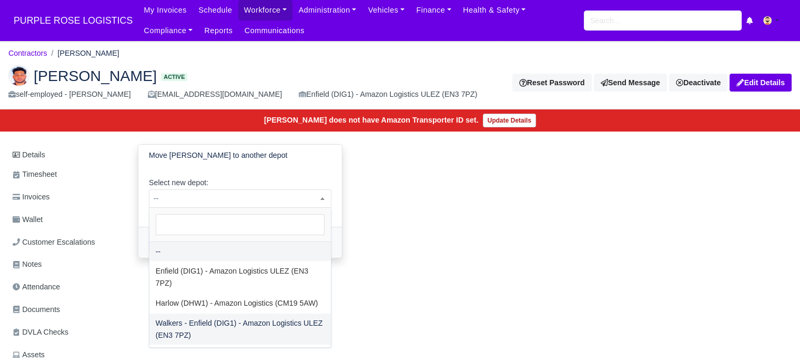
select select "5"
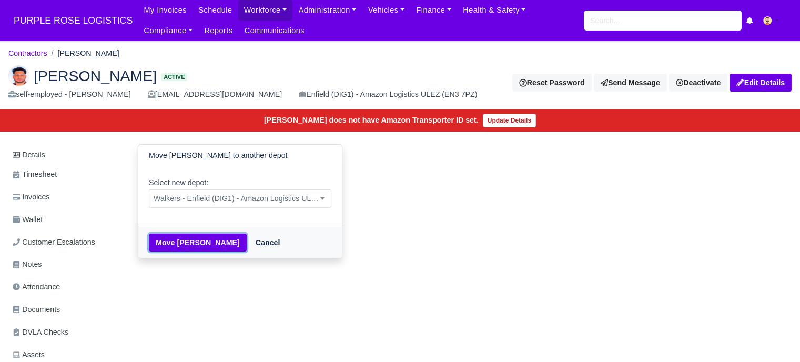
click at [200, 243] on button "Move [PERSON_NAME]" at bounding box center [198, 242] width 98 height 18
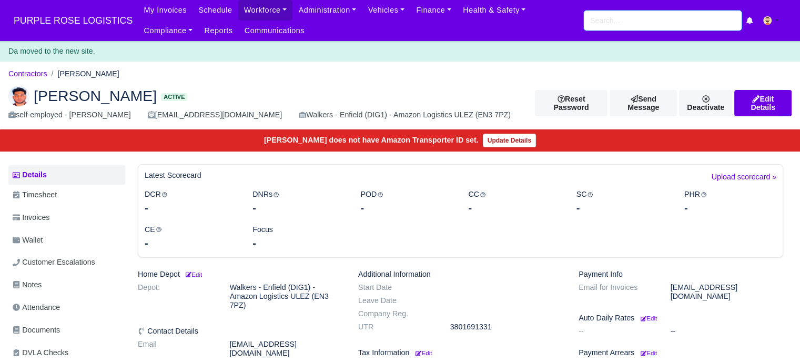
click at [628, 21] on input "search" at bounding box center [663, 21] width 158 height 20
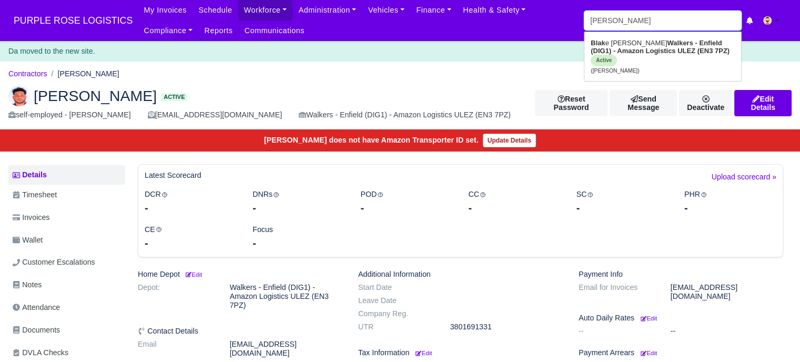
type input "[PERSON_NAME]"
type input "b"
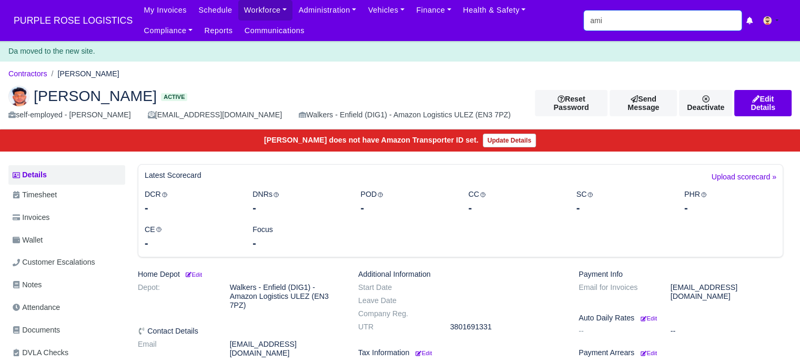
type input "amin"
type input "[PERSON_NAME]"
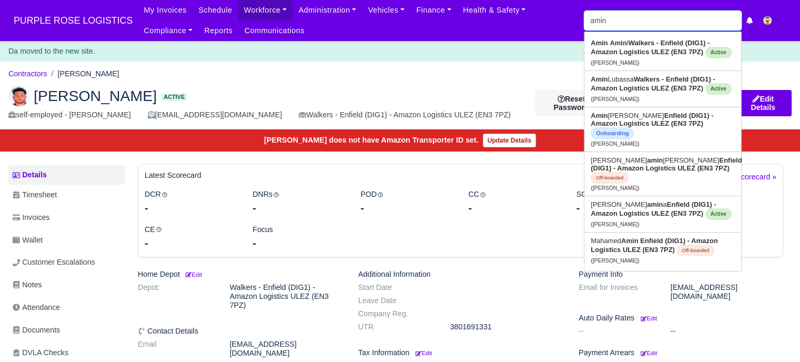
type input "amin"
type input "[PERSON_NAME]"
type input "amin l"
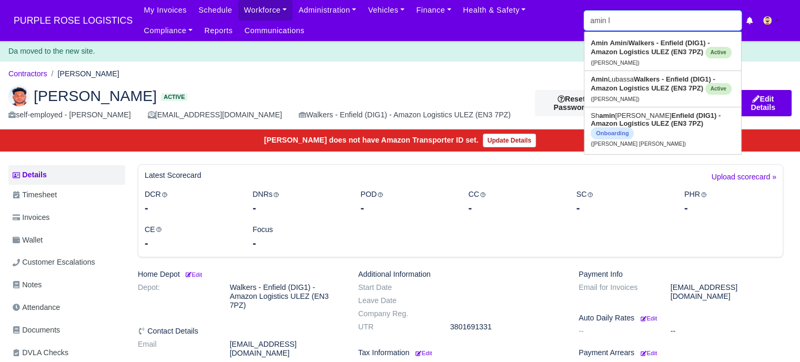
type input "[PERSON_NAME]"
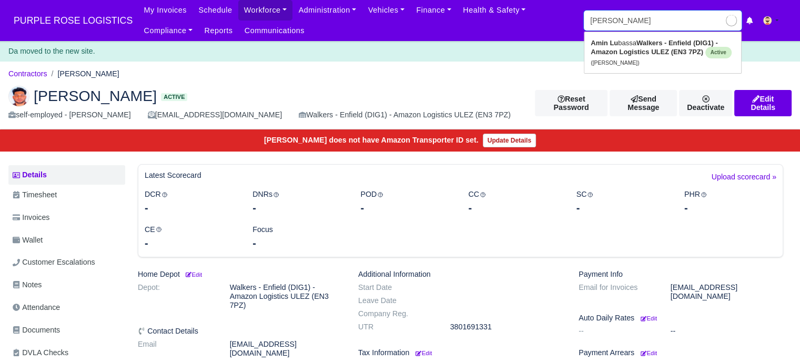
type input "[PERSON_NAME]"
type input "amin lub"
type input "[PERSON_NAME]"
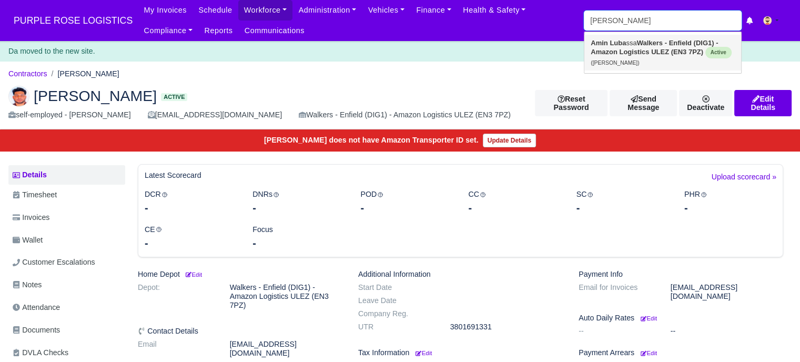
type input "[PERSON_NAME]"
click at [525, 54] on div "Da moved to the new site." at bounding box center [400, 51] width 800 height 21
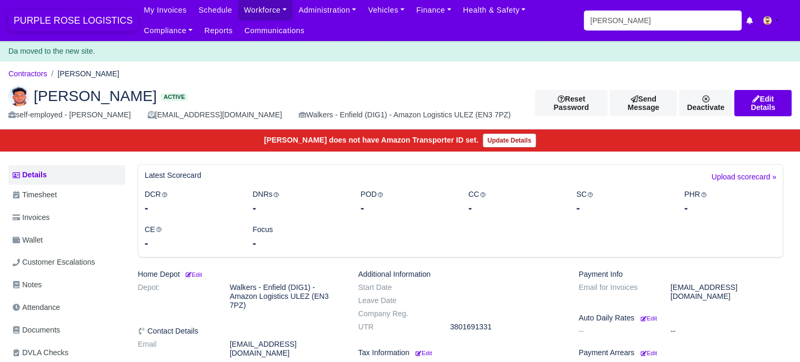
click at [102, 22] on span "PURPLE ROSE LOGISTICS" at bounding box center [72, 20] width 129 height 21
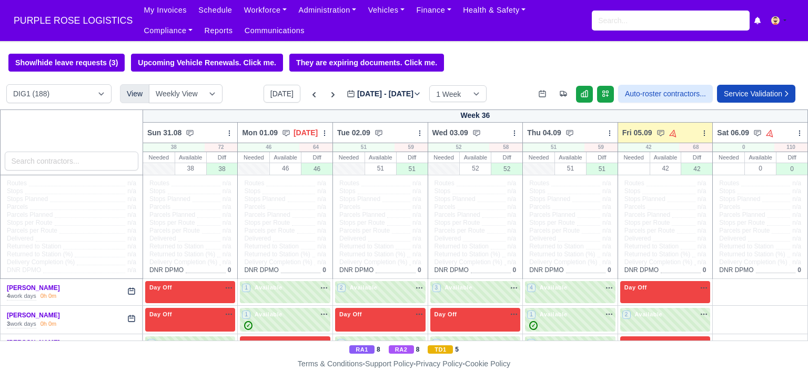
select select "5"
click at [6, 85] on select "DIG1 (188) DAK1 (1) GIMD (25)" at bounding box center [58, 93] width 105 height 19
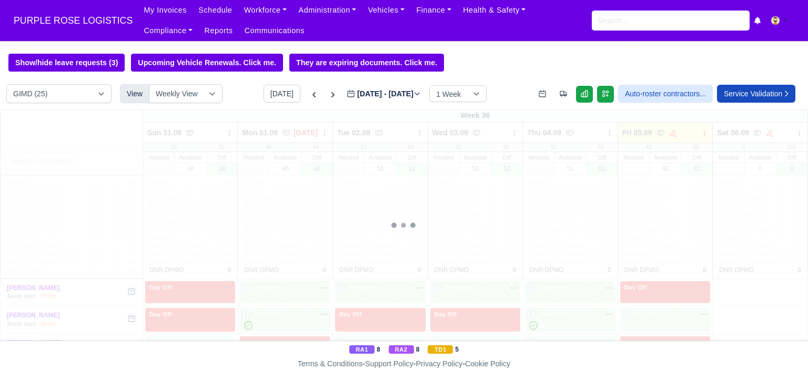
click at [54, 163] on div at bounding box center [404, 224] width 808 height 231
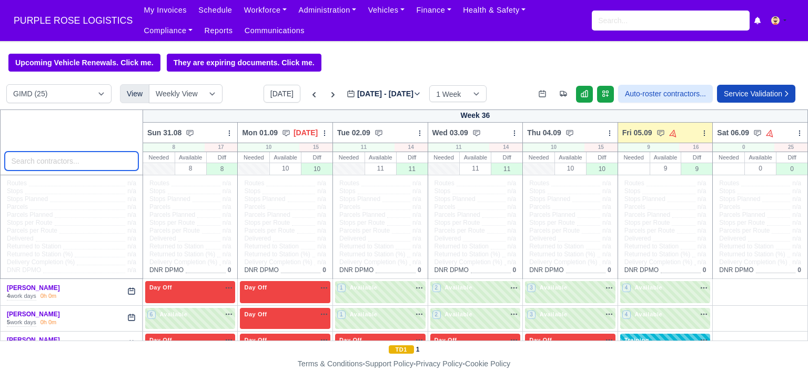
click at [54, 163] on input "search" at bounding box center [72, 160] width 134 height 19
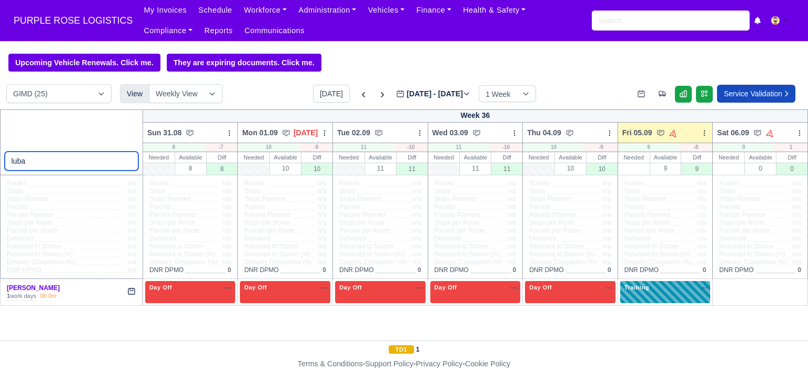
type input "luba"
click at [642, 297] on div "Training na" at bounding box center [665, 292] width 90 height 22
select select "Training"
select select "5"
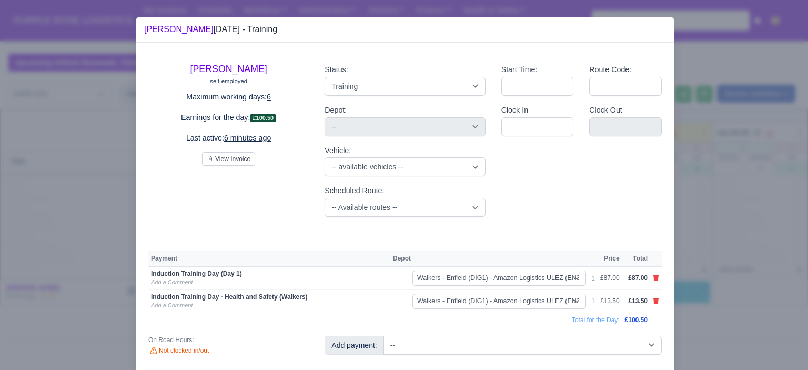
click at [688, 221] on div at bounding box center [404, 185] width 808 height 370
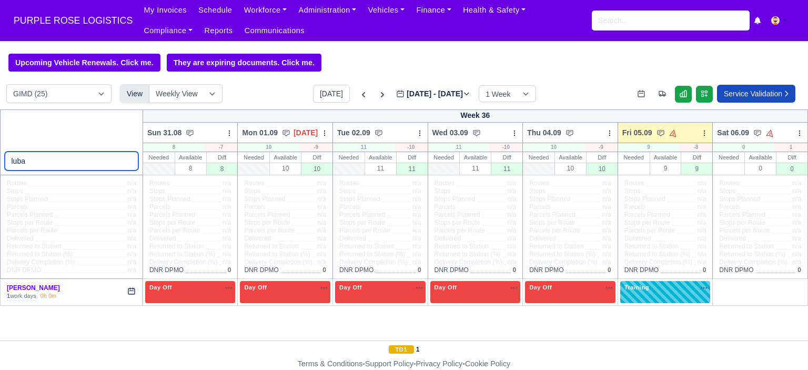
click at [45, 169] on input "luba" at bounding box center [72, 160] width 134 height 19
click at [44, 169] on input "luba" at bounding box center [72, 160] width 134 height 19
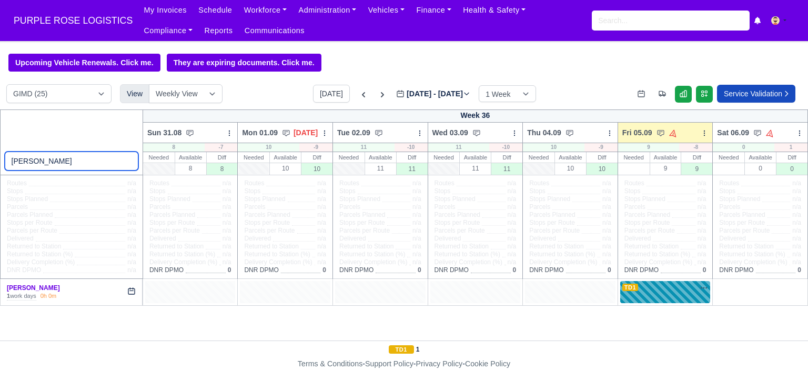
type input "[PERSON_NAME]"
click at [675, 299] on div "TD1 na" at bounding box center [665, 292] width 90 height 22
select select "Training"
select select "6"
select select "5"
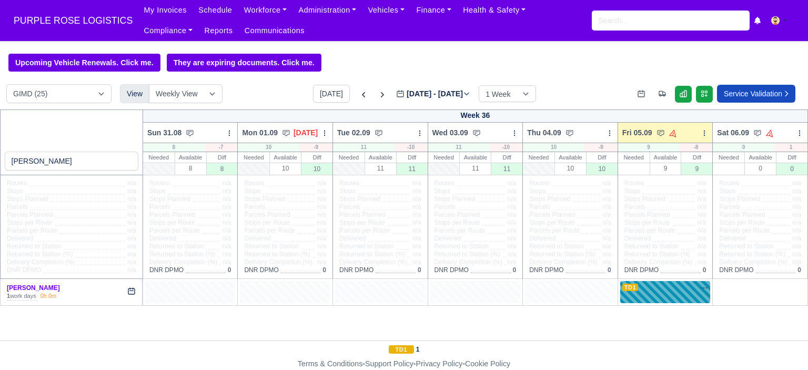
select select "5"
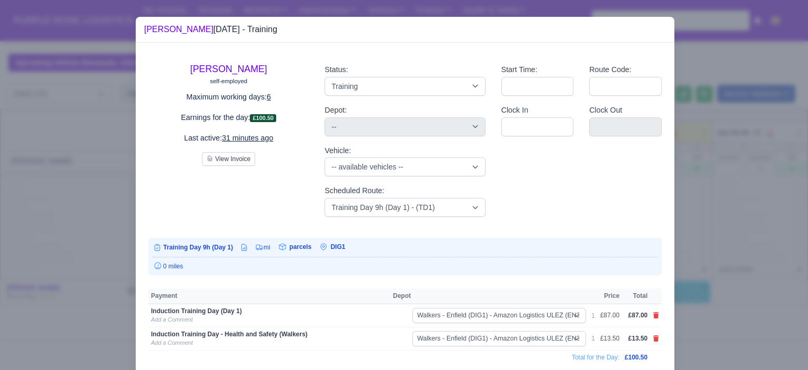
click at [700, 259] on div at bounding box center [404, 185] width 808 height 370
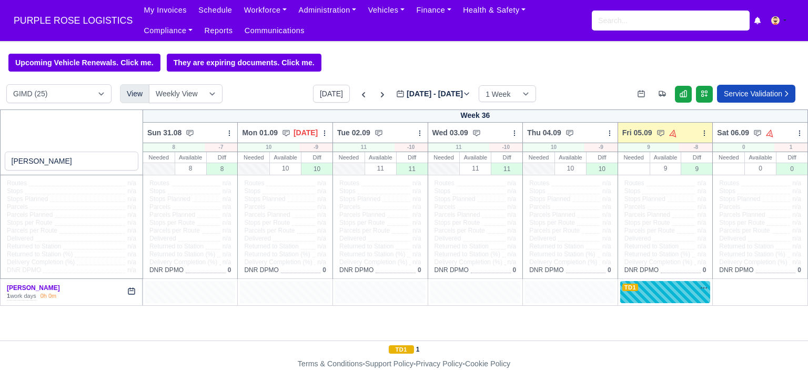
click at [580, 285] on div at bounding box center [570, 292] width 90 height 22
click at [608, 132] on icon at bounding box center [609, 132] width 7 height 7
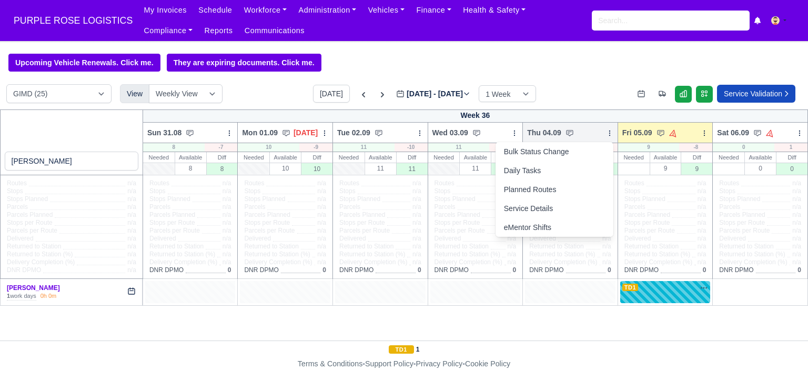
click at [609, 133] on icon at bounding box center [609, 132] width 7 height 7
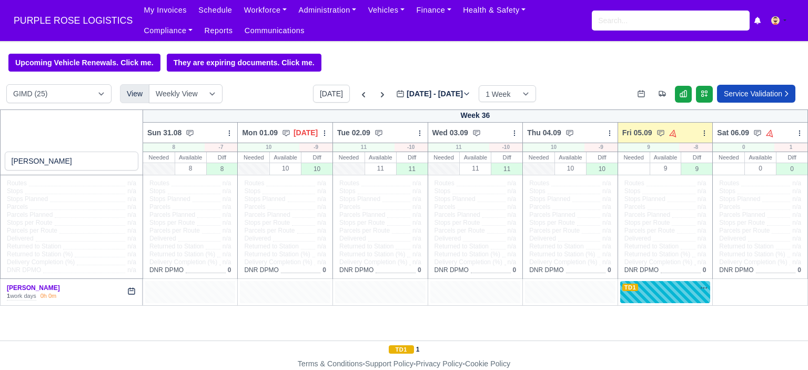
click at [555, 283] on div at bounding box center [570, 292] width 90 height 22
drag, startPoint x: 482, startPoint y: 282, endPoint x: 471, endPoint y: 286, distance: 11.1
click at [481, 282] on div at bounding box center [475, 292] width 90 height 22
click at [398, 286] on div at bounding box center [380, 292] width 90 height 22
drag, startPoint x: 306, startPoint y: 289, endPoint x: 255, endPoint y: 290, distance: 51.0
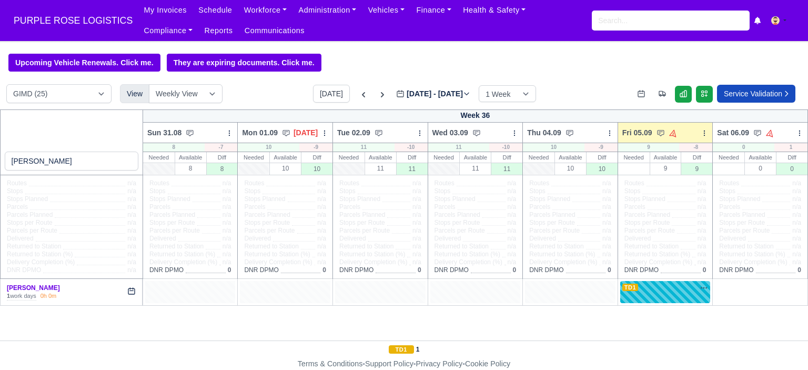
click at [301, 290] on div at bounding box center [285, 292] width 90 height 22
click at [172, 285] on div at bounding box center [190, 292] width 90 height 22
click at [130, 292] on icon at bounding box center [131, 291] width 8 height 8
select select "Day Off"
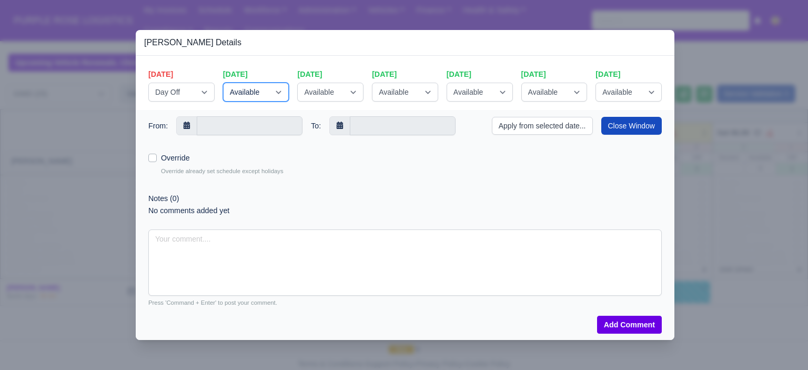
click at [278, 92] on select "Available Stand By Day Off Same Day Route" at bounding box center [256, 92] width 66 height 19
drag, startPoint x: 522, startPoint y: 192, endPoint x: 450, endPoint y: 169, distance: 75.5
click at [522, 192] on div "Notes (0)" at bounding box center [404, 198] width 513 height 12
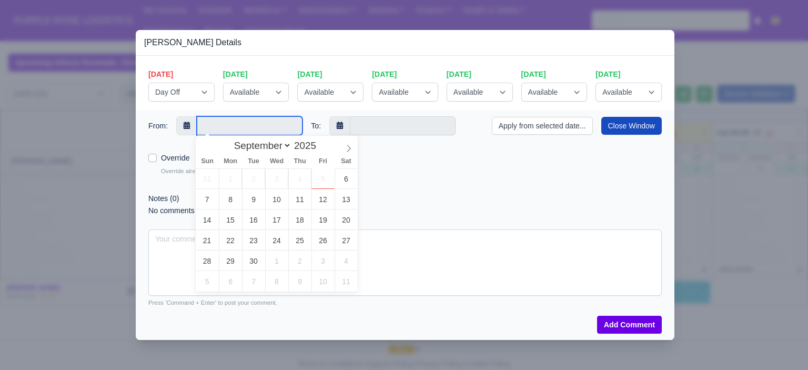
click at [209, 128] on input "text" at bounding box center [250, 125] width 106 height 19
drag, startPoint x: 265, startPoint y: 179, endPoint x: 259, endPoint y: 179, distance: 6.3
click at [265, 179] on div "31 1 2 3 4 5 6 7 8 9 10 11 12 13 14 15 16 17 18 19 20 21 22 23 24 25 26 27 28 2…" at bounding box center [277, 229] width 162 height 123
click at [240, 178] on span "1" at bounding box center [230, 178] width 23 height 21
click at [217, 177] on span "31" at bounding box center [207, 178] width 23 height 21
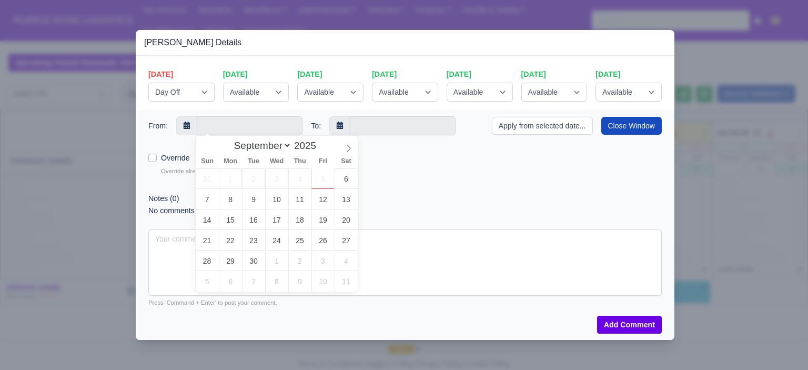
click at [427, 172] on div "Override Override already set schedule except holidays" at bounding box center [404, 161] width 513 height 45
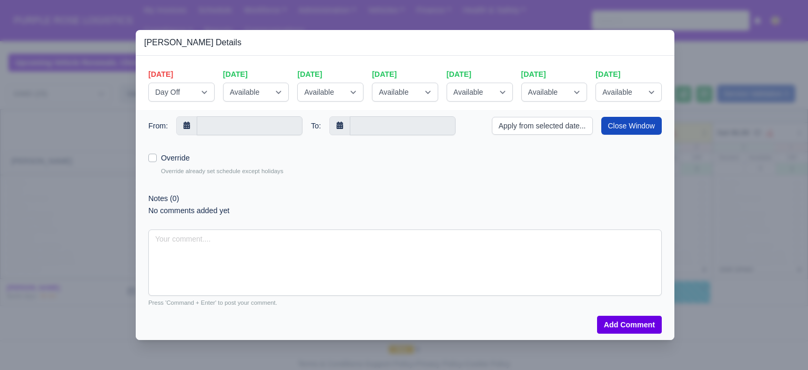
click at [730, 237] on div at bounding box center [404, 185] width 808 height 370
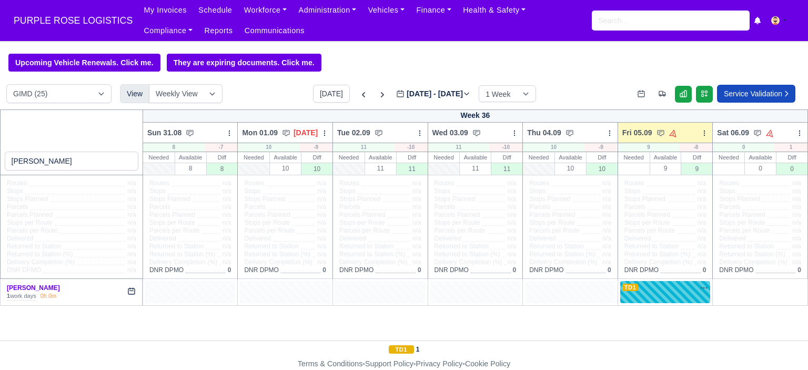
click at [292, 289] on div at bounding box center [285, 292] width 90 height 22
drag, startPoint x: 351, startPoint y: 291, endPoint x: 402, endPoint y: 291, distance: 51.0
click at [352, 291] on div at bounding box center [380, 292] width 90 height 22
drag, startPoint x: 435, startPoint y: 289, endPoint x: 514, endPoint y: 283, distance: 78.6
click at [438, 289] on div at bounding box center [475, 292] width 90 height 22
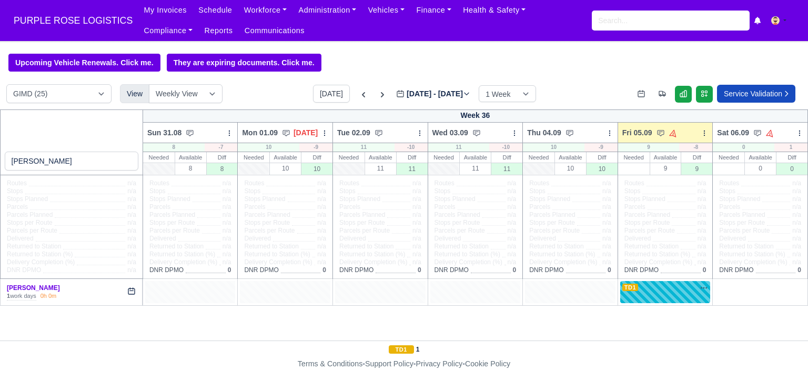
drag, startPoint x: 545, startPoint y: 283, endPoint x: 467, endPoint y: 286, distance: 78.4
click at [544, 283] on div at bounding box center [570, 292] width 90 height 22
click at [458, 287] on div at bounding box center [475, 292] width 90 height 22
drag, startPoint x: 358, startPoint y: 290, endPoint x: 280, endPoint y: 290, distance: 78.4
click at [353, 290] on div at bounding box center [380, 292] width 90 height 22
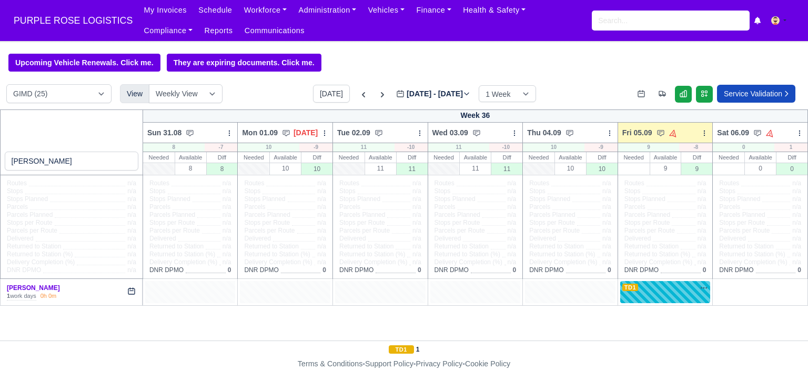
click at [267, 290] on div at bounding box center [285, 292] width 90 height 22
click at [203, 290] on div at bounding box center [190, 292] width 90 height 22
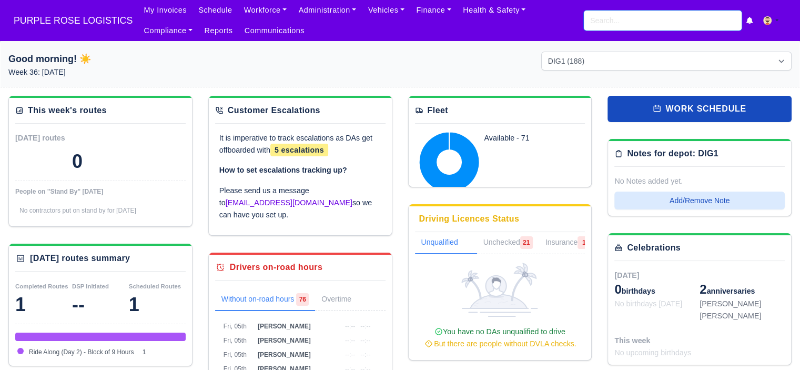
click at [652, 23] on input "search" at bounding box center [663, 21] width 158 height 20
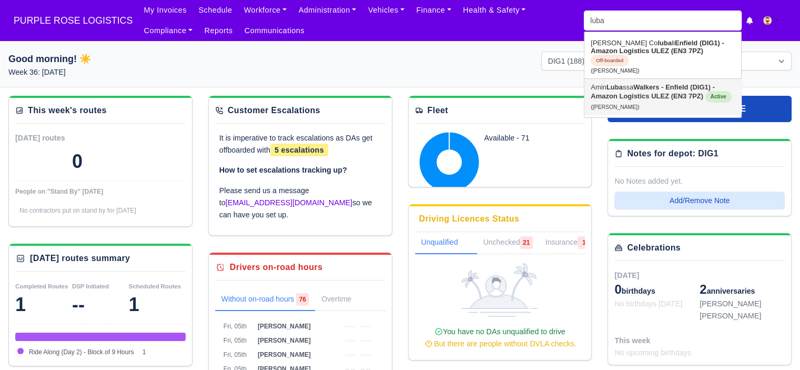
click at [651, 88] on strong "Walkers - Enfield (DIG1) - Amazon Logistics ULEZ (EN3 7PZ)" at bounding box center [653, 91] width 124 height 17
type input "[PERSON_NAME]"
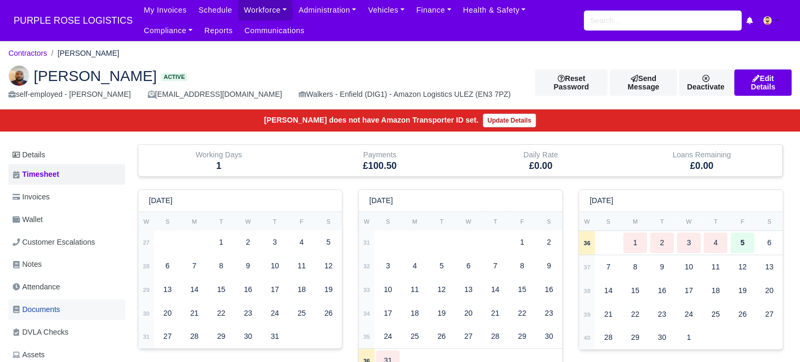
click at [60, 307] on span "Documents" at bounding box center [36, 309] width 47 height 12
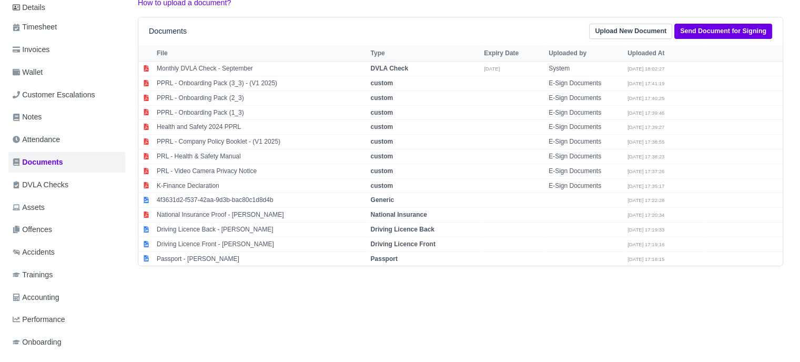
scroll to position [170, 0]
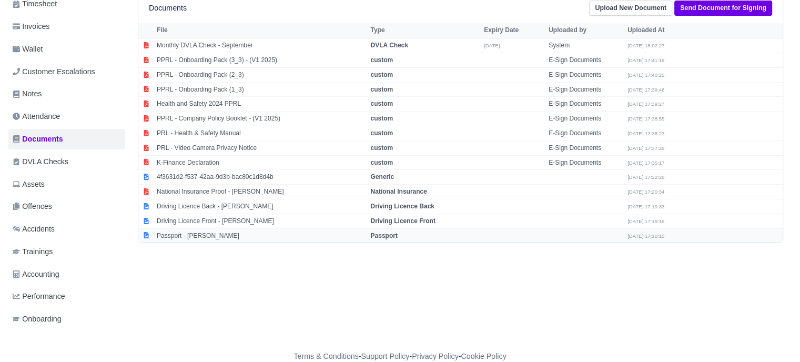
click at [206, 236] on td "Passport - [PERSON_NAME]" at bounding box center [261, 235] width 214 height 14
select select "passport"
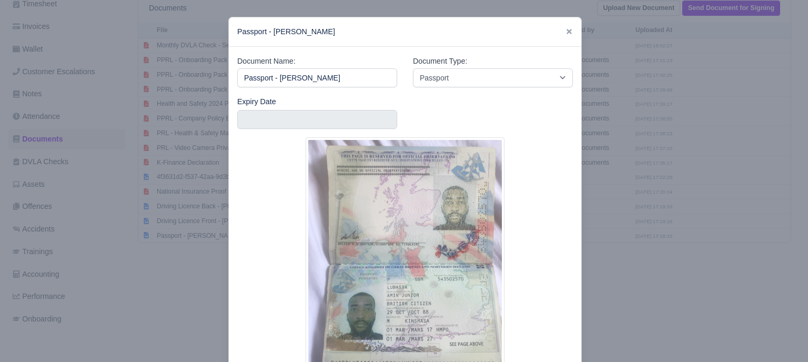
click at [675, 221] on div at bounding box center [404, 181] width 808 height 362
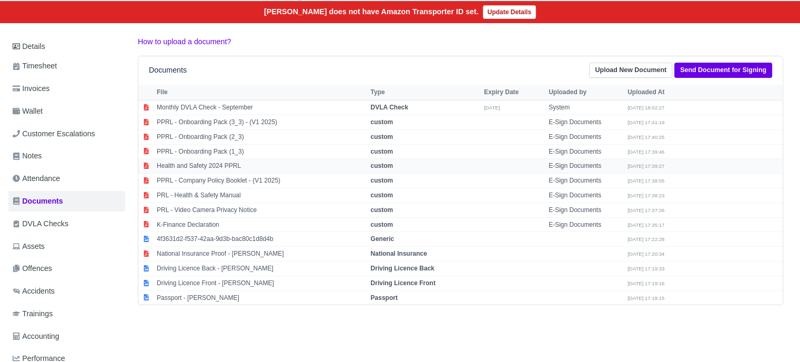
scroll to position [0, 0]
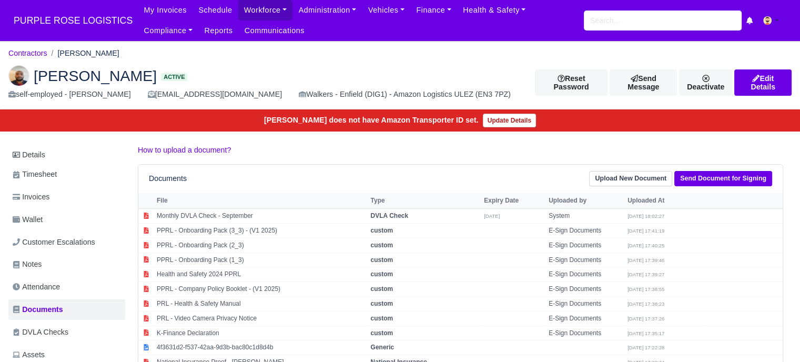
click at [299, 90] on div "Walkers - Enfield (DIG1) - Amazon Logistics ULEZ (EN3 7PZ)" at bounding box center [405, 94] width 212 height 12
